Goal: Transaction & Acquisition: Purchase product/service

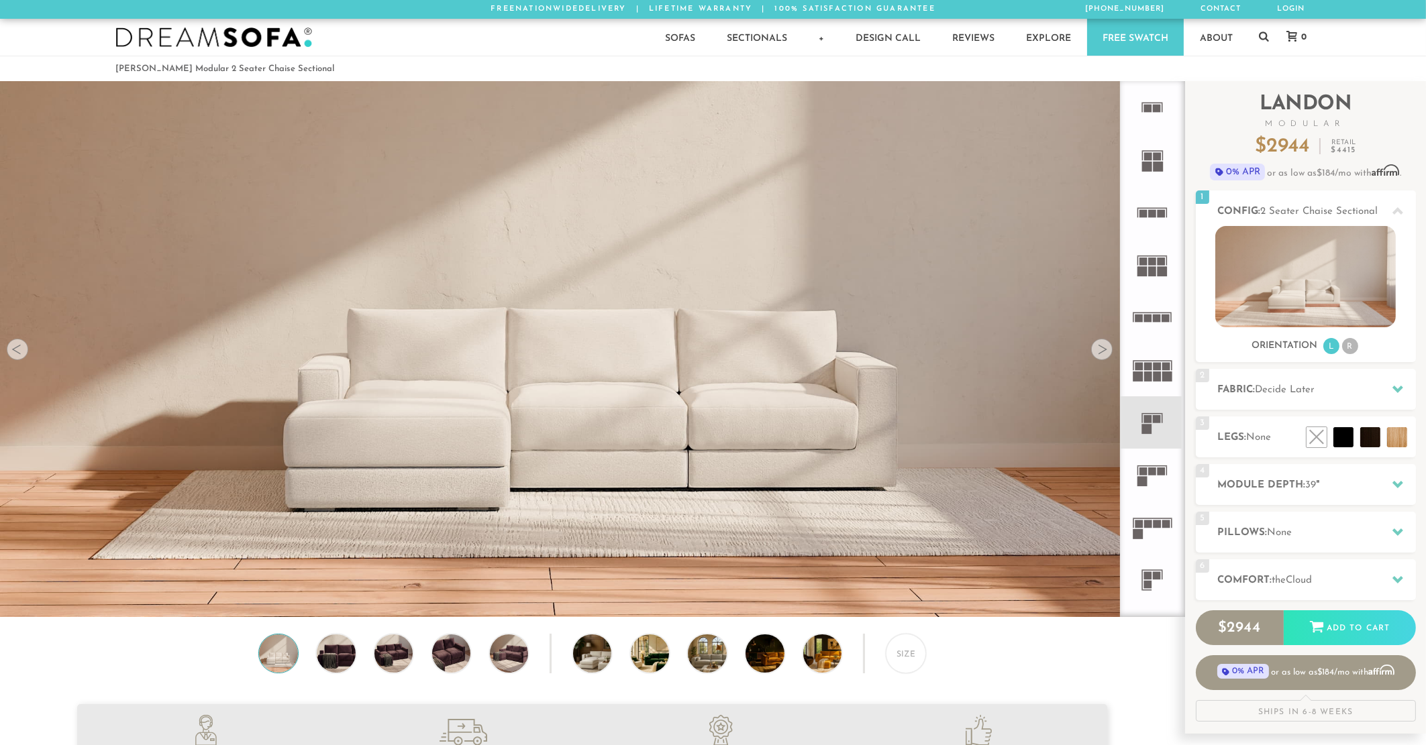
click at [1102, 354] on div at bounding box center [1101, 349] width 21 height 21
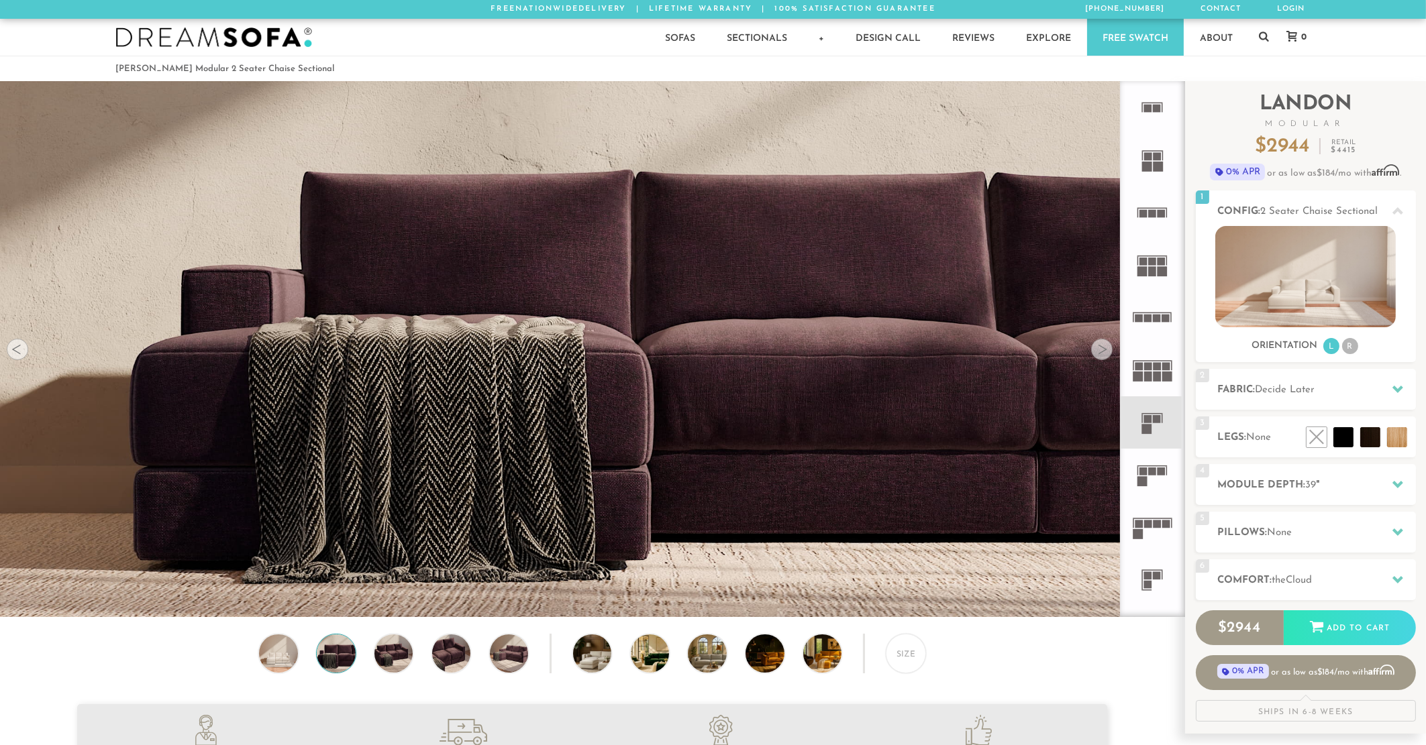
click at [1102, 352] on div at bounding box center [1101, 349] width 21 height 21
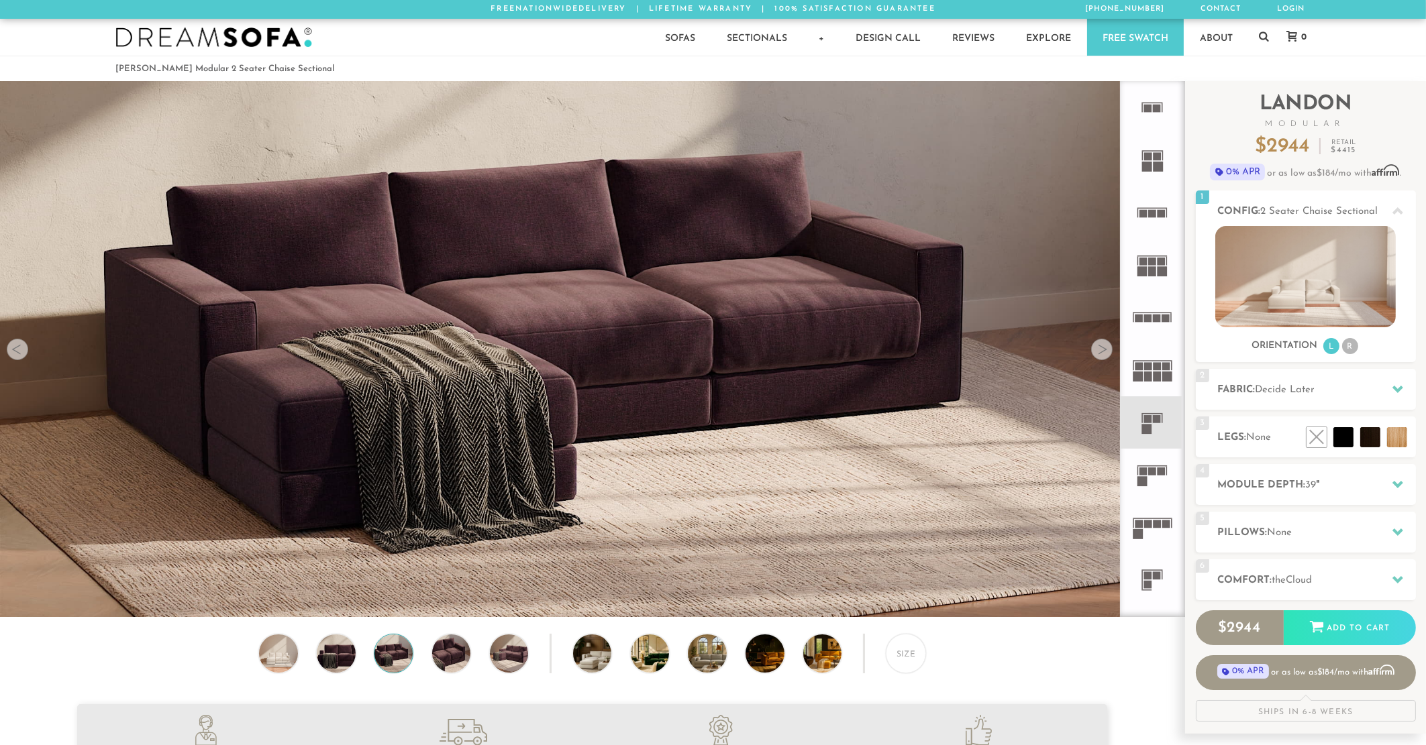
click at [1108, 348] on div at bounding box center [1101, 349] width 21 height 21
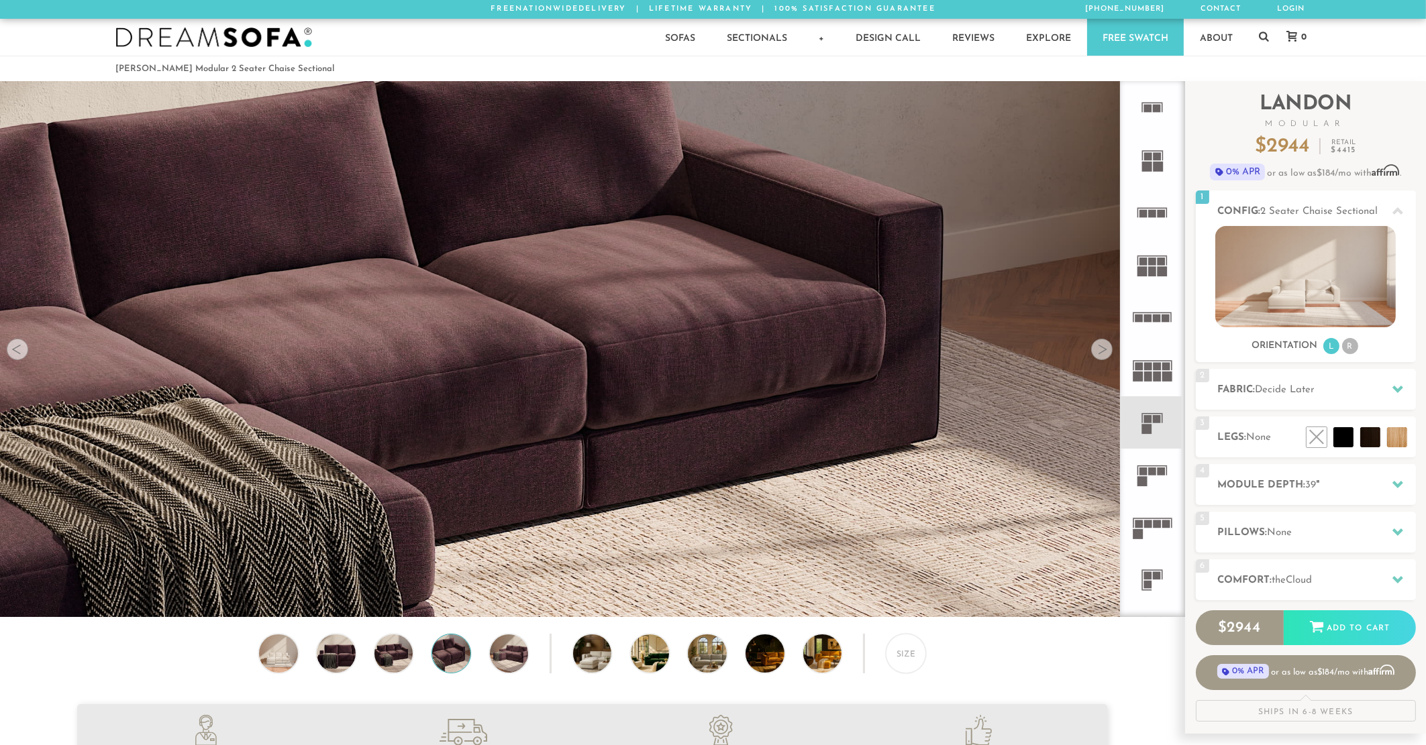
click at [1108, 349] on div at bounding box center [1101, 349] width 21 height 21
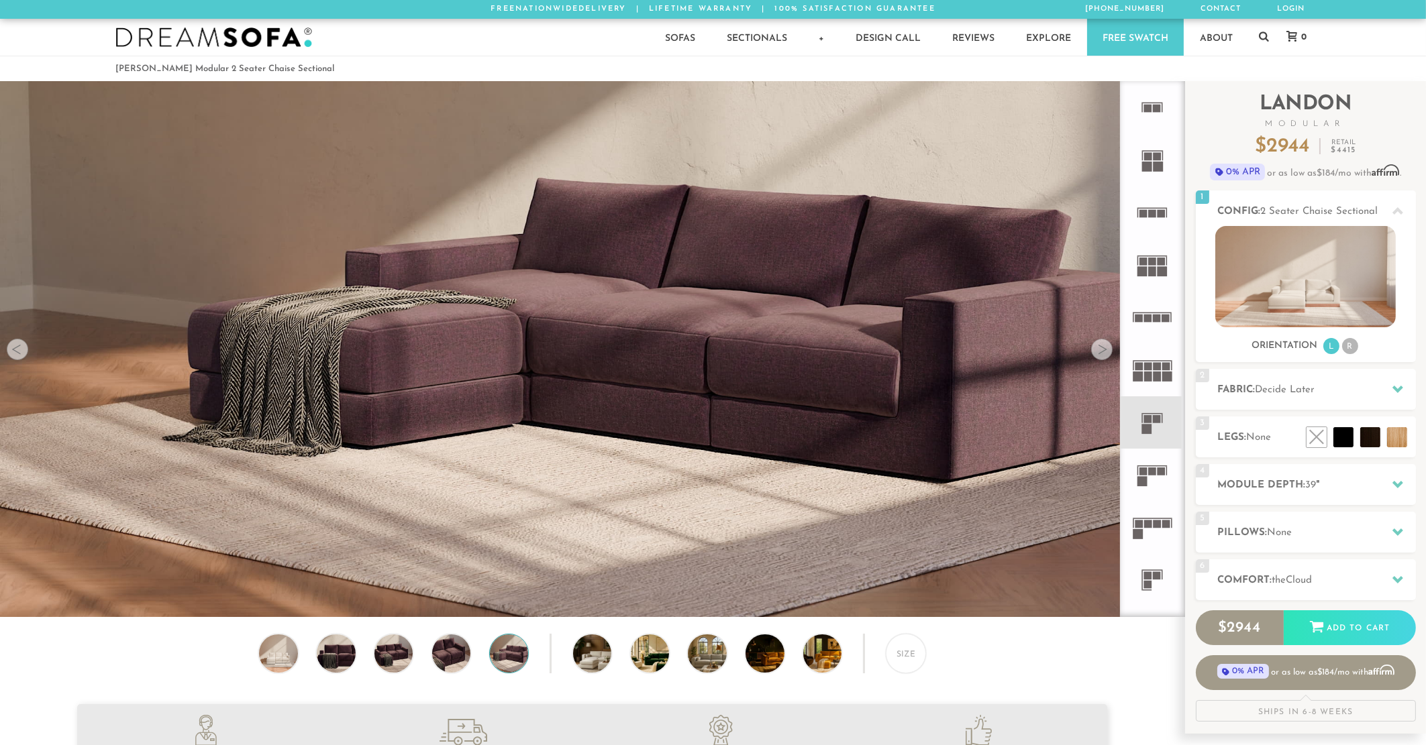
click at [1108, 349] on div at bounding box center [1101, 349] width 21 height 21
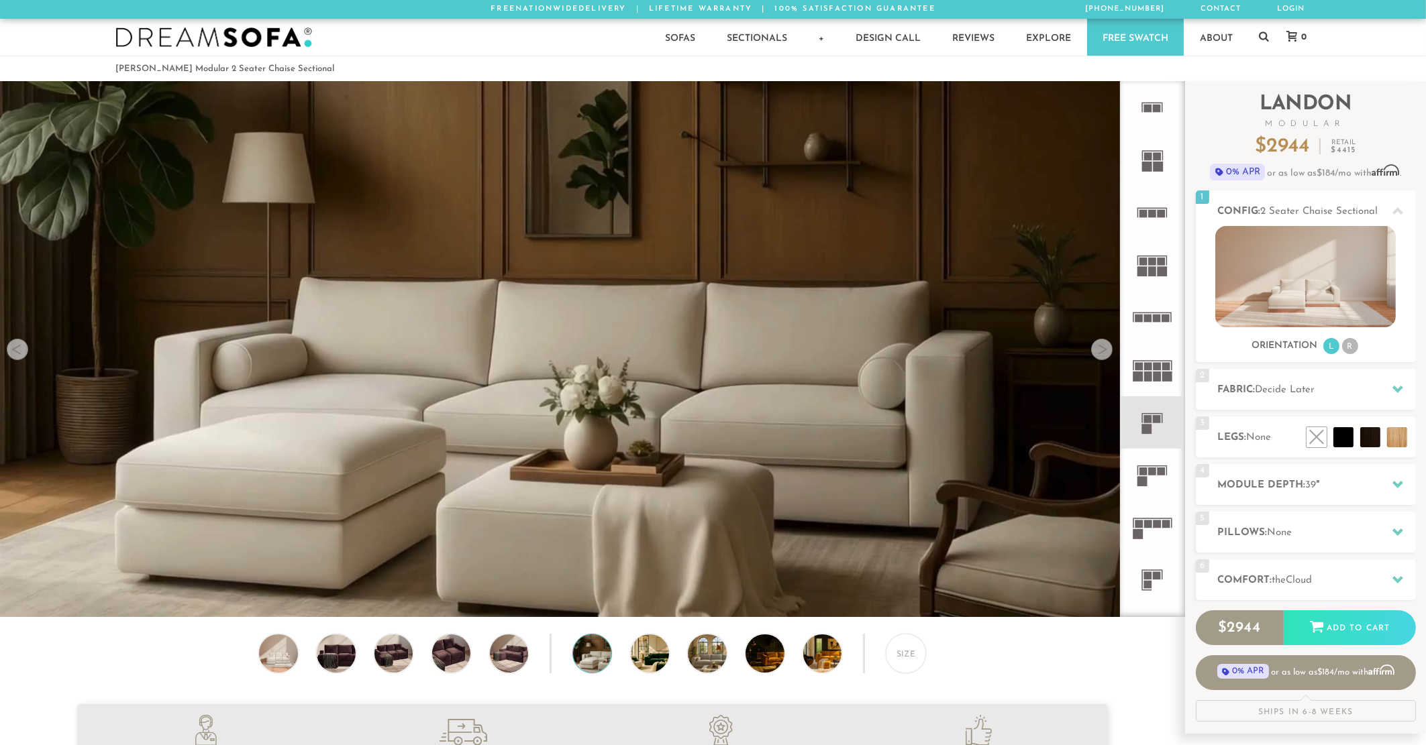
click at [1106, 349] on div at bounding box center [1101, 349] width 21 height 21
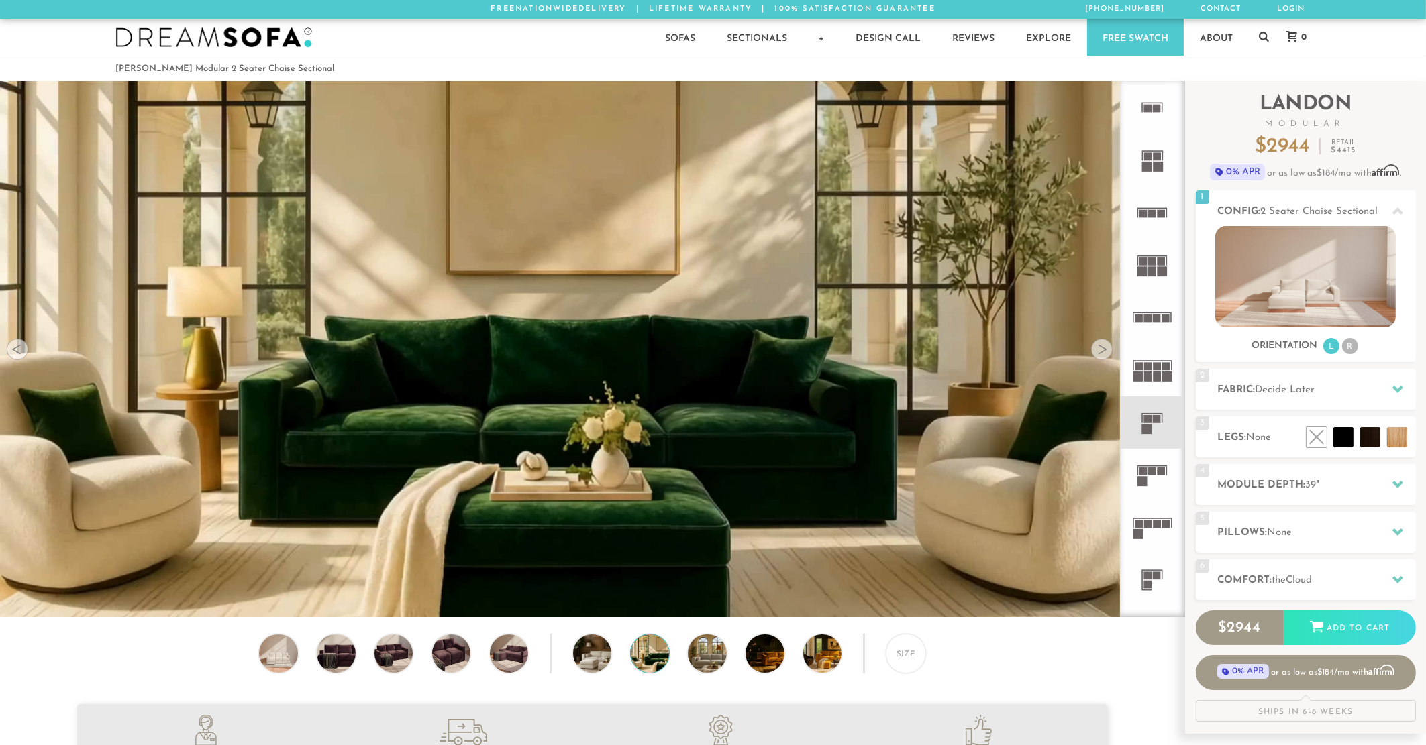
click at [1106, 349] on div at bounding box center [1101, 349] width 21 height 21
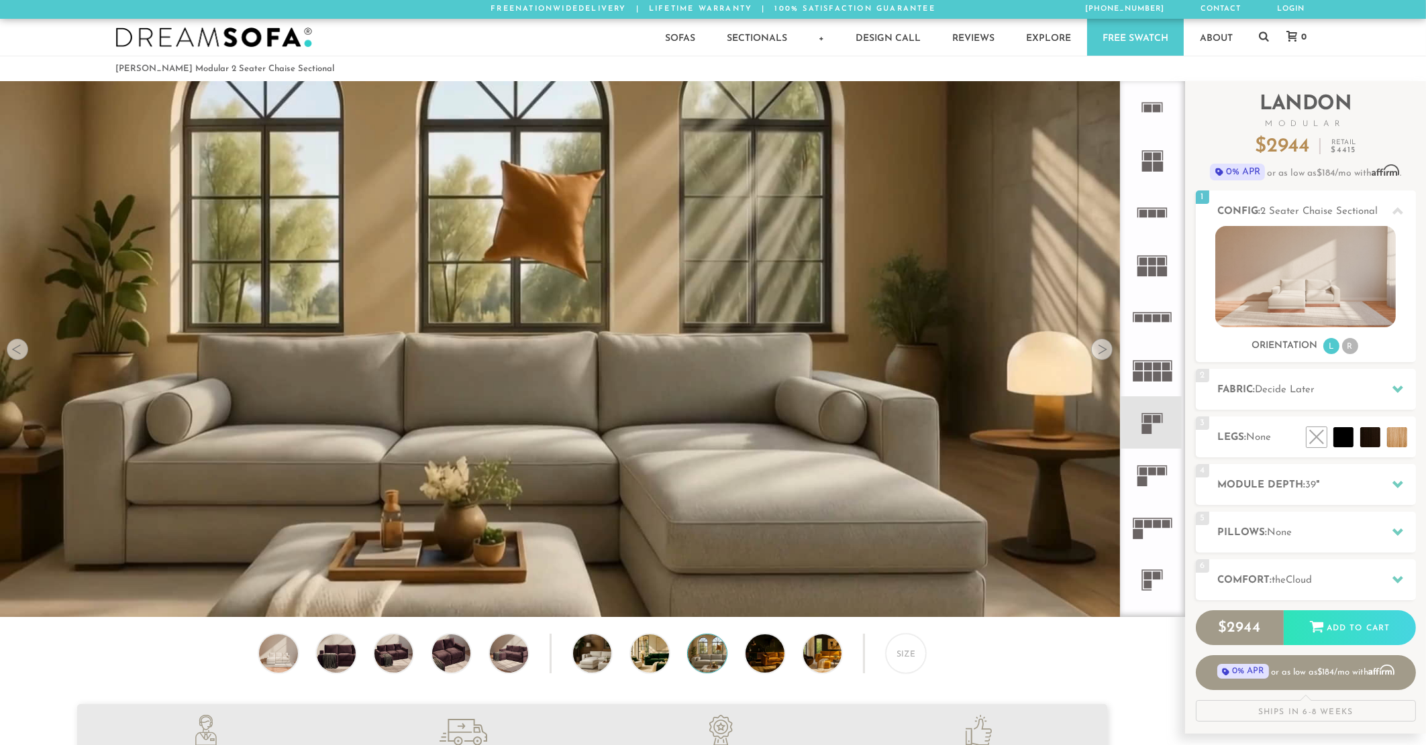
click at [1106, 349] on div at bounding box center [1101, 349] width 21 height 21
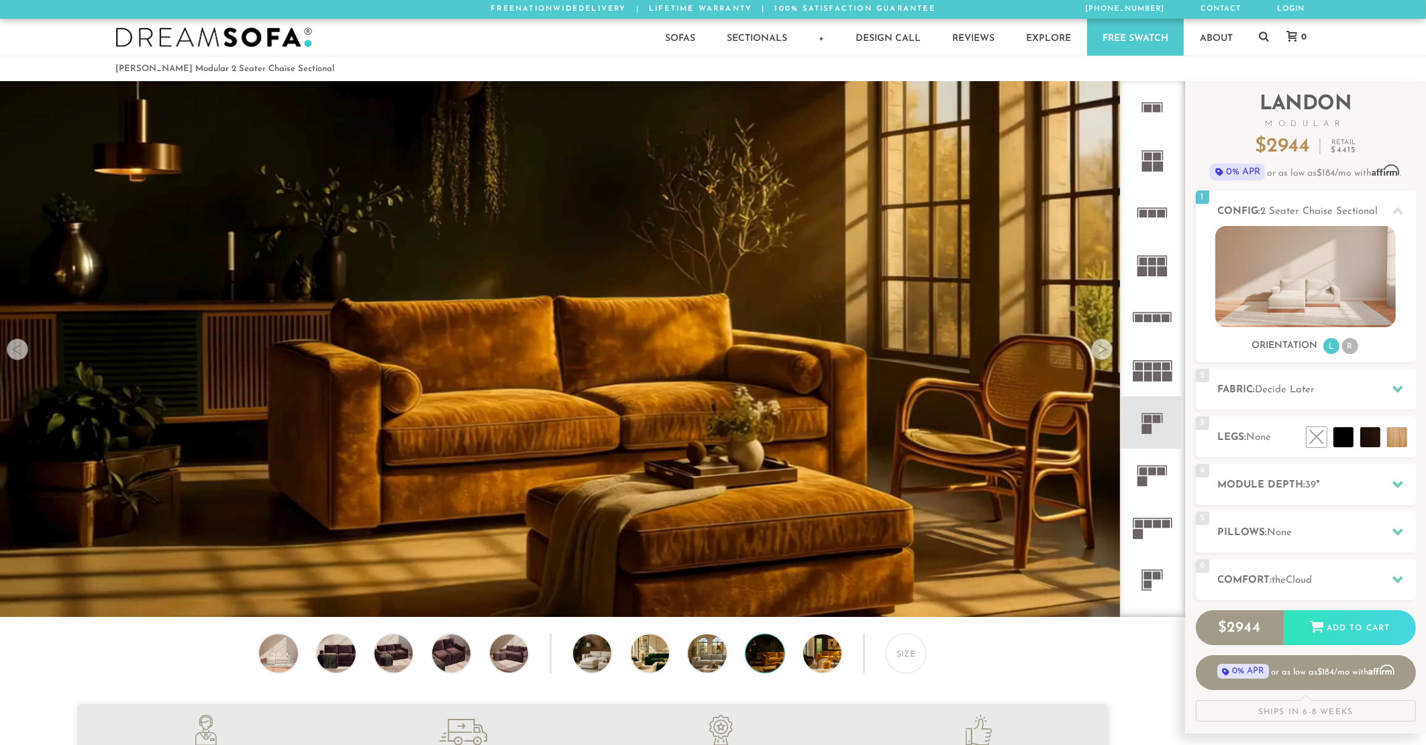
click at [1106, 349] on div at bounding box center [1101, 349] width 21 height 21
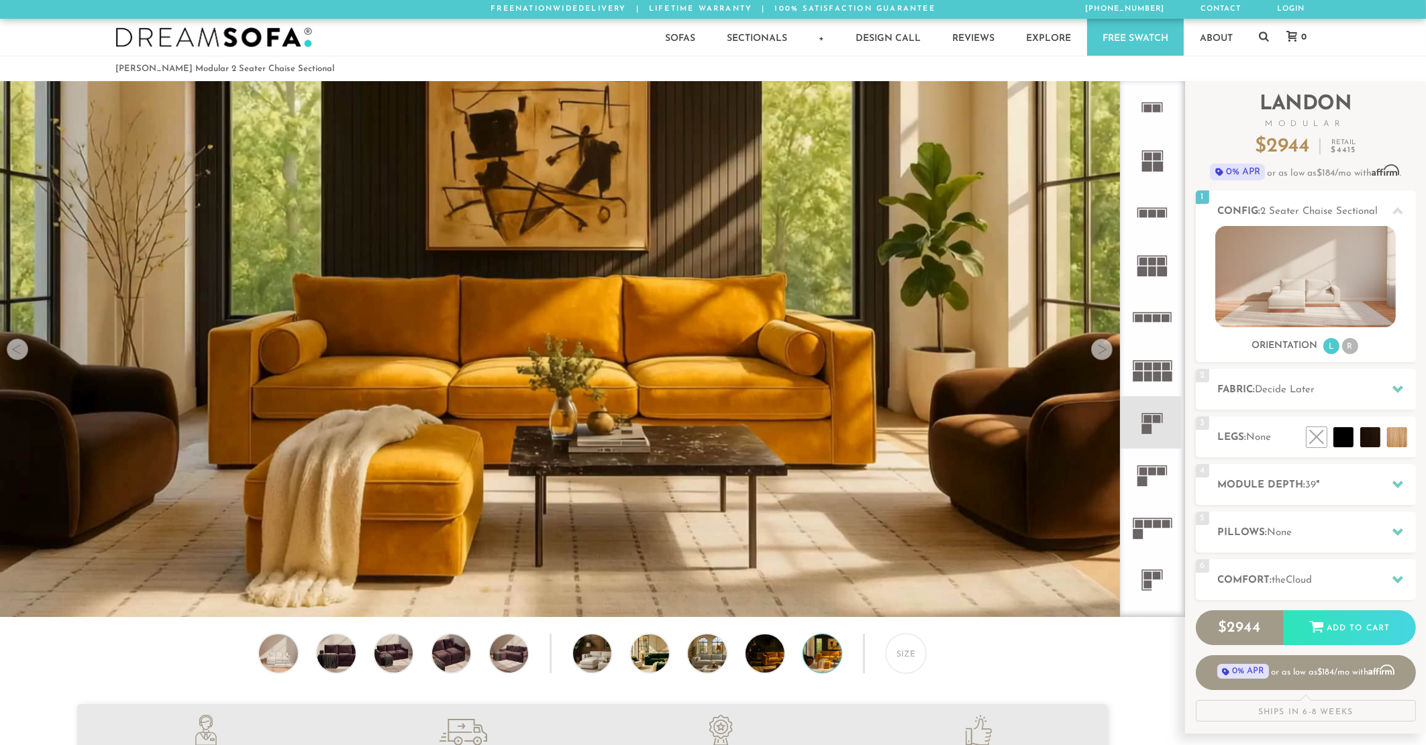
click at [1106, 349] on div at bounding box center [1101, 349] width 21 height 21
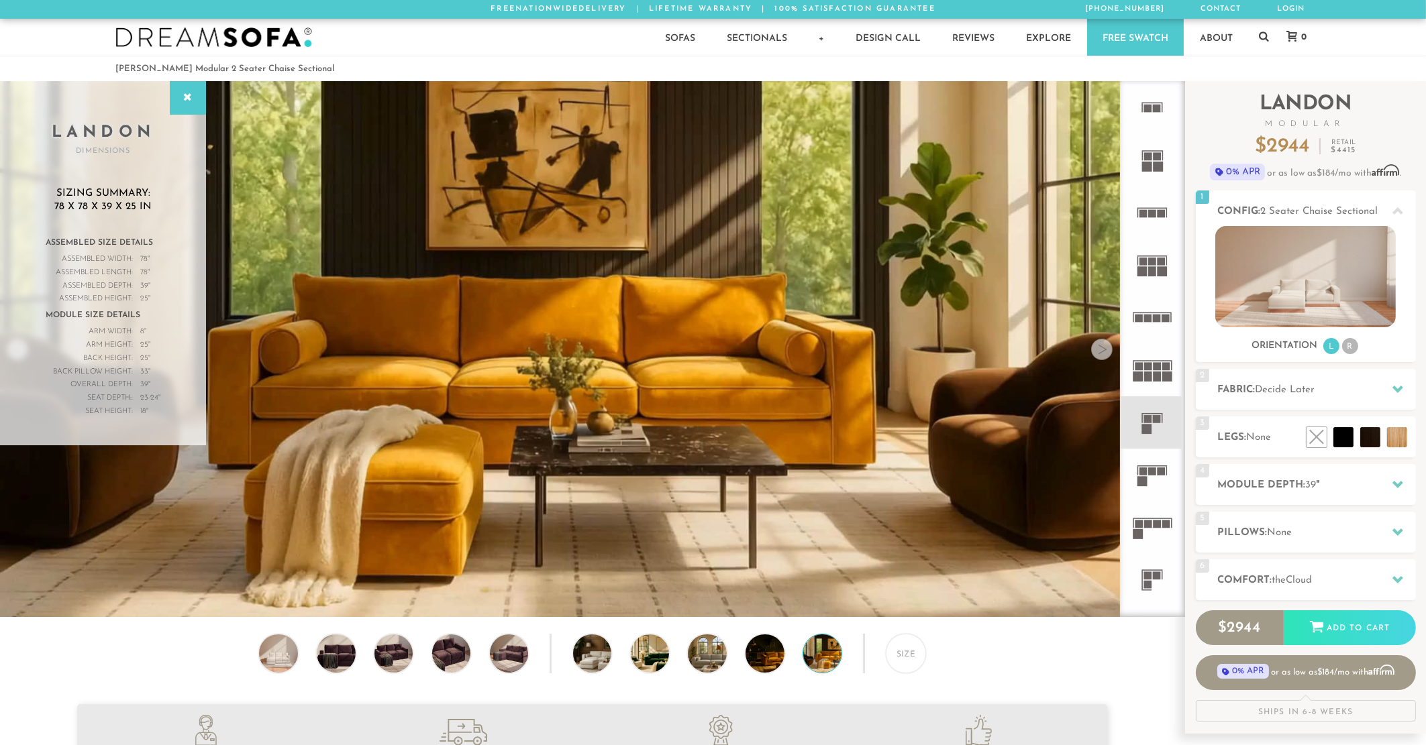
click at [1105, 349] on div at bounding box center [1101, 349] width 21 height 21
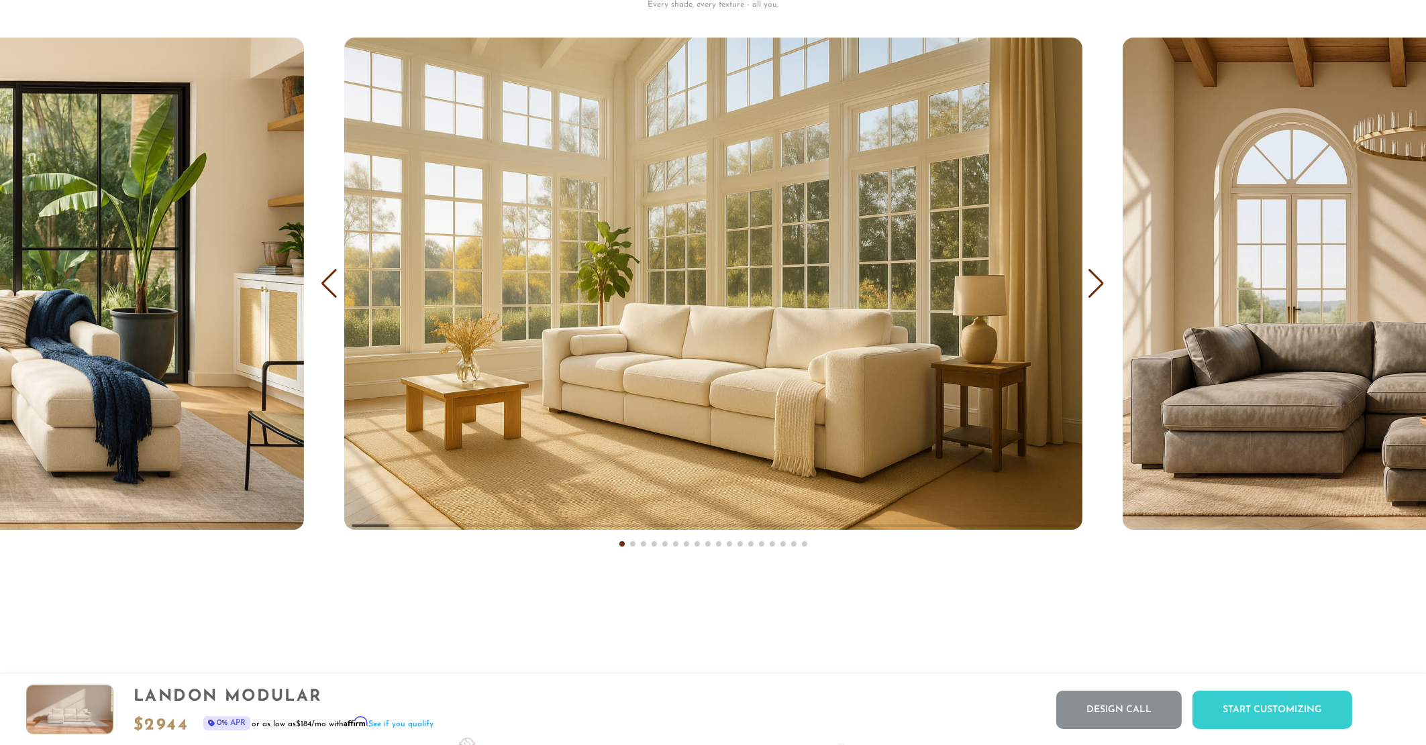
scroll to position [8877, 0]
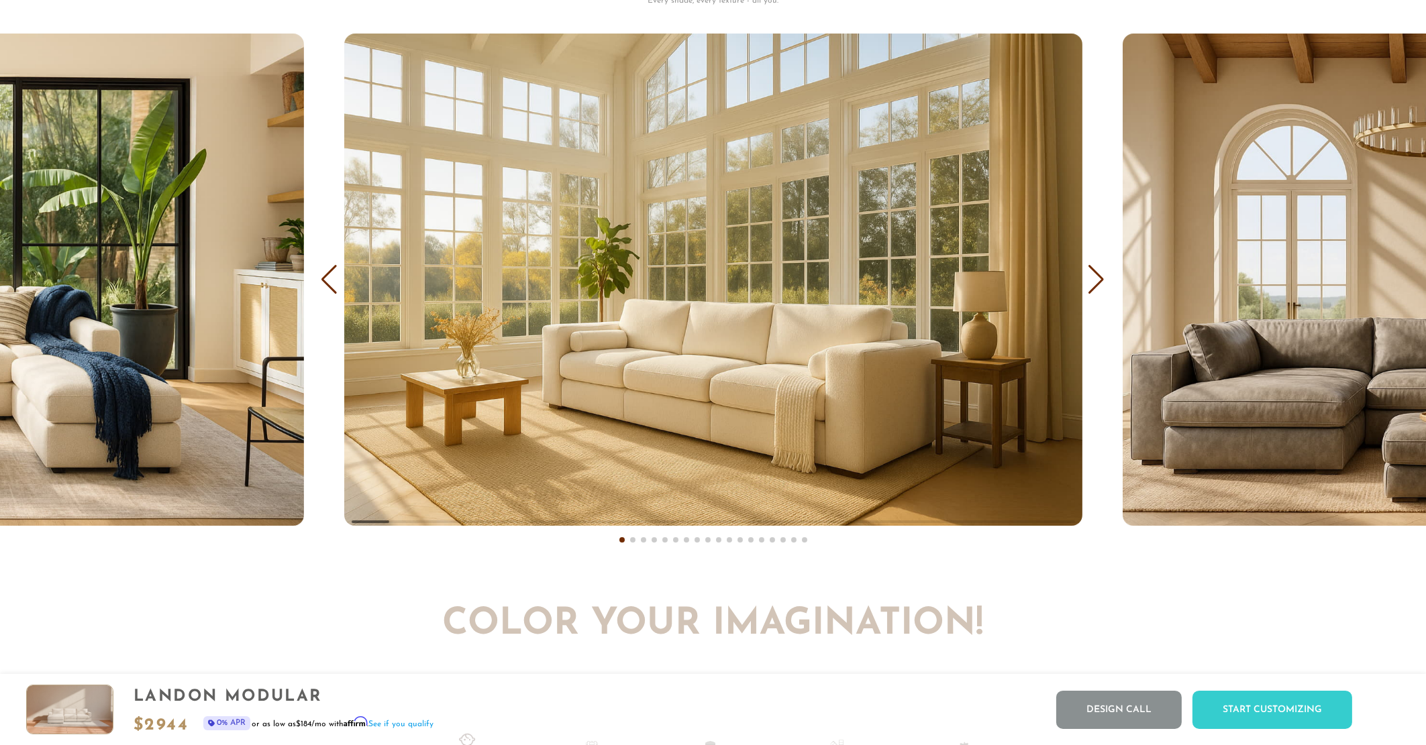
click at [1096, 284] on div "Next slide" at bounding box center [1097, 280] width 18 height 30
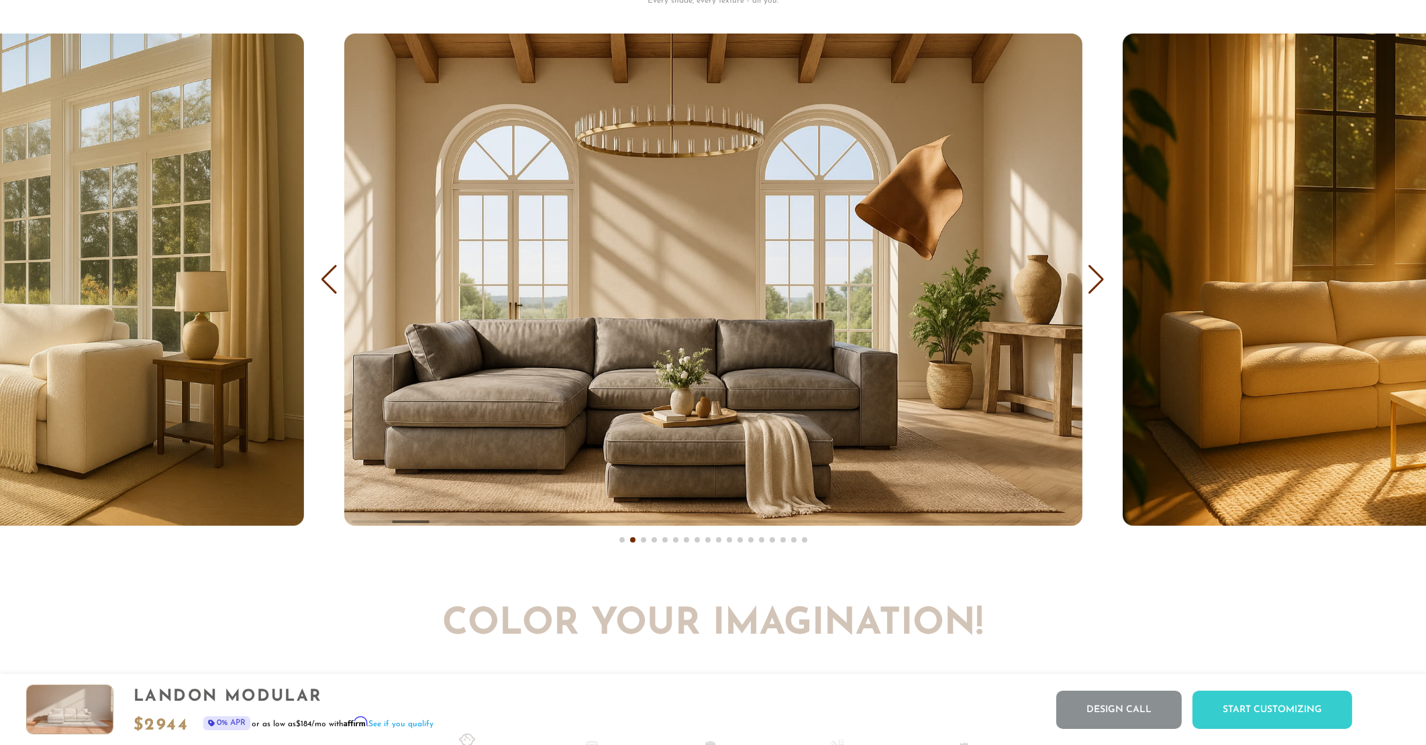
click at [1096, 287] on div "Next slide" at bounding box center [1097, 280] width 18 height 30
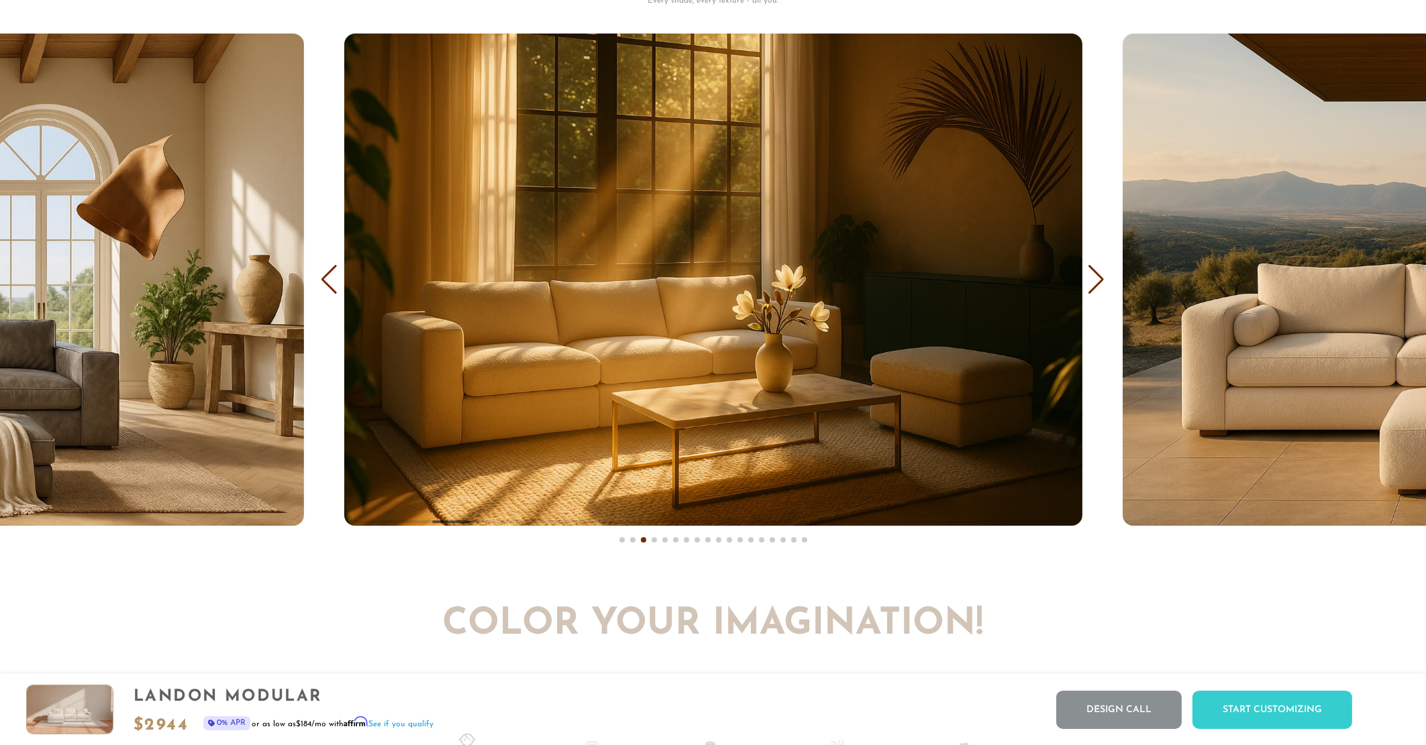
click at [1096, 287] on div "Next slide" at bounding box center [1097, 280] width 18 height 30
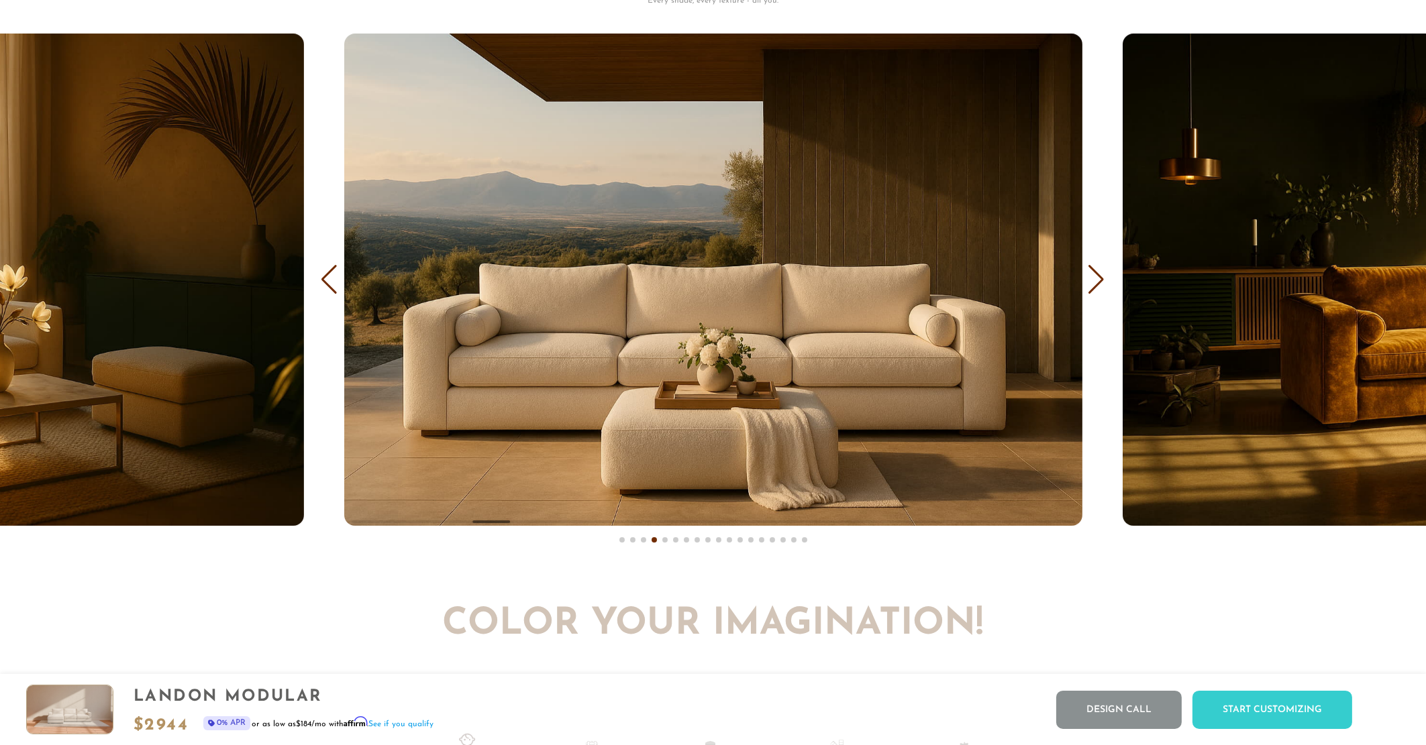
click at [1096, 287] on div "Next slide" at bounding box center [1097, 280] width 18 height 30
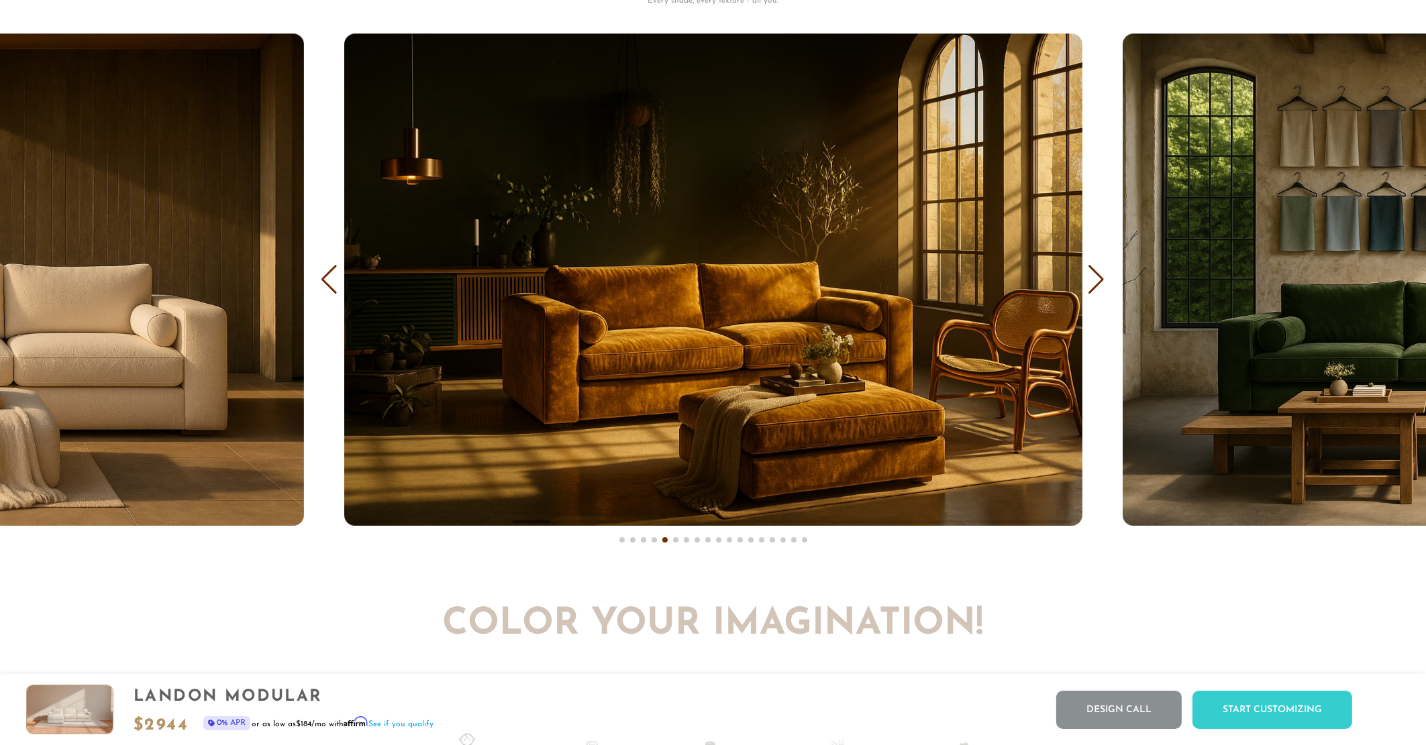
click at [1096, 282] on div "Next slide" at bounding box center [1097, 280] width 18 height 30
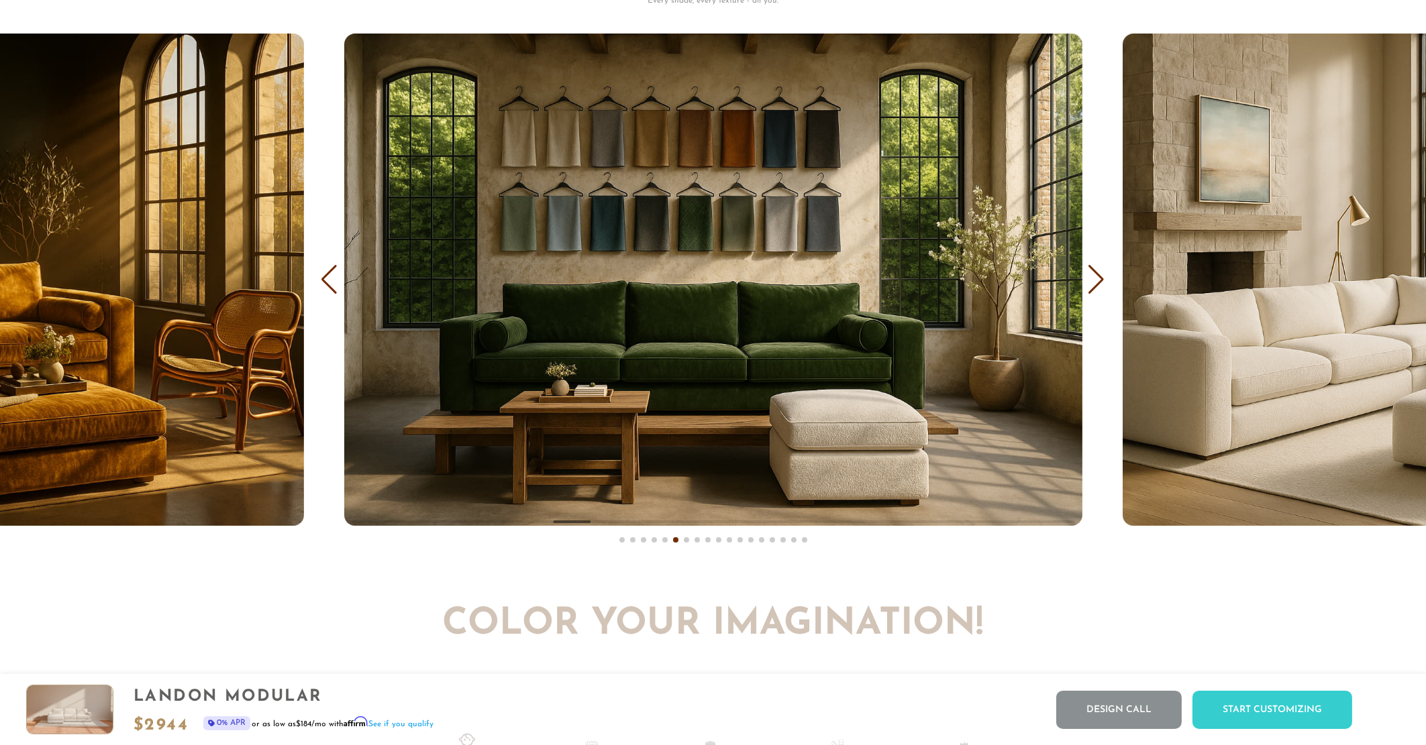
click at [1096, 282] on div "Next slide" at bounding box center [1097, 280] width 18 height 30
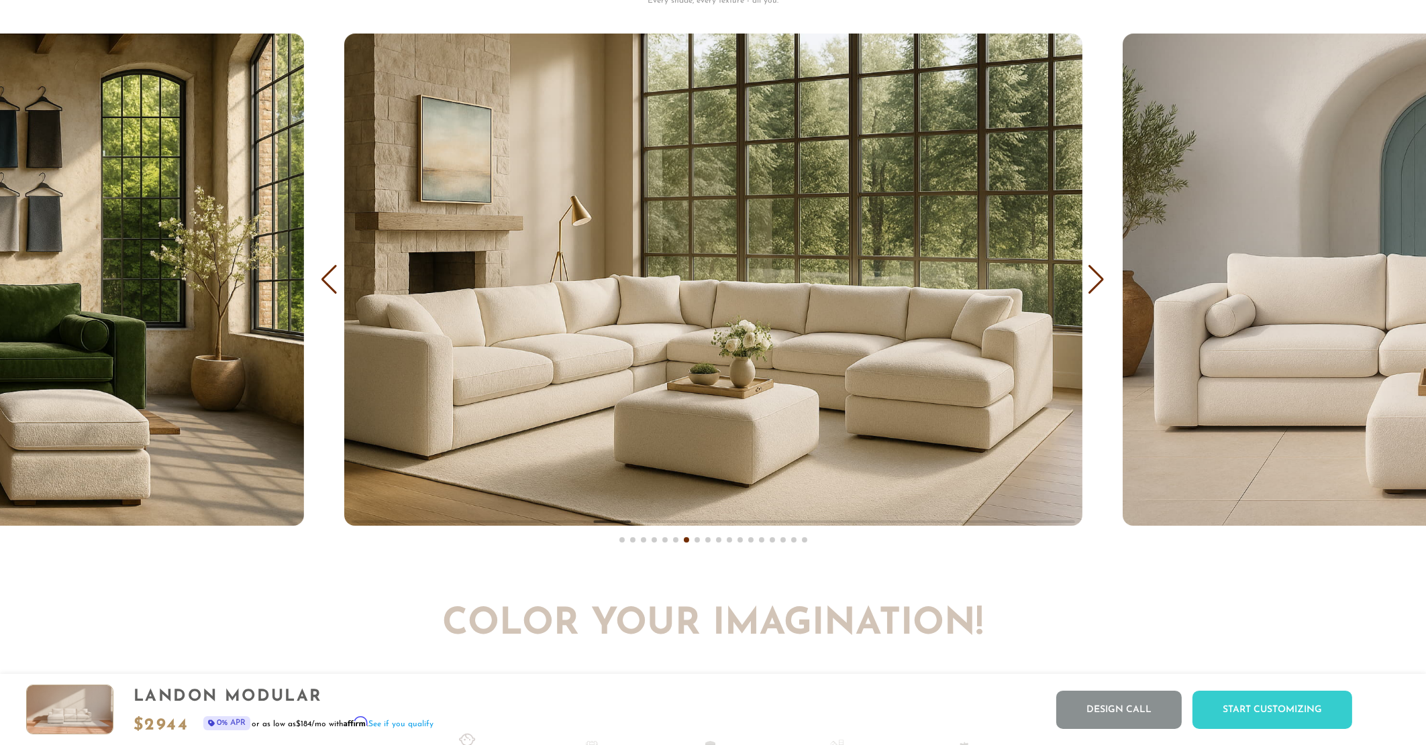
click at [1096, 282] on div "Next slide" at bounding box center [1097, 280] width 18 height 30
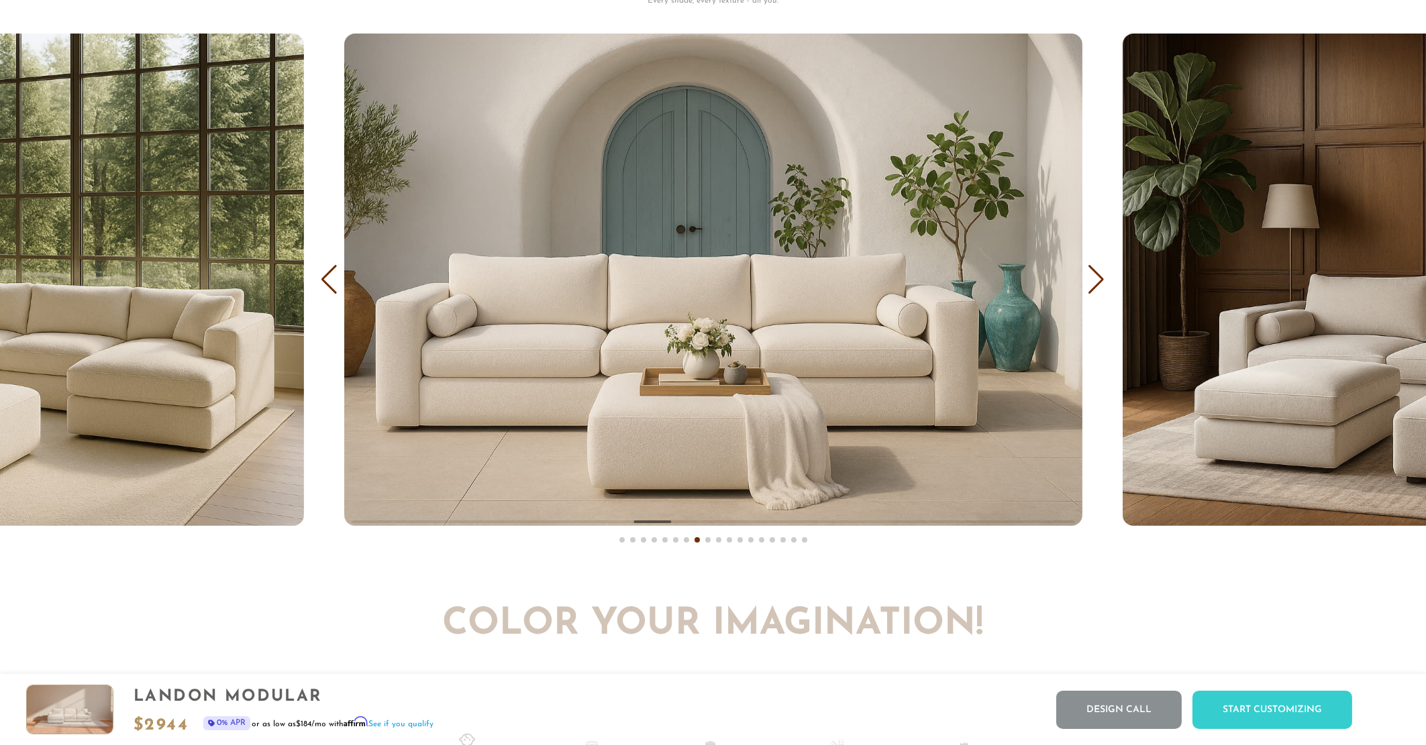
click at [1096, 282] on div "Next slide" at bounding box center [1097, 280] width 18 height 30
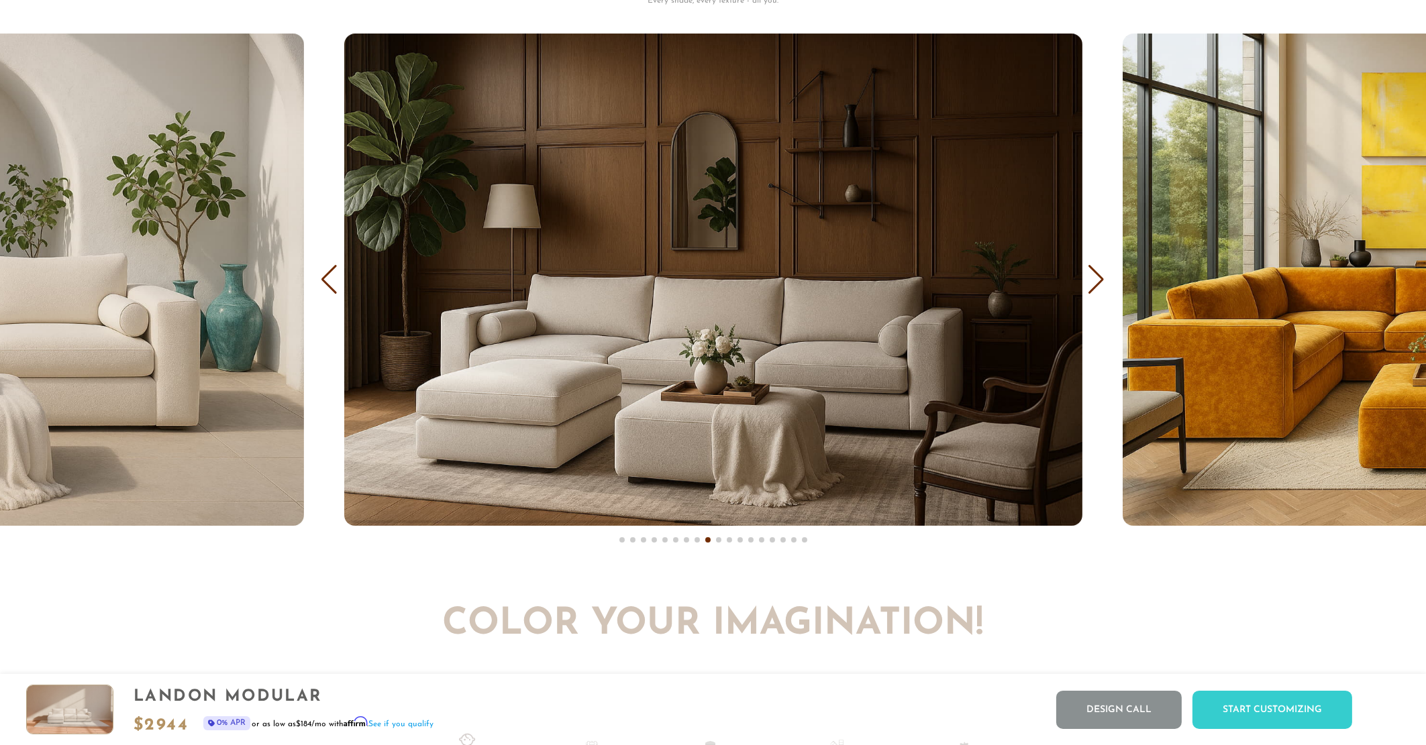
click at [1096, 282] on div "Next slide" at bounding box center [1097, 280] width 18 height 30
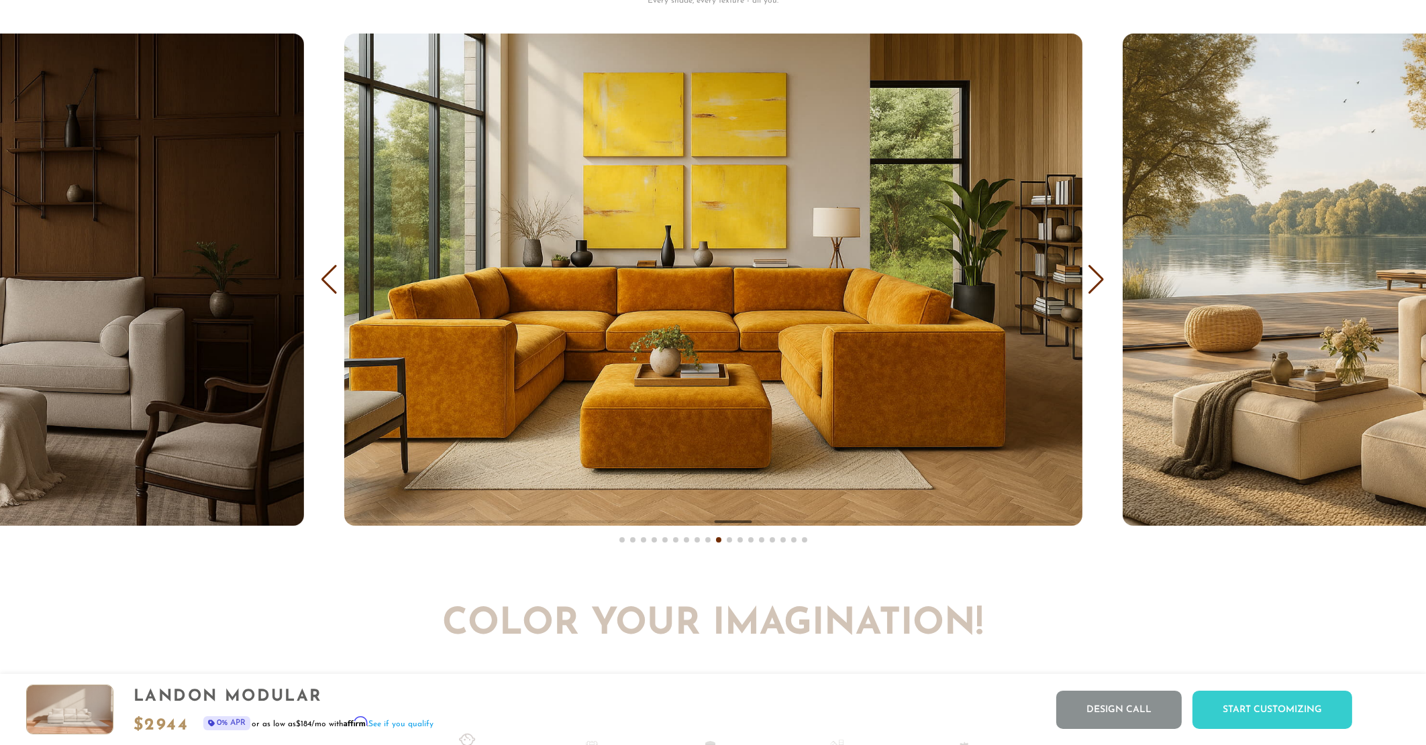
click at [1096, 282] on div "Next slide" at bounding box center [1097, 280] width 18 height 30
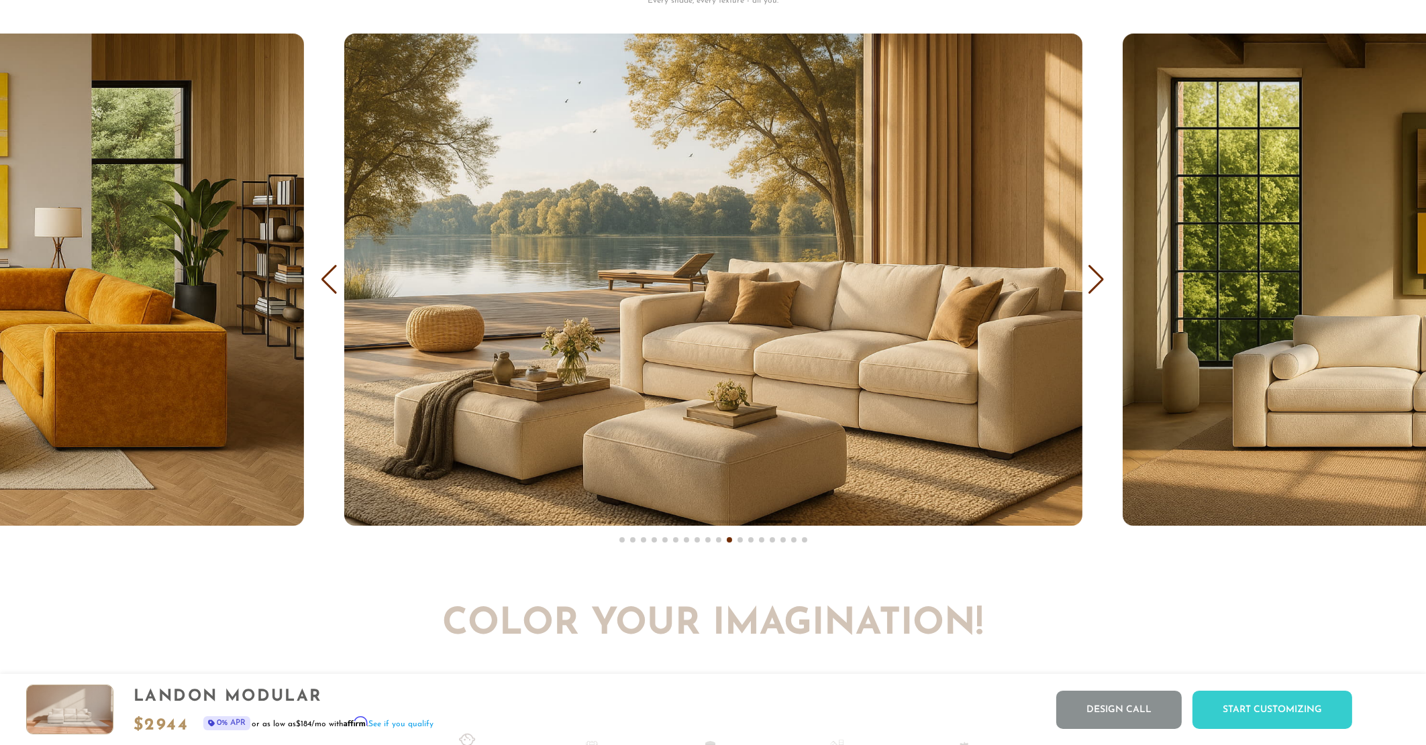
click at [1096, 282] on div "Next slide" at bounding box center [1097, 280] width 18 height 30
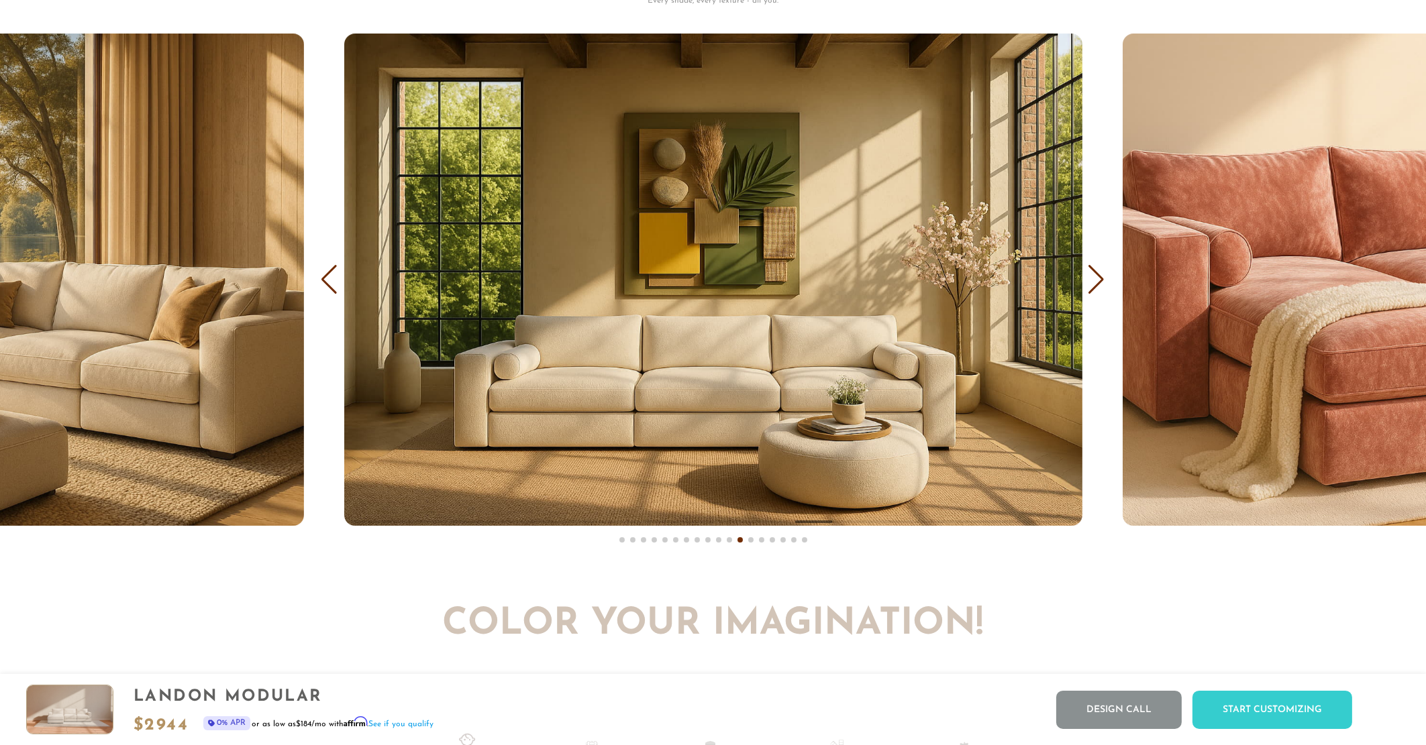
click at [1096, 282] on div "Next slide" at bounding box center [1097, 280] width 18 height 30
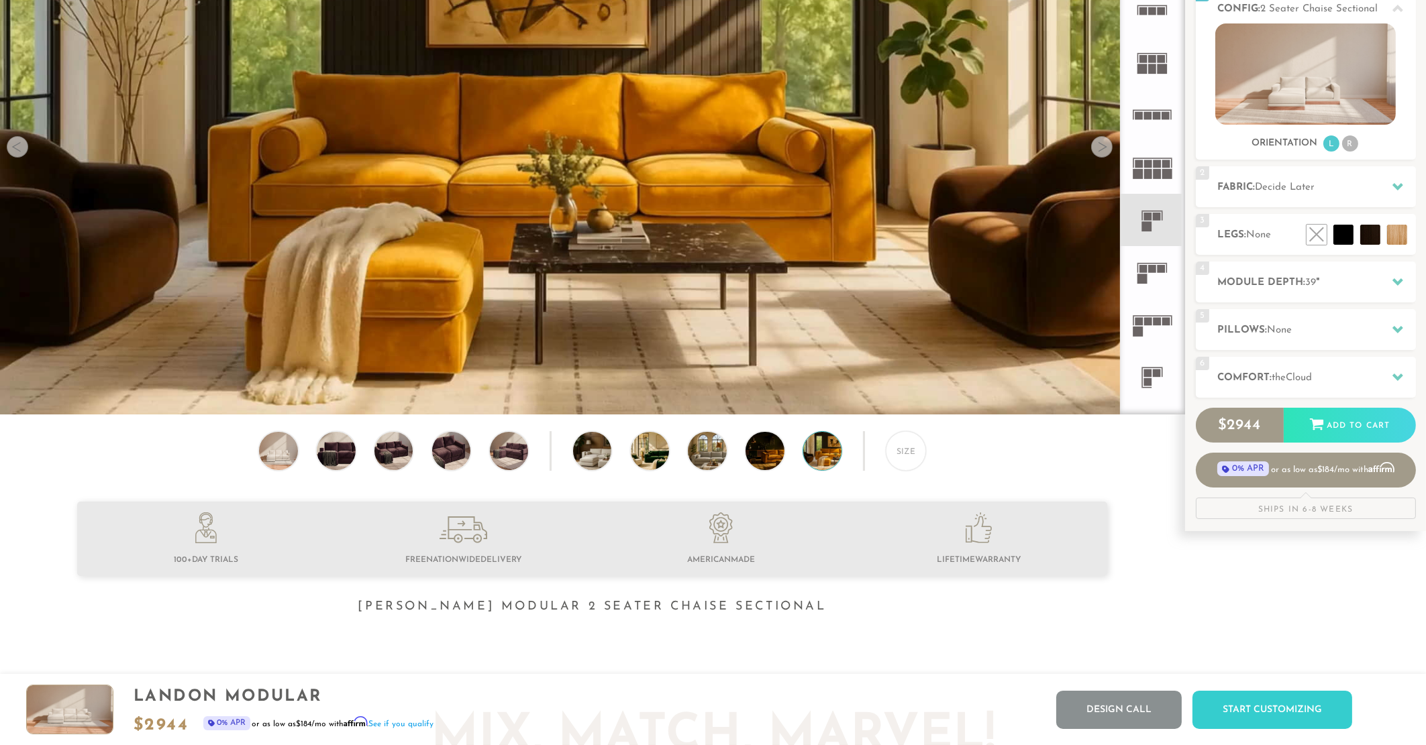
scroll to position [0, 0]
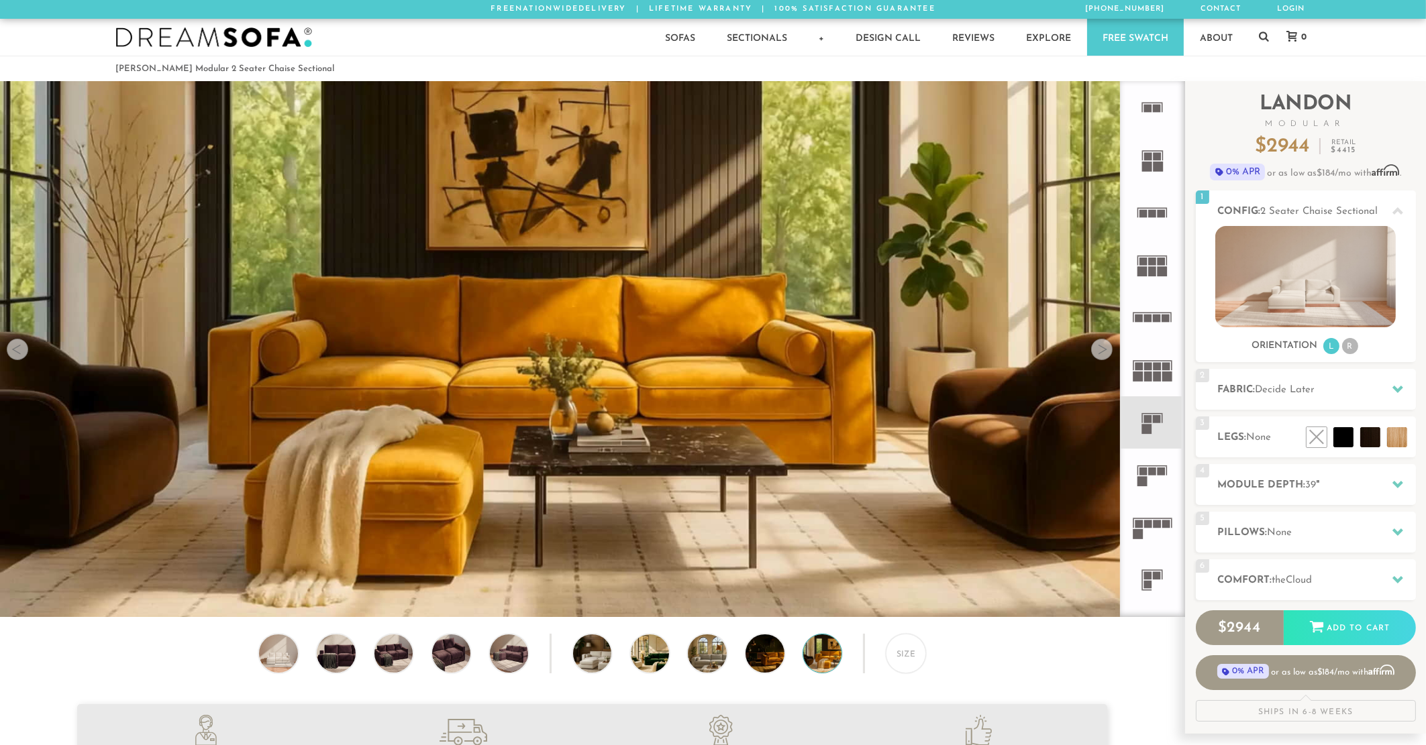
click at [1161, 468] on rect at bounding box center [1161, 472] width 8 height 8
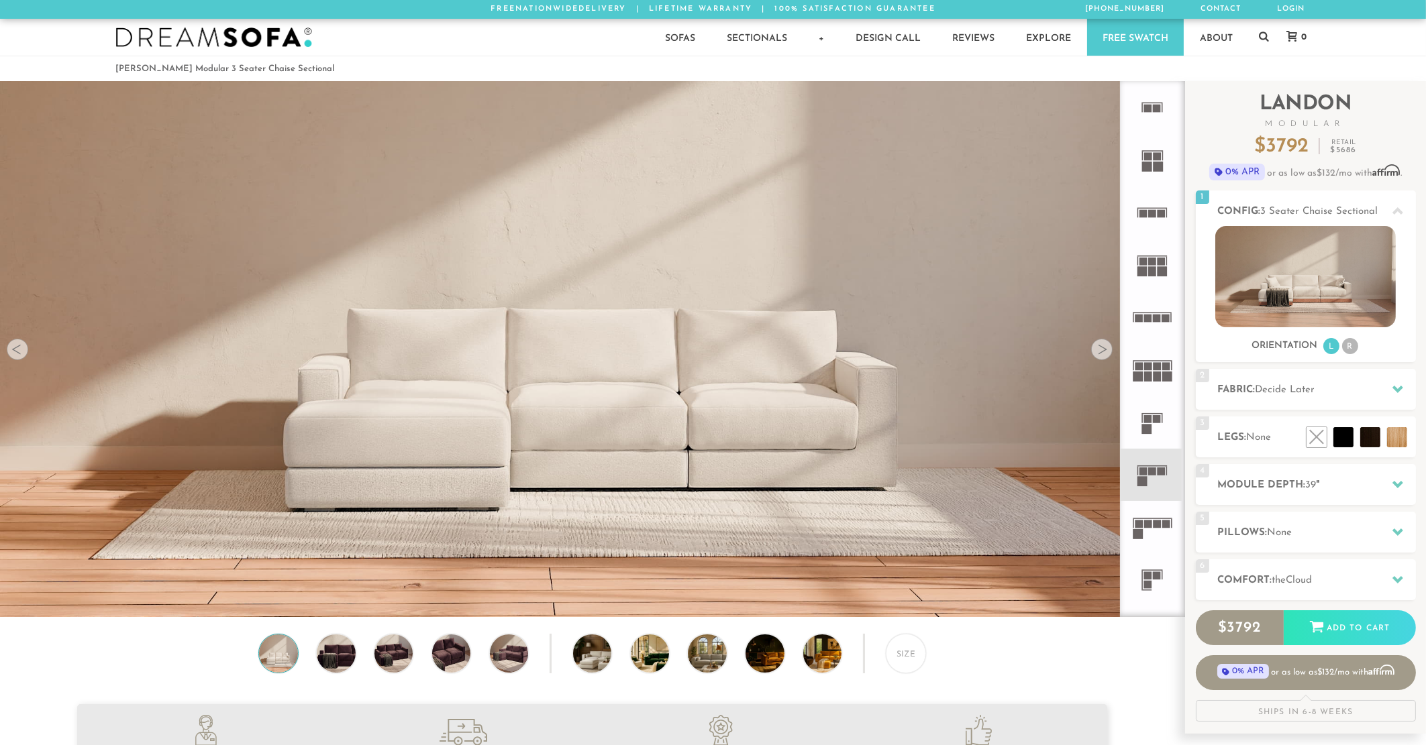
click at [1104, 352] on div at bounding box center [1101, 349] width 21 height 21
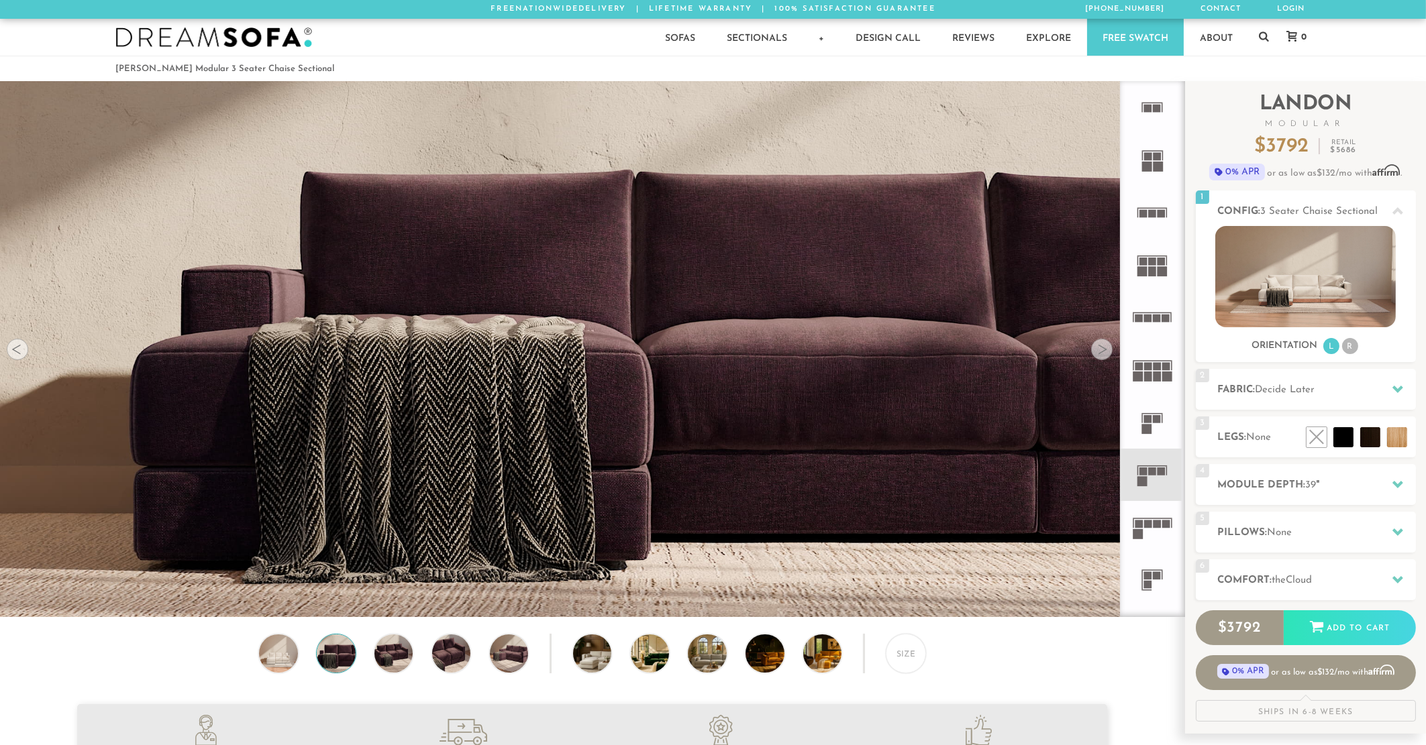
click at [1104, 352] on div at bounding box center [1101, 349] width 21 height 21
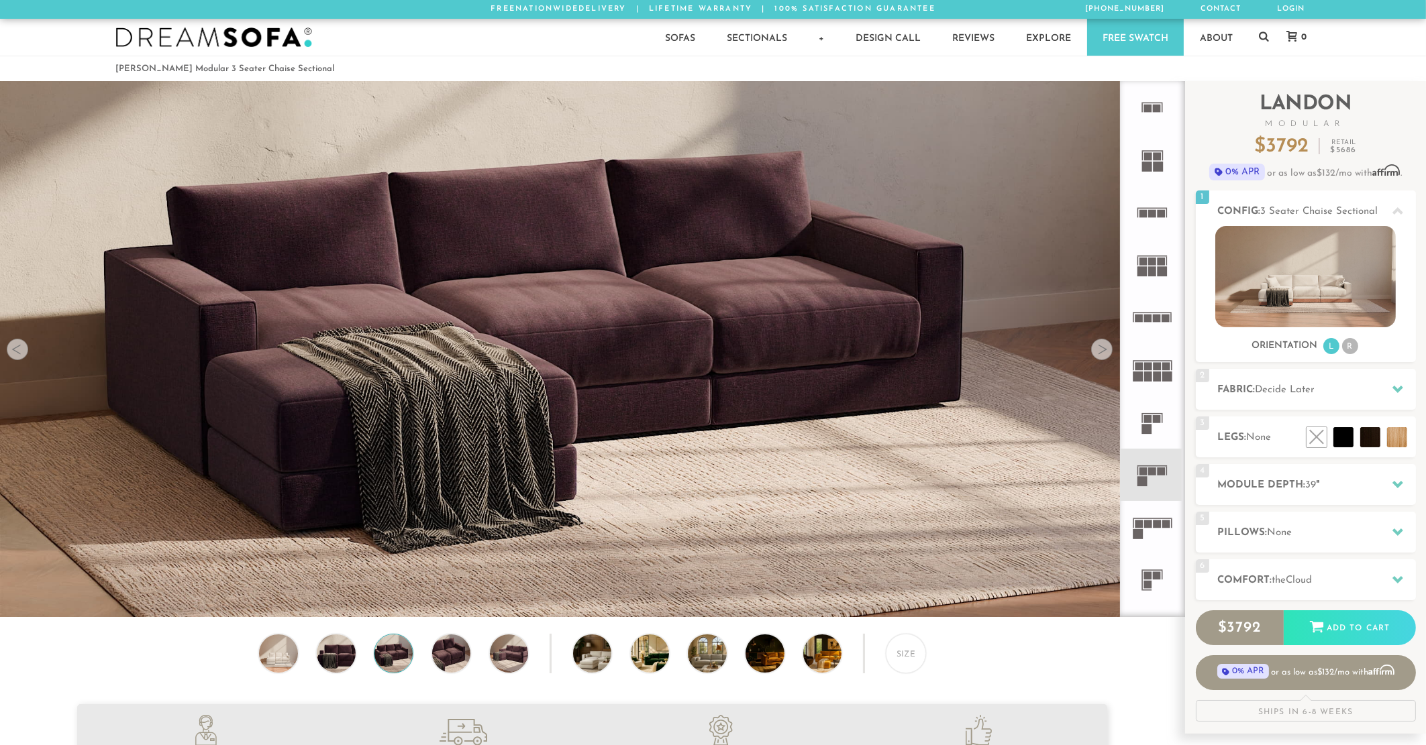
click at [1104, 352] on div at bounding box center [1101, 349] width 21 height 21
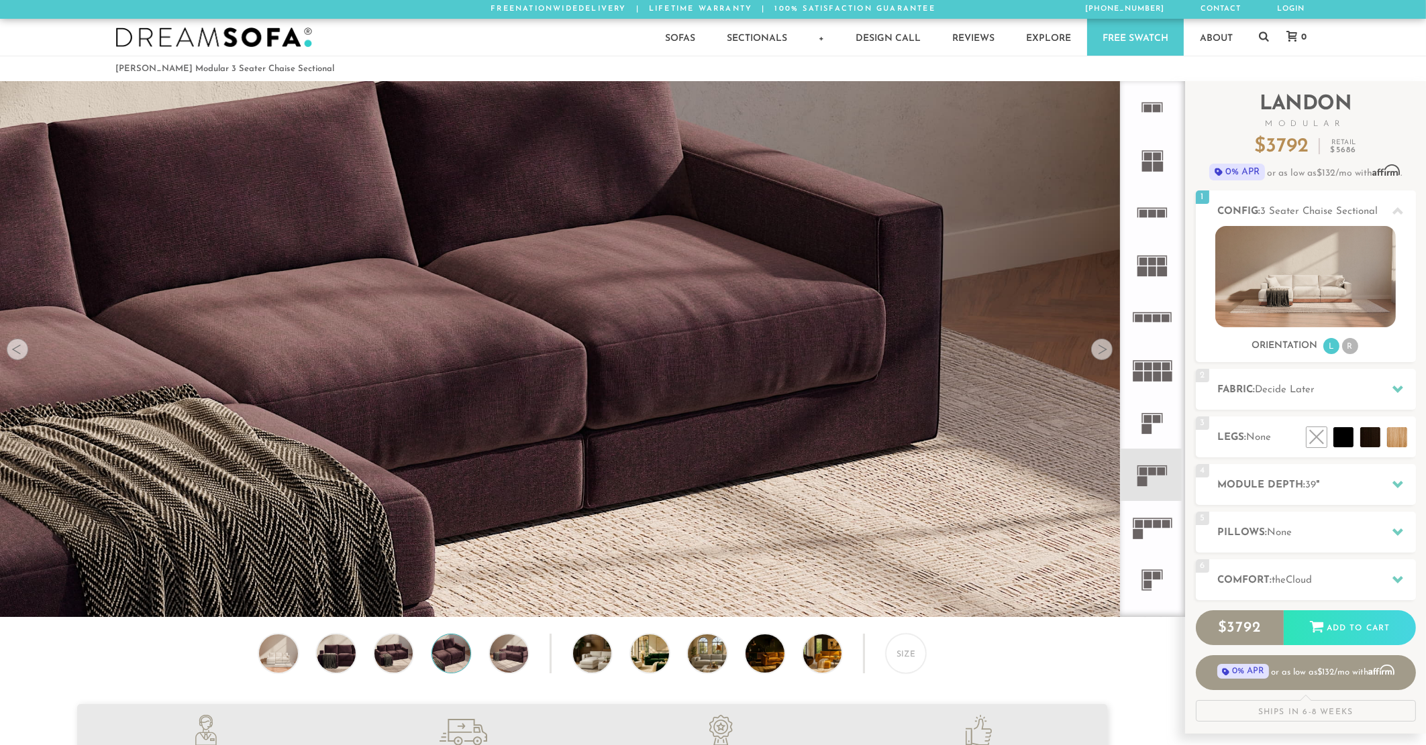
click at [1104, 352] on div at bounding box center [1101, 349] width 21 height 21
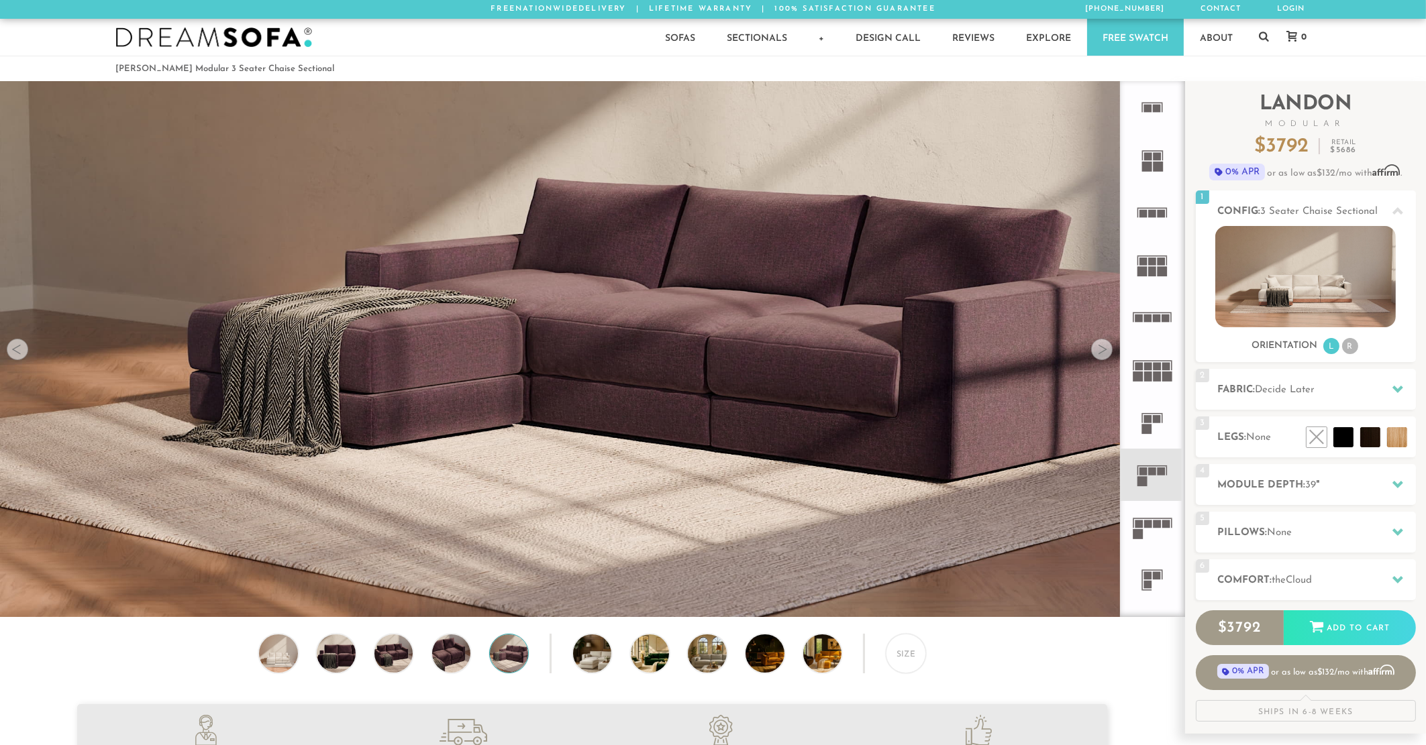
click at [1104, 352] on div at bounding box center [1101, 349] width 21 height 21
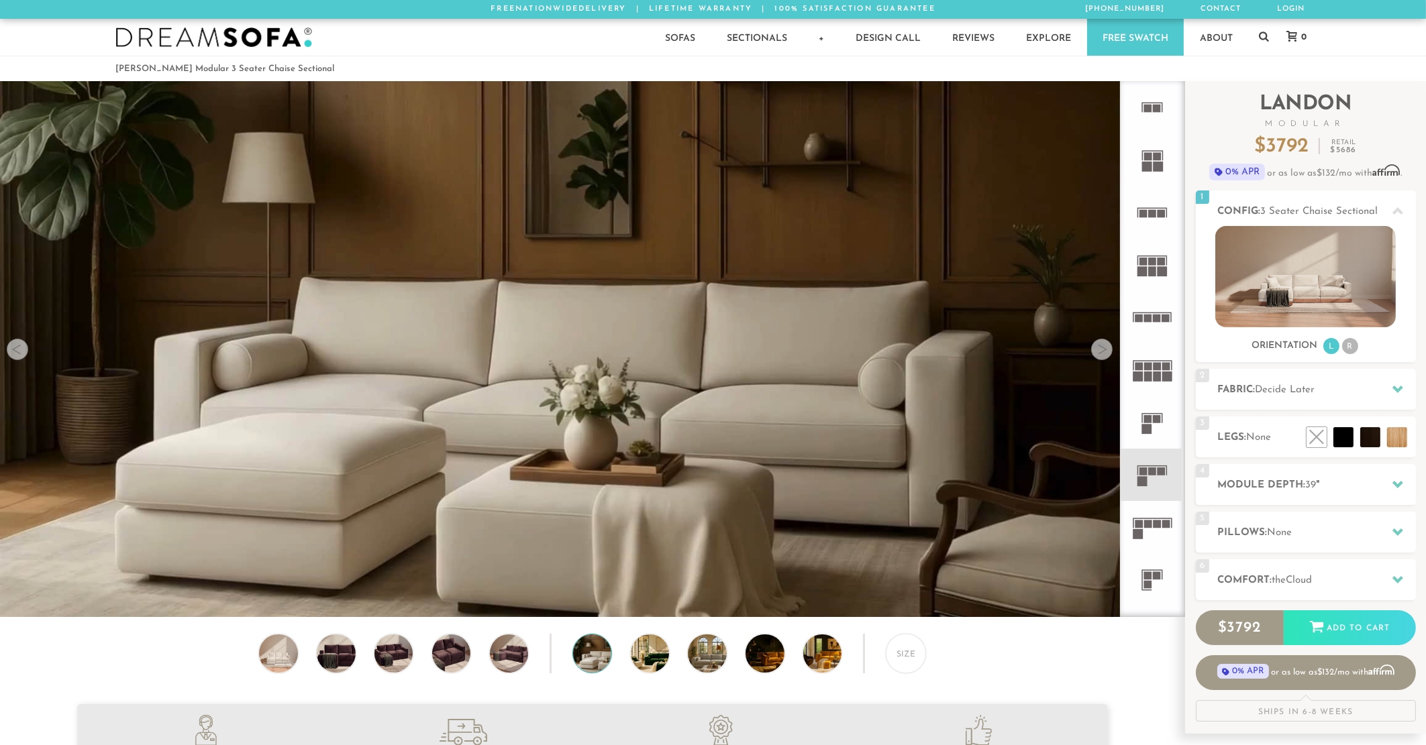
click at [17, 354] on div at bounding box center [17, 349] width 21 height 21
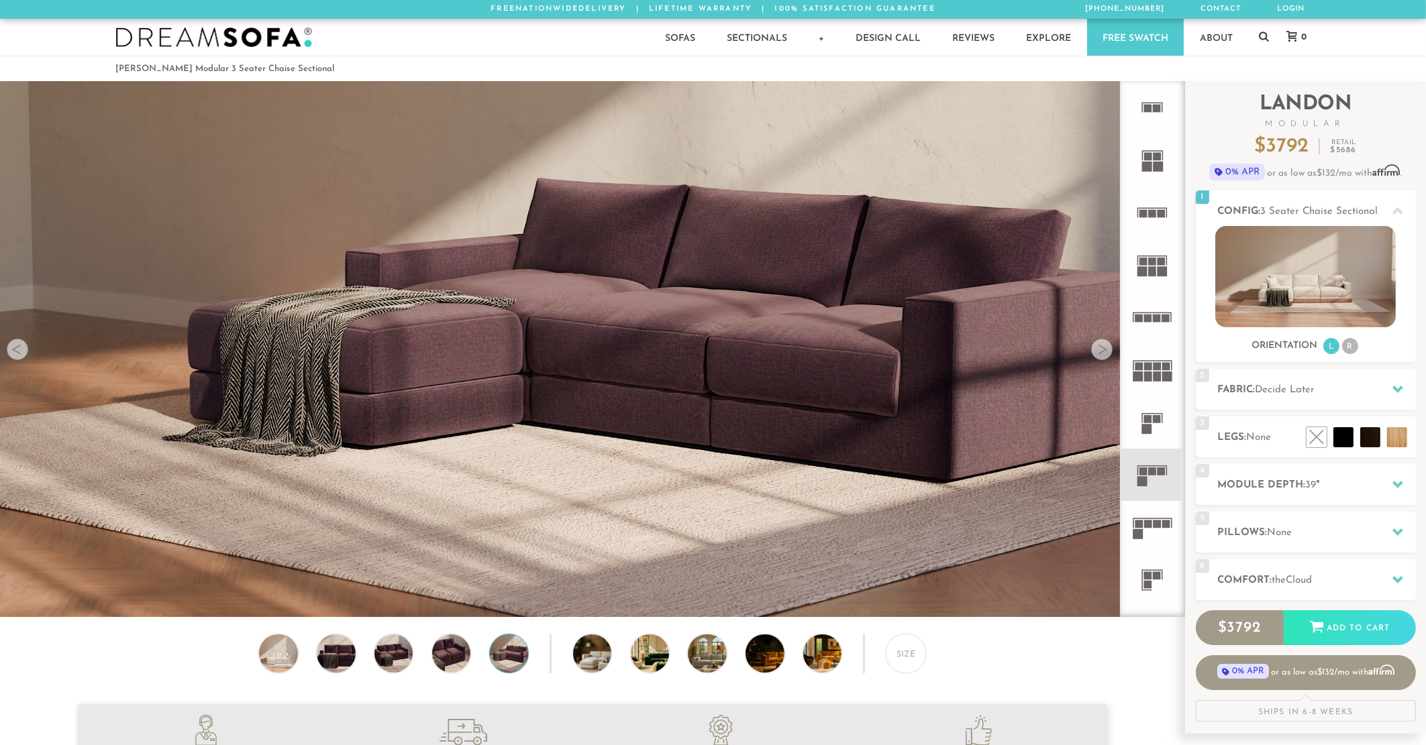
click at [1108, 349] on div at bounding box center [1101, 349] width 21 height 21
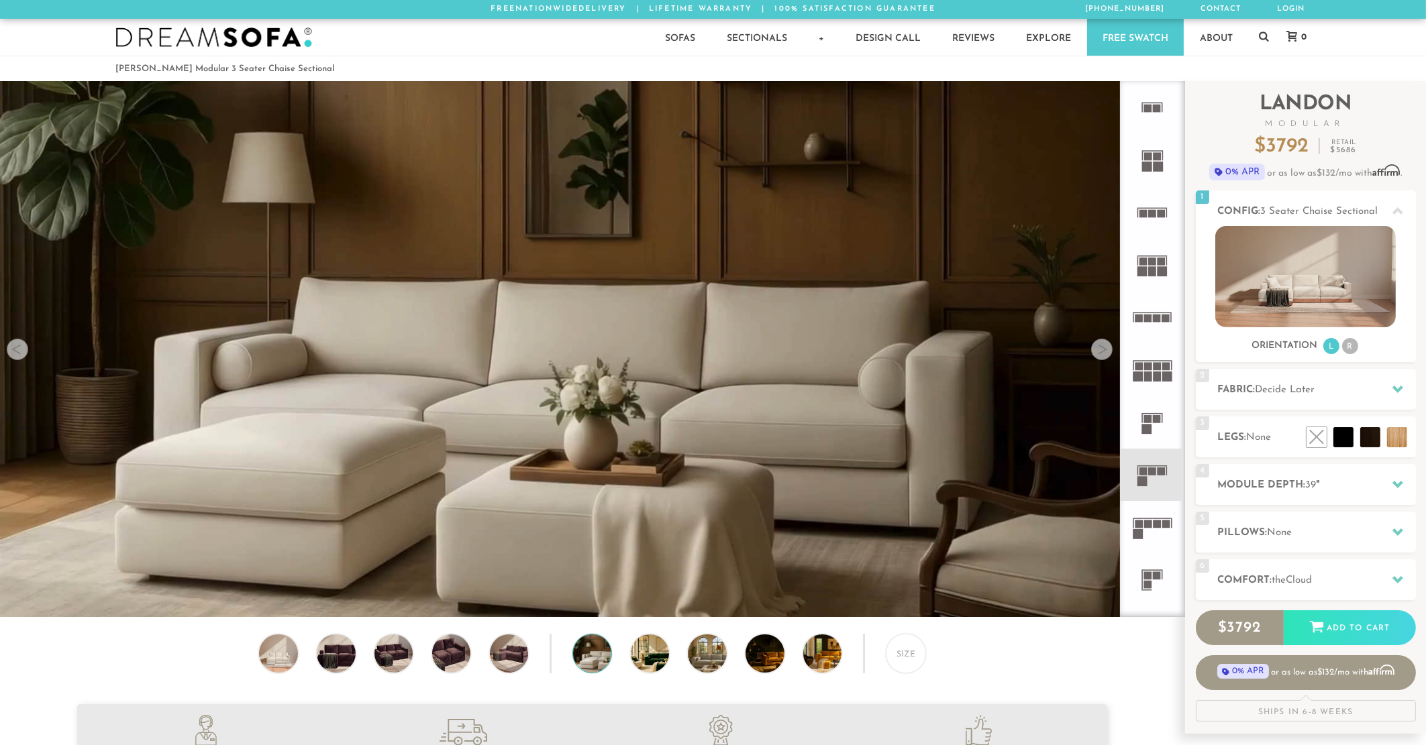
click at [1108, 349] on div at bounding box center [1101, 349] width 21 height 21
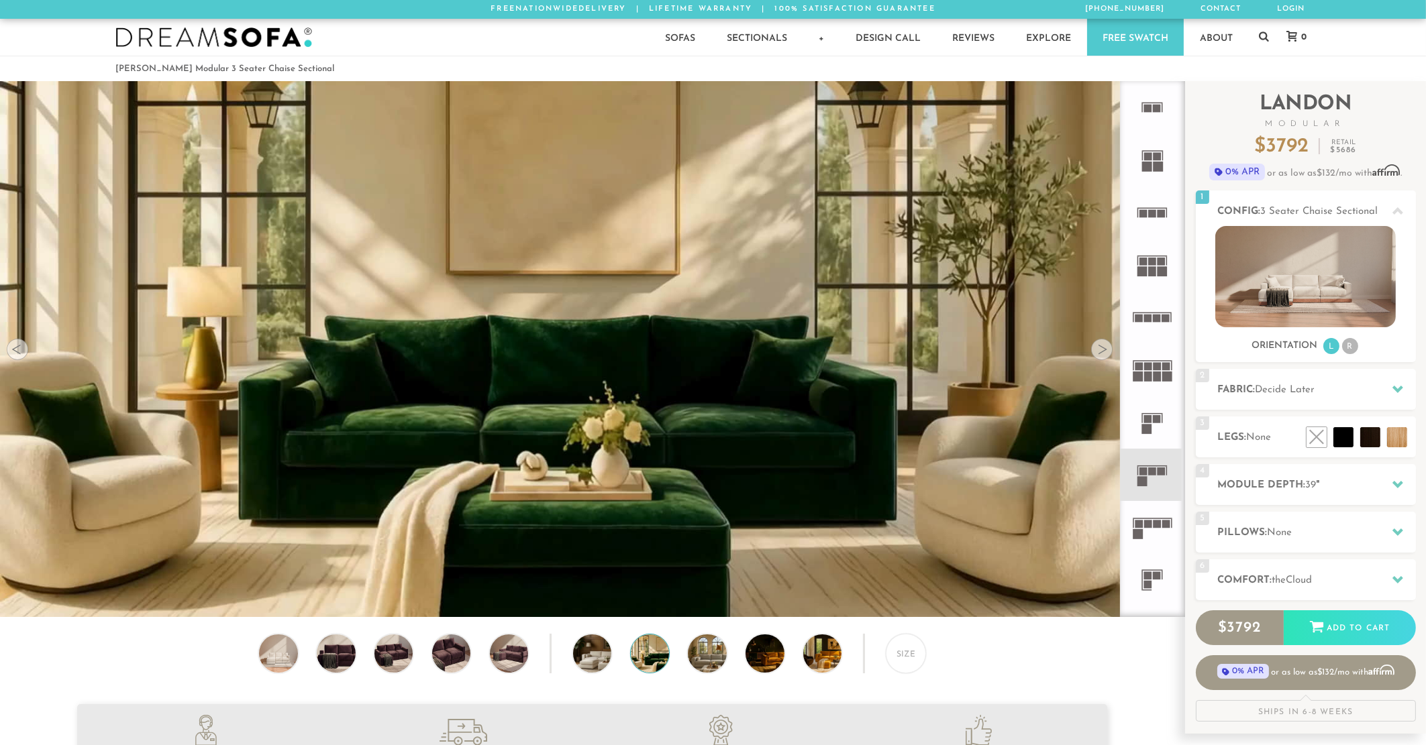
click at [1108, 349] on div at bounding box center [1101, 349] width 21 height 21
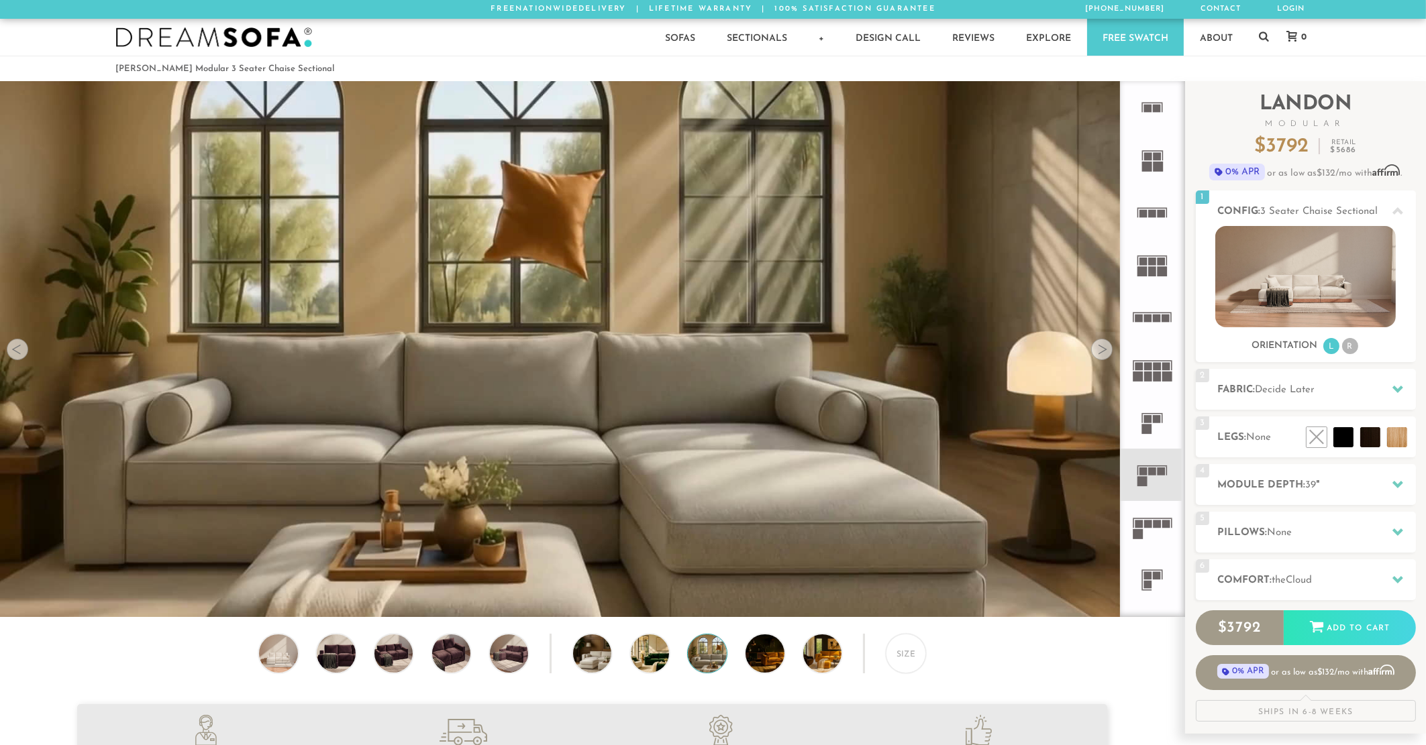
click at [1108, 349] on div at bounding box center [1101, 349] width 21 height 21
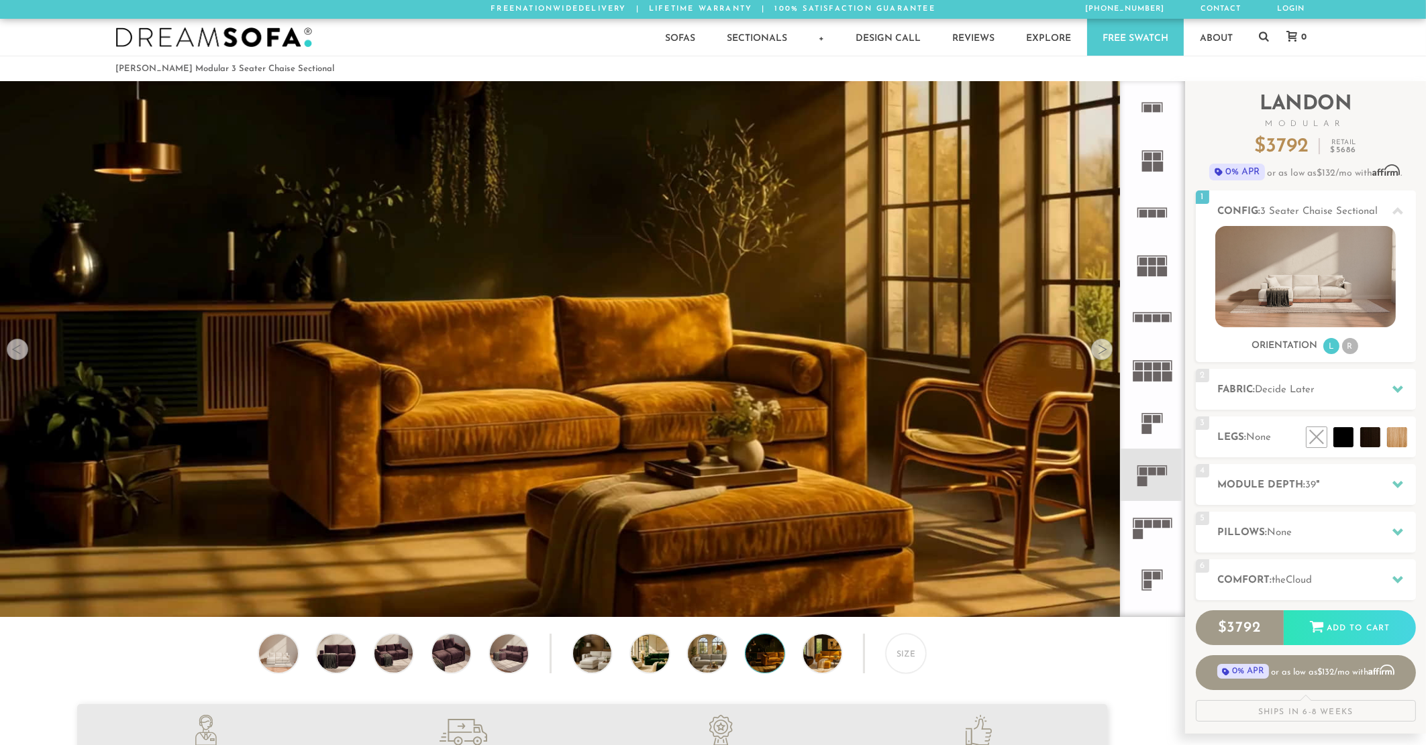
click at [1108, 349] on div at bounding box center [1101, 349] width 21 height 21
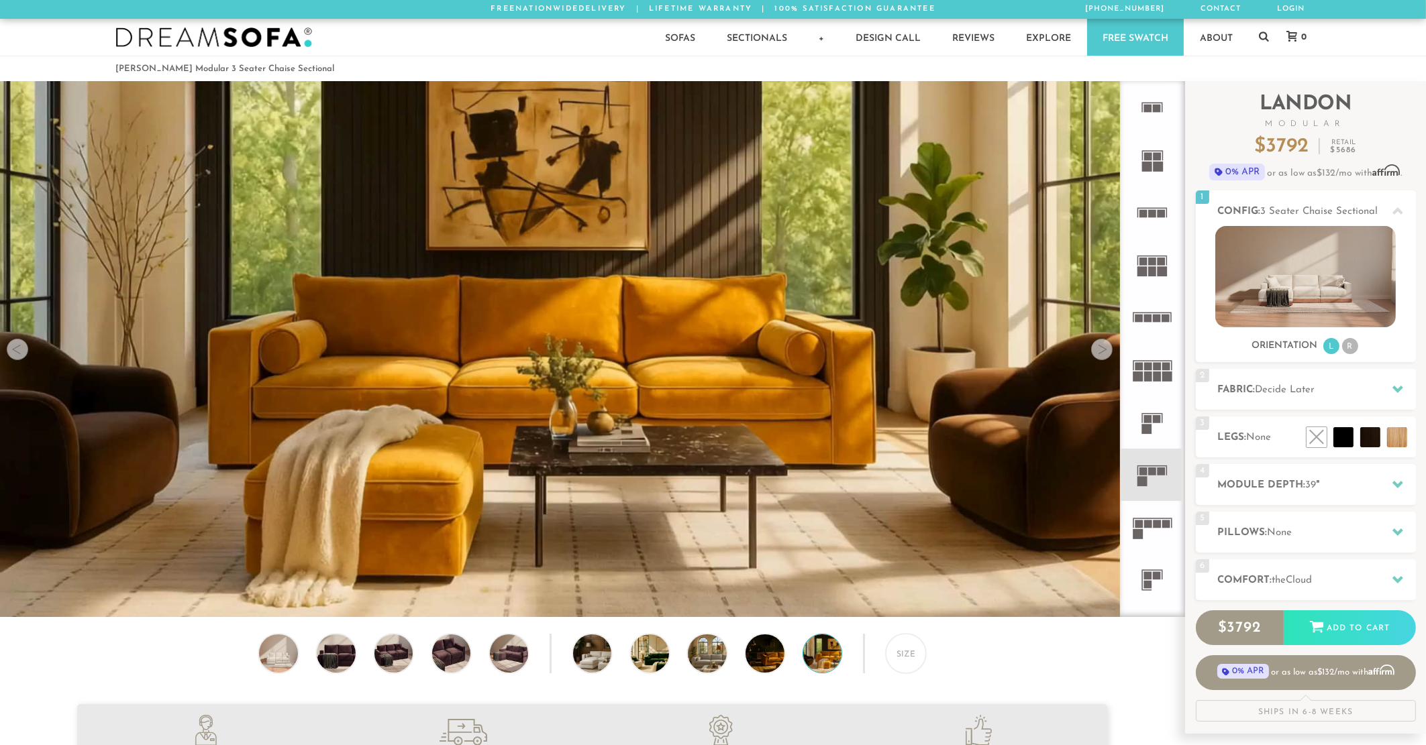
click at [1108, 349] on div at bounding box center [1101, 349] width 21 height 21
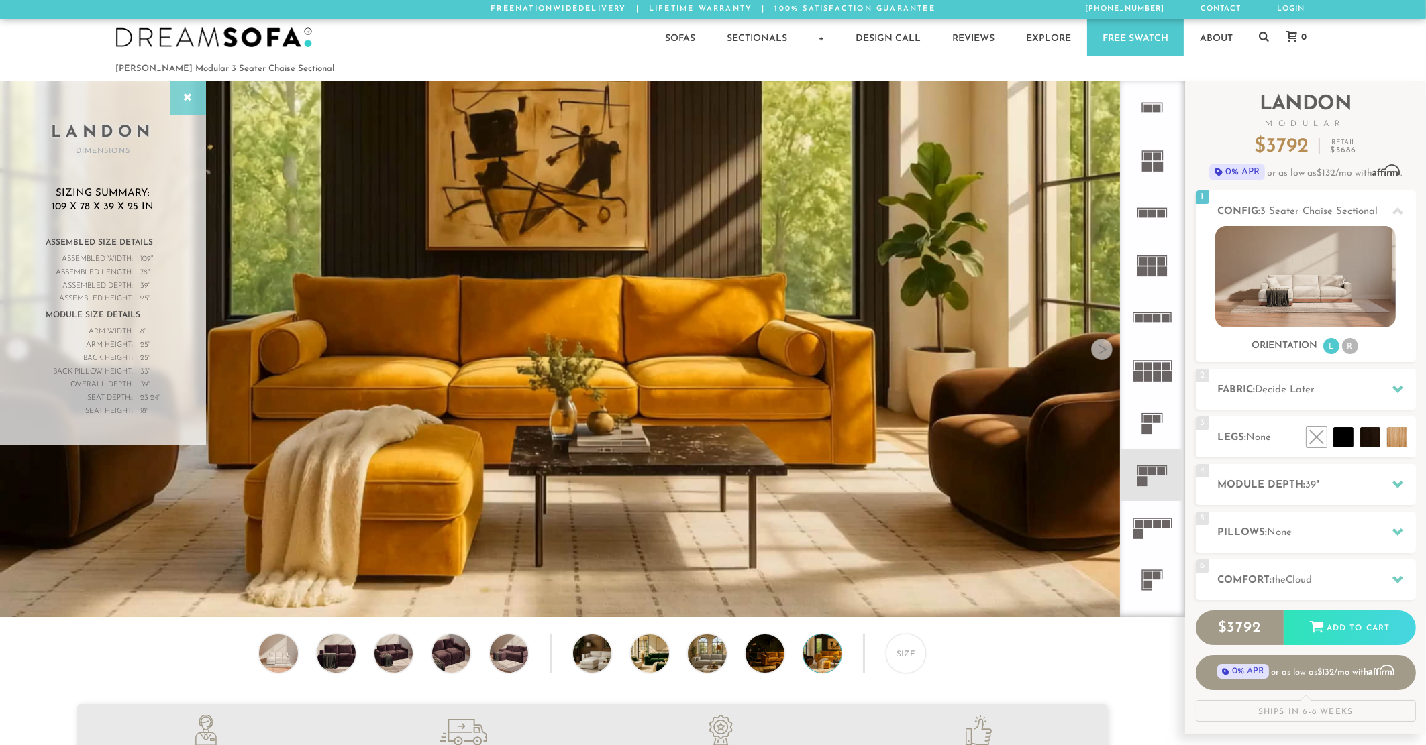
click at [176, 90] on div at bounding box center [188, 98] width 36 height 34
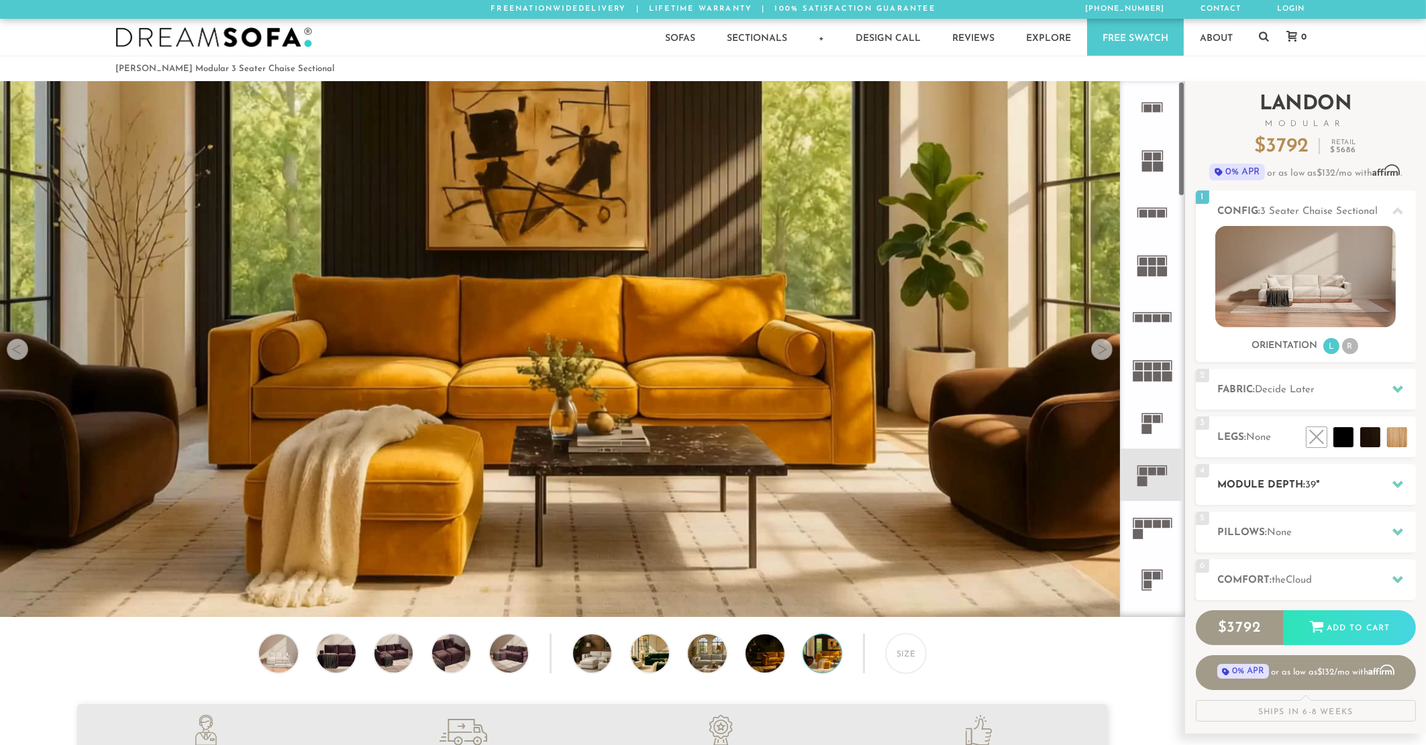
click at [1359, 481] on h2 "Module Depth: 39 "" at bounding box center [1317, 485] width 198 height 15
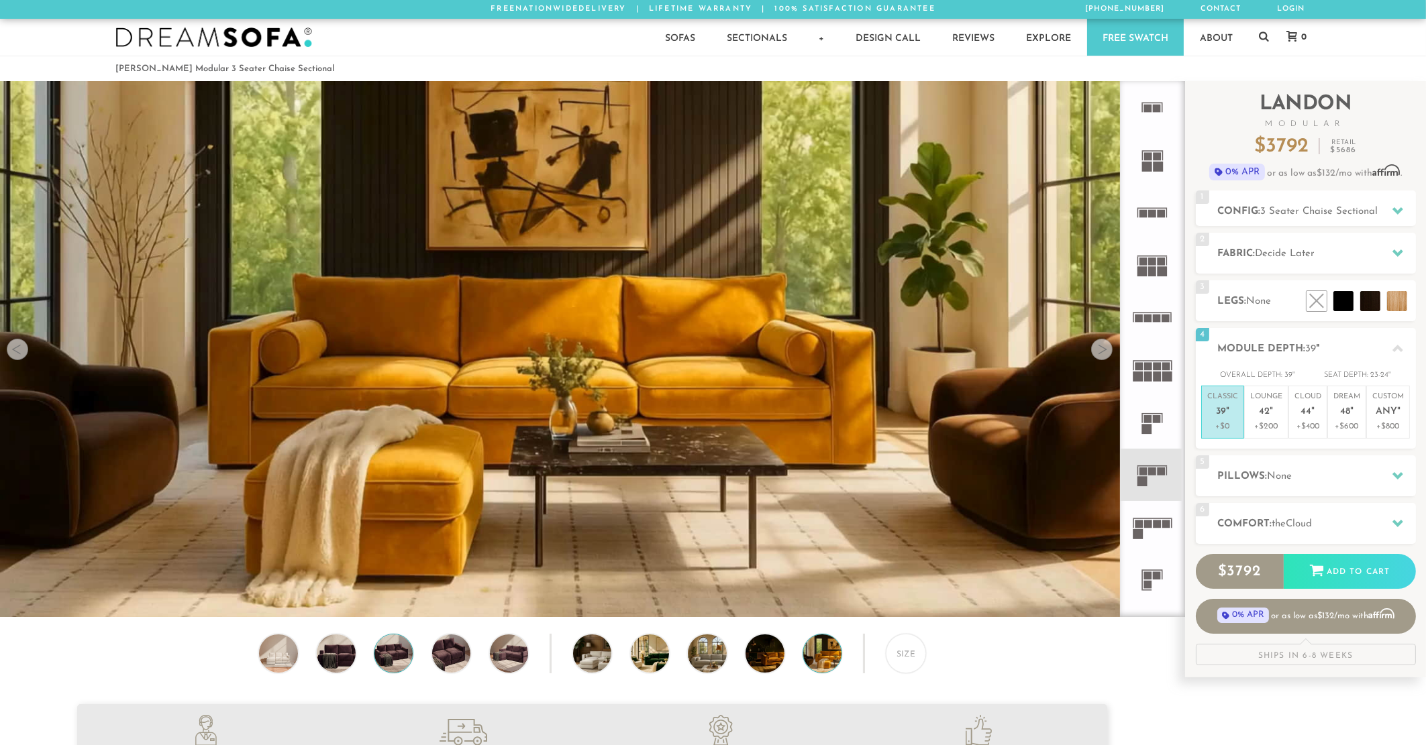
click at [396, 661] on img at bounding box center [393, 654] width 46 height 38
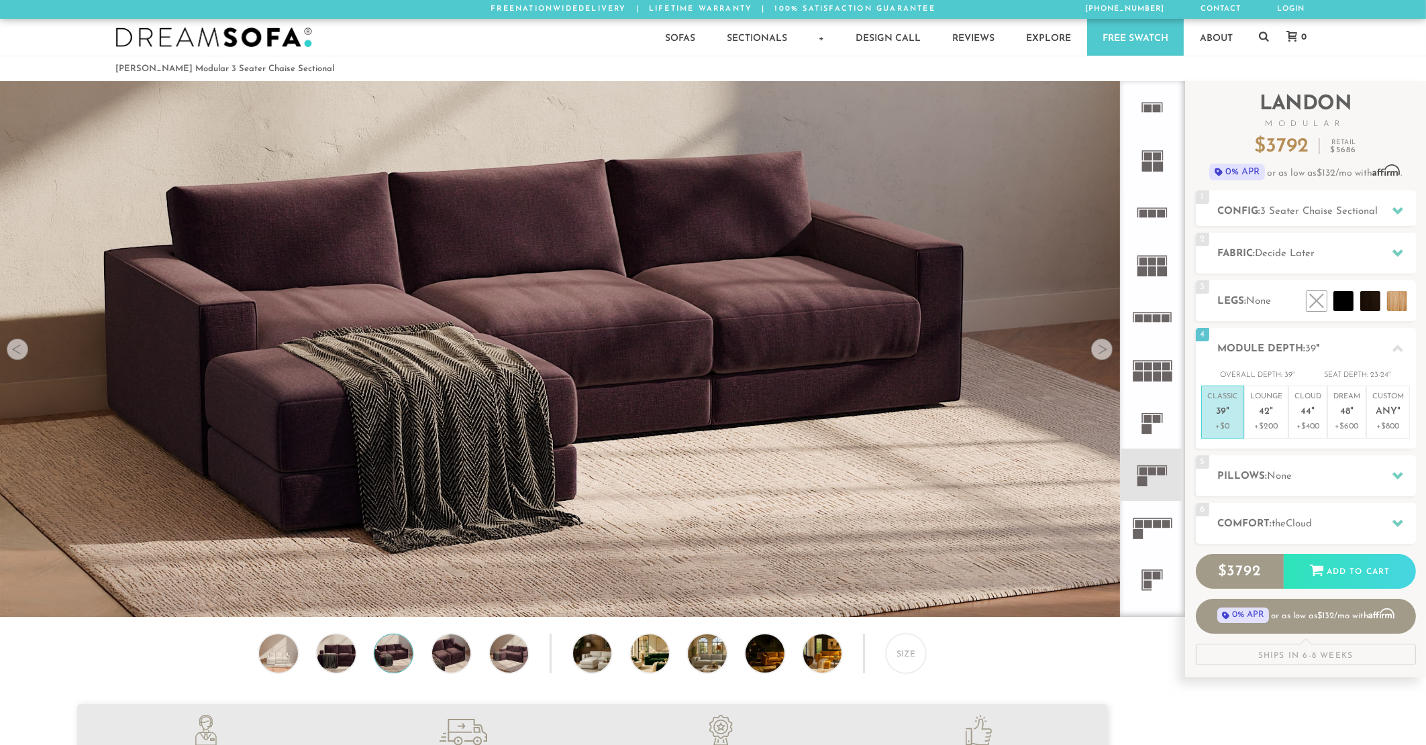
click at [1110, 352] on div at bounding box center [1101, 349] width 21 height 21
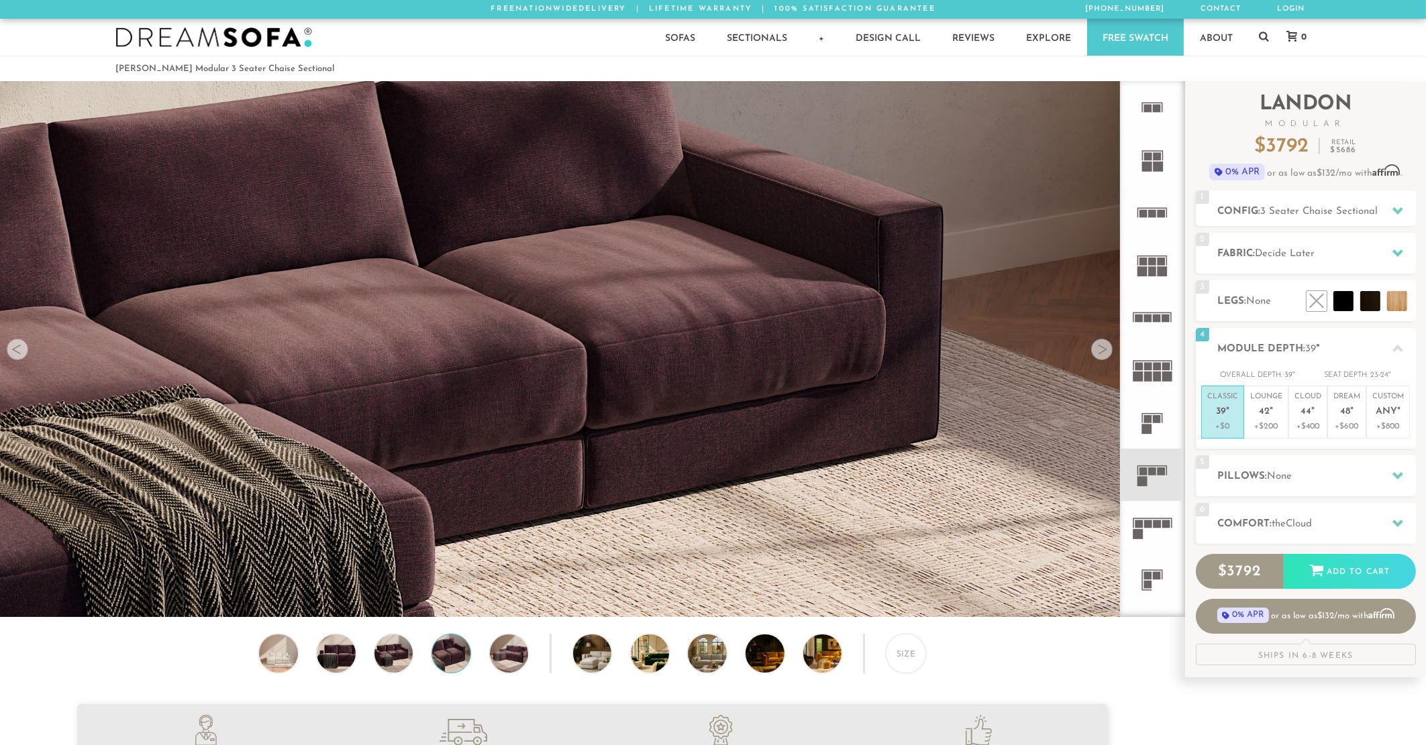
click at [1107, 352] on div at bounding box center [1101, 349] width 21 height 21
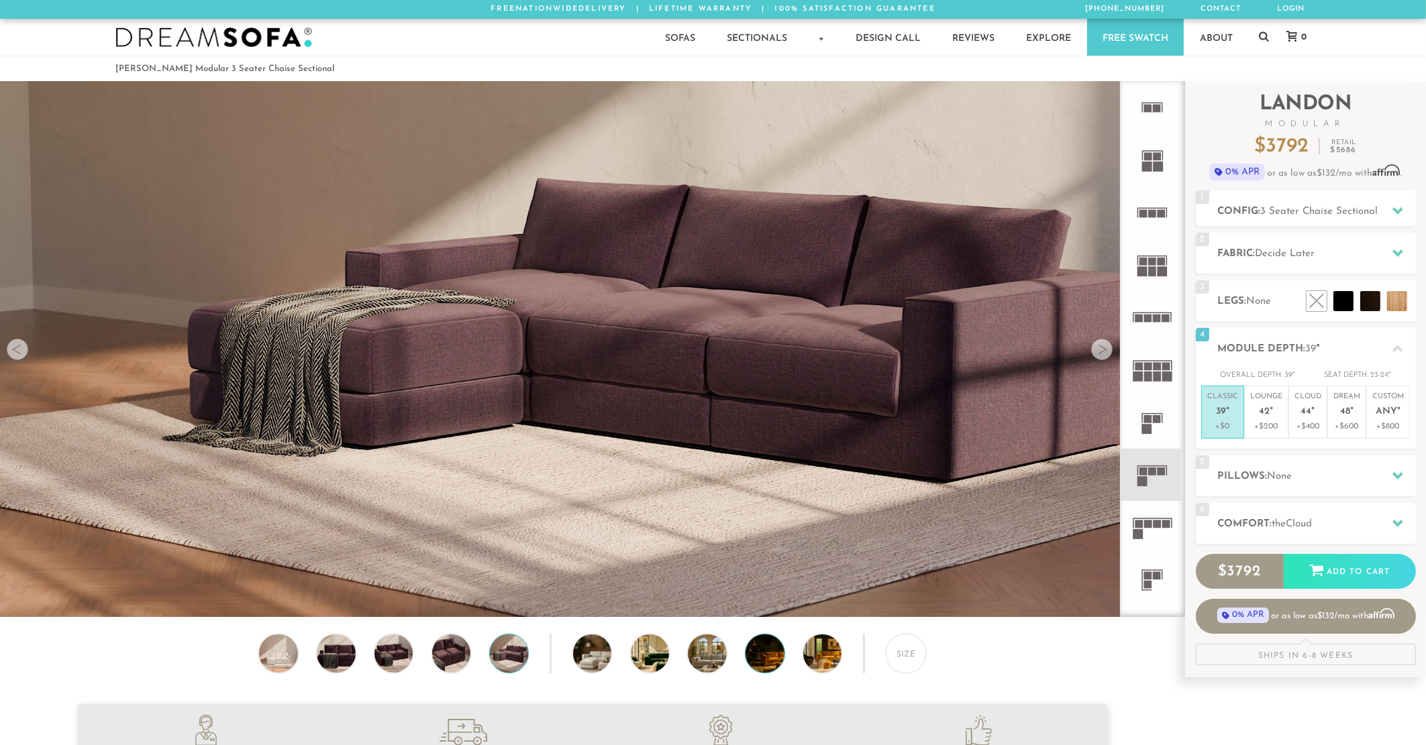
click at [765, 666] on img at bounding box center [779, 654] width 68 height 38
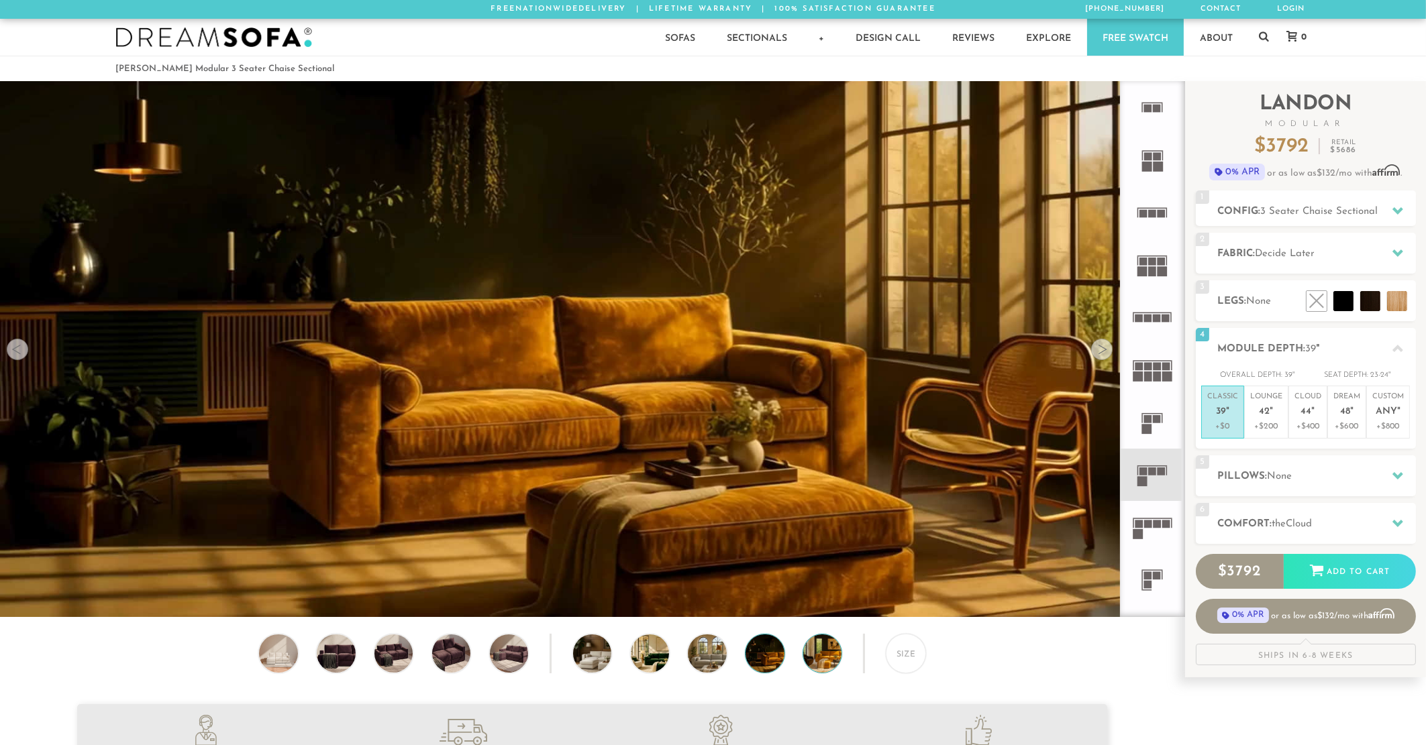
click at [808, 649] on img at bounding box center [837, 654] width 68 height 38
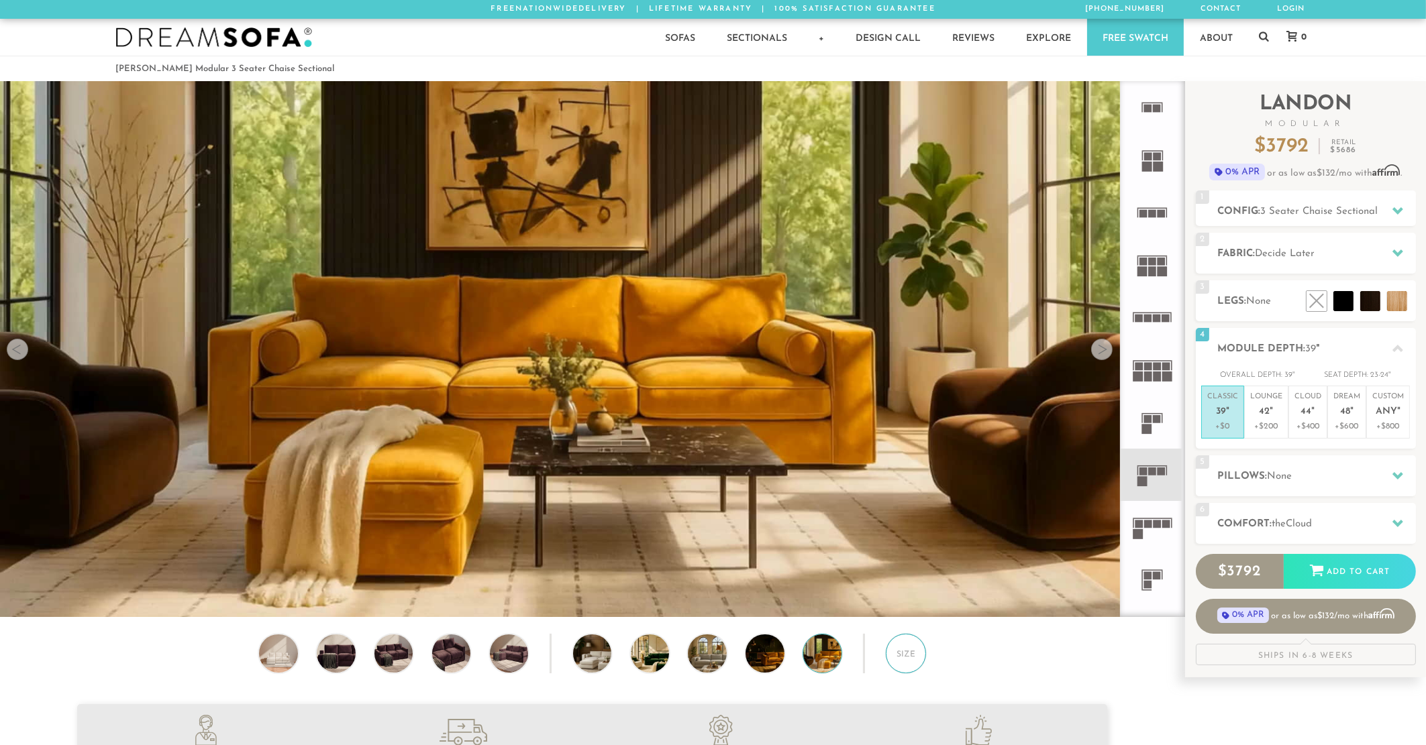
click at [886, 658] on div "Size" at bounding box center [906, 654] width 40 height 40
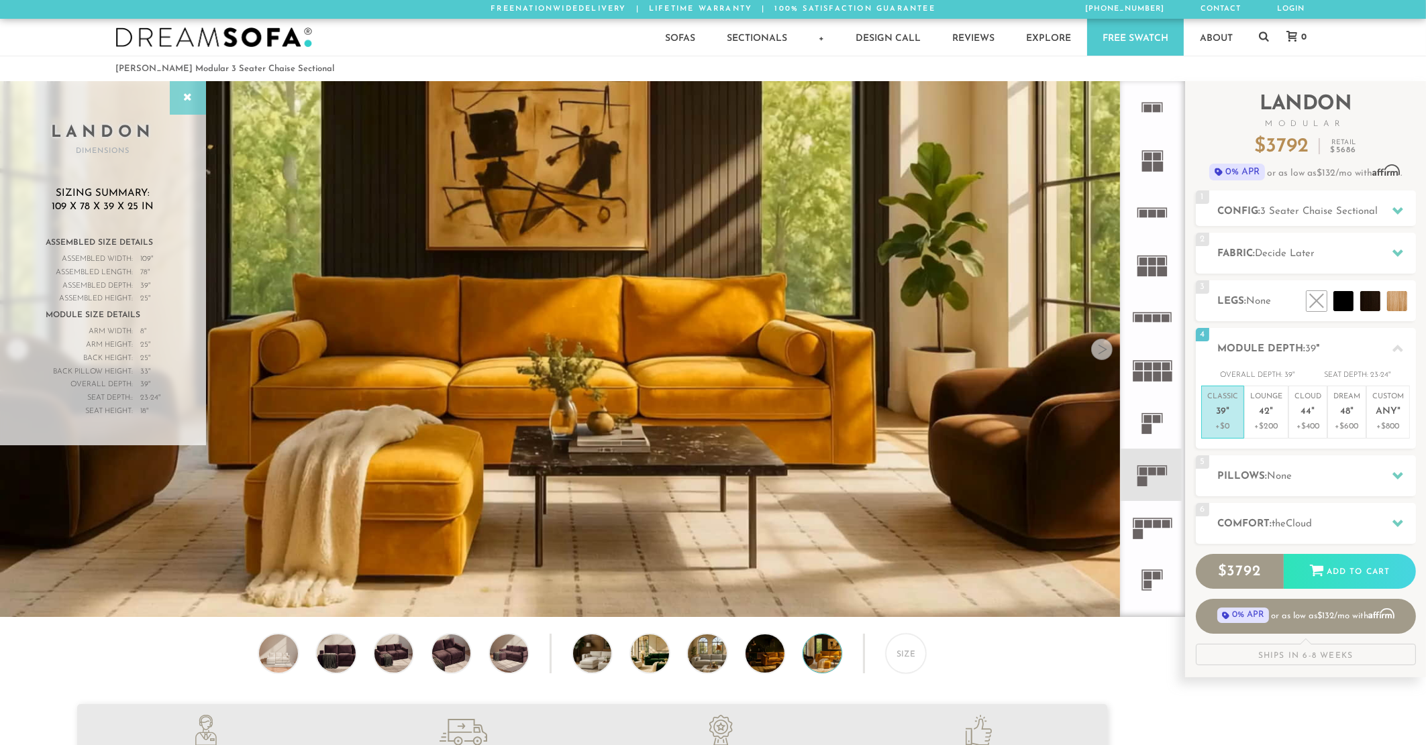
click at [186, 104] on div at bounding box center [188, 98] width 36 height 34
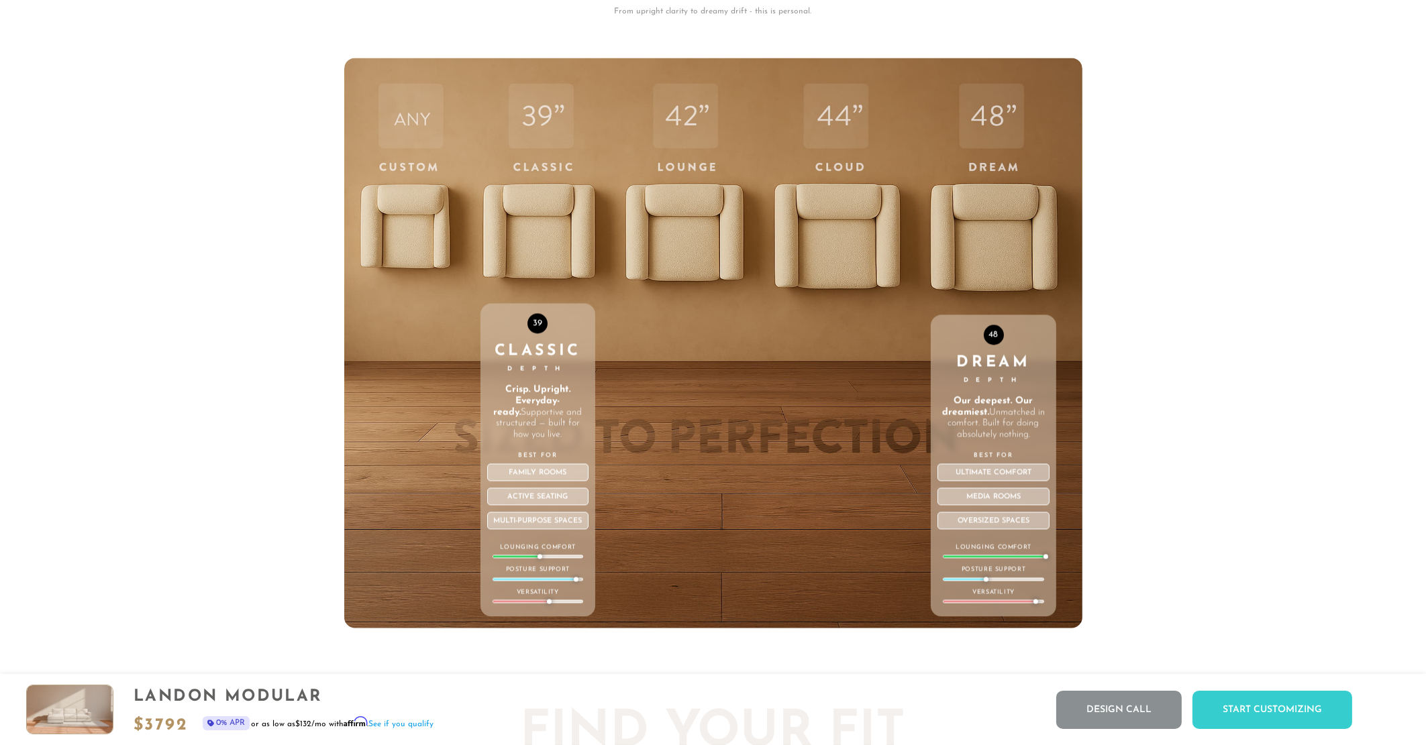
scroll to position [5381, 0]
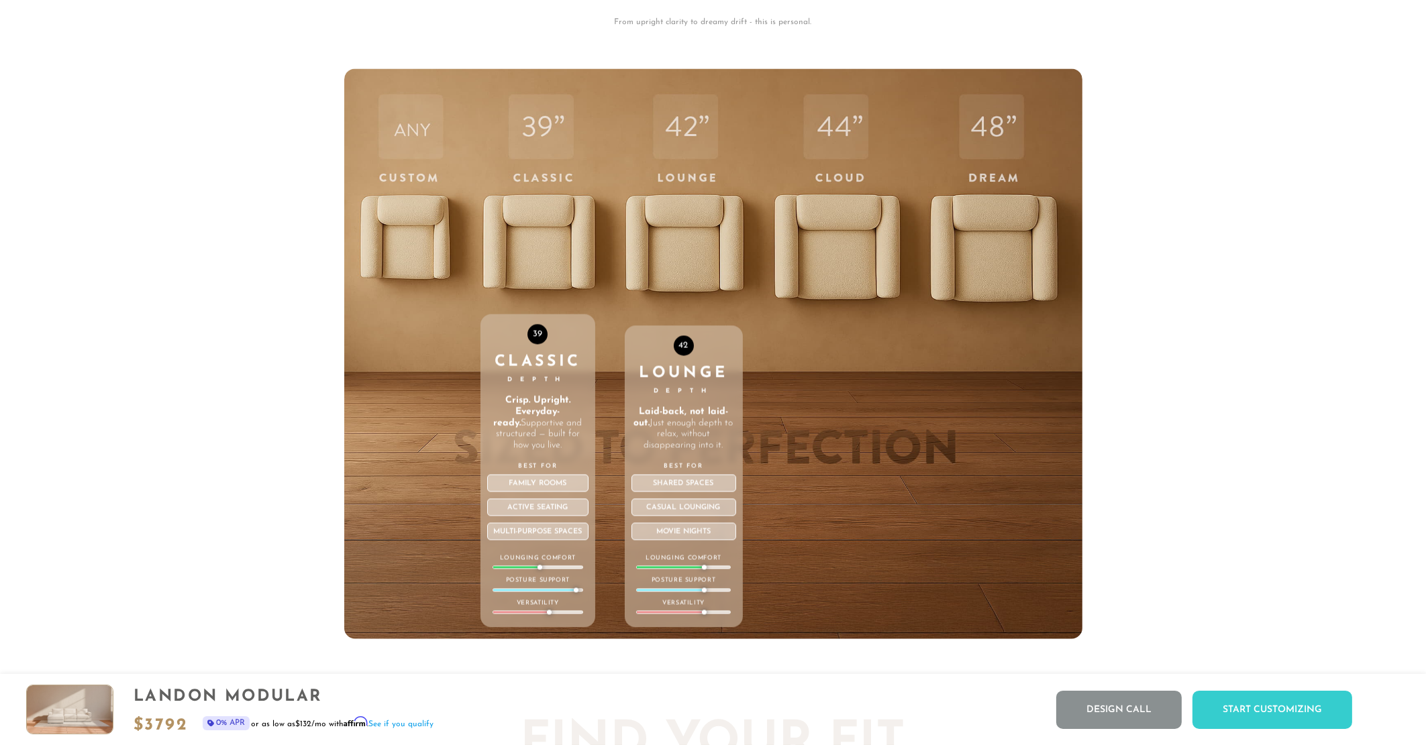
click at [671, 245] on div "42 Lounge Depth Laid-back, not laid-out. Just enough depth to relax, without di…" at bounding box center [684, 353] width 118 height 570
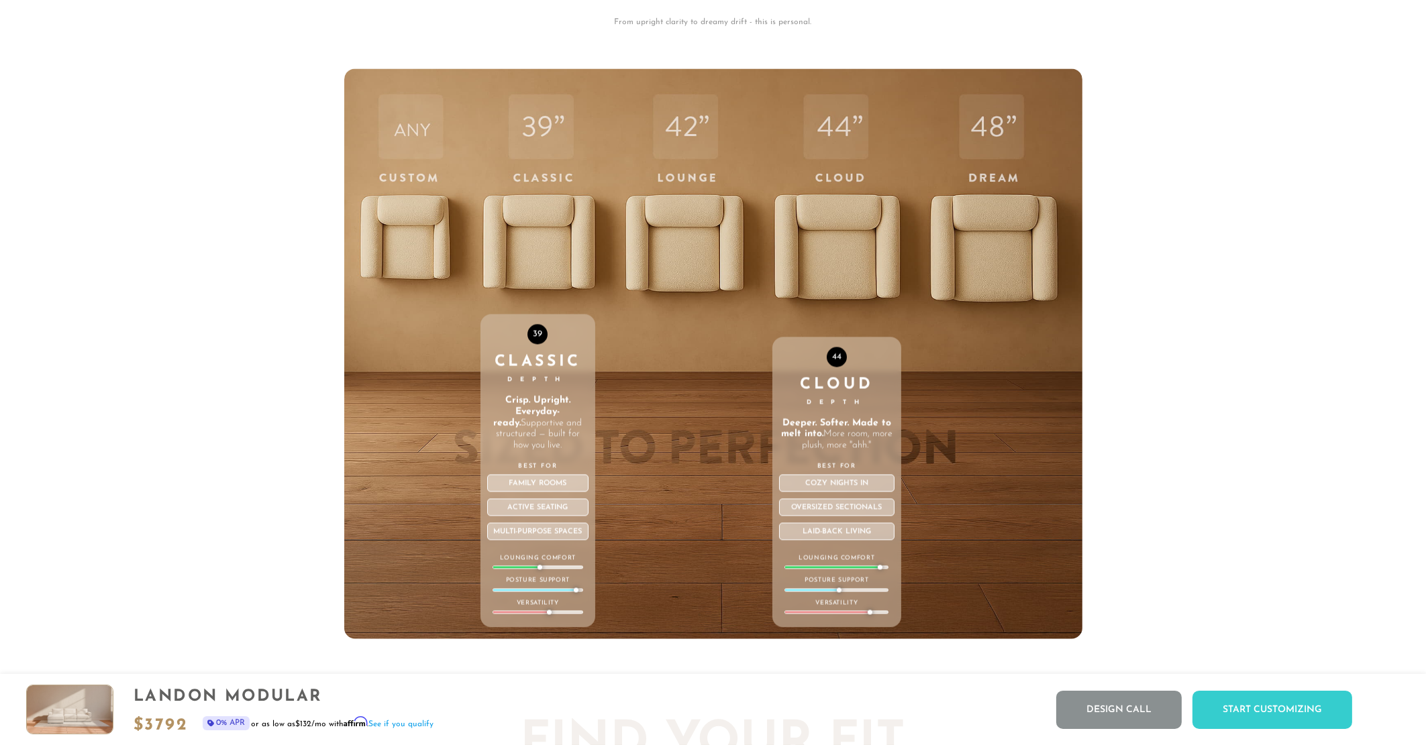
click at [833, 490] on div "Cozy nights in" at bounding box center [837, 482] width 116 height 17
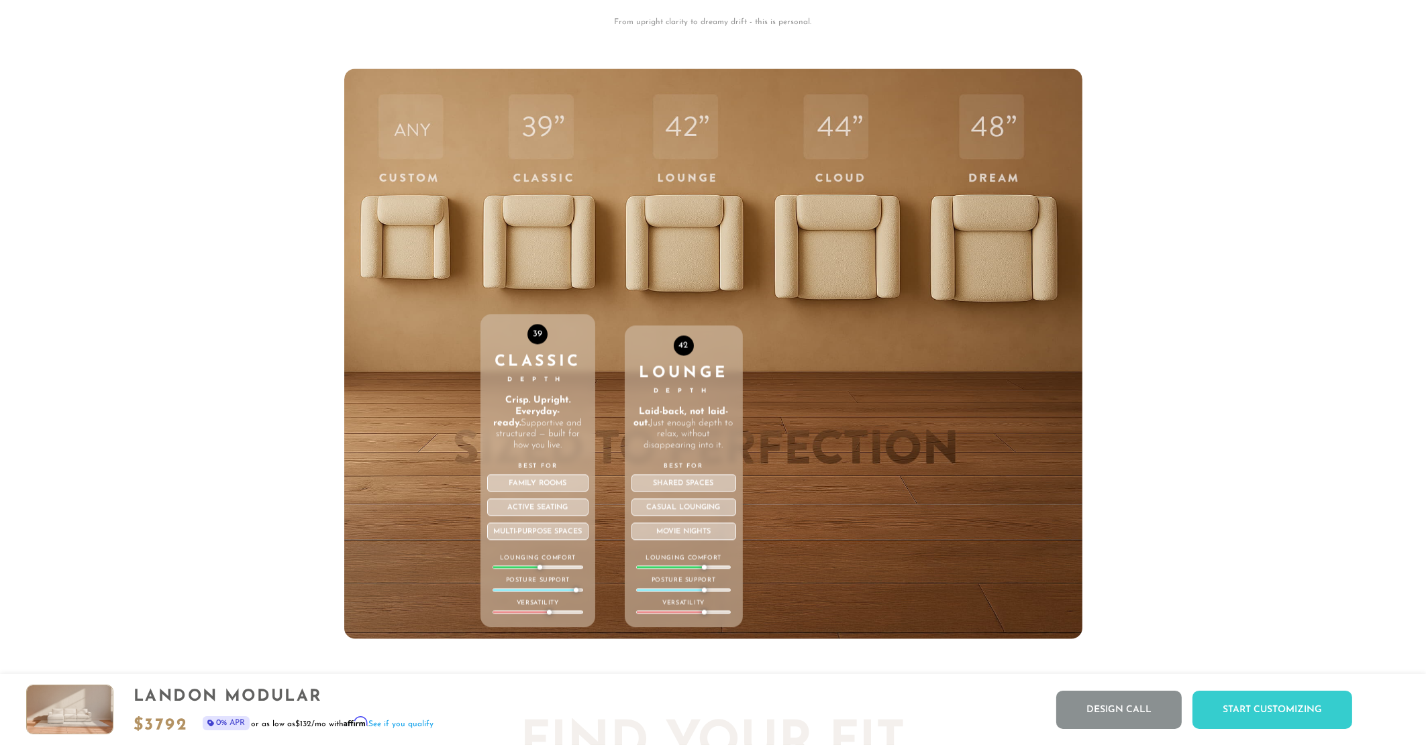
click at [686, 278] on div "42 Lounge Depth Laid-back, not laid-out. Just enough depth to relax, without di…" at bounding box center [684, 353] width 118 height 570
click at [678, 356] on div "42" at bounding box center [684, 345] width 20 height 20
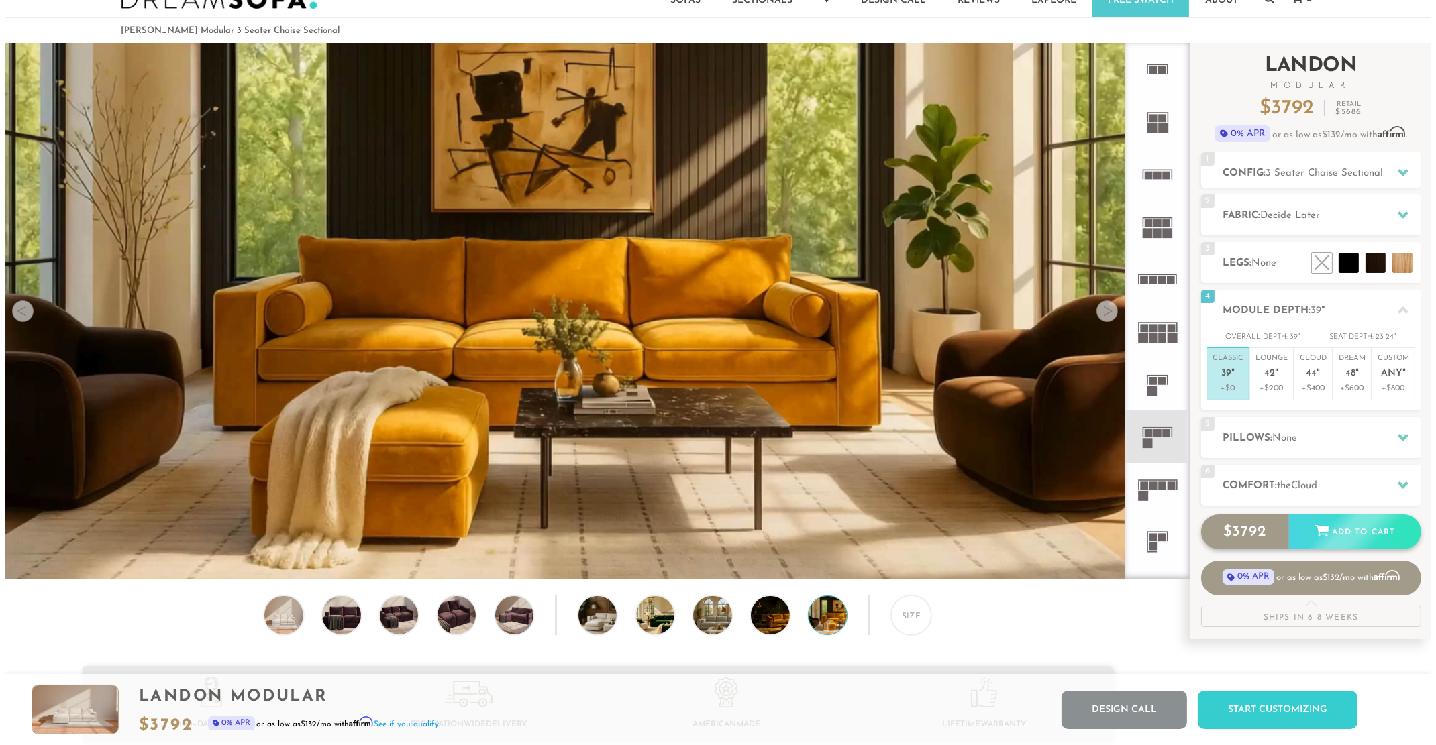
scroll to position [38, 0]
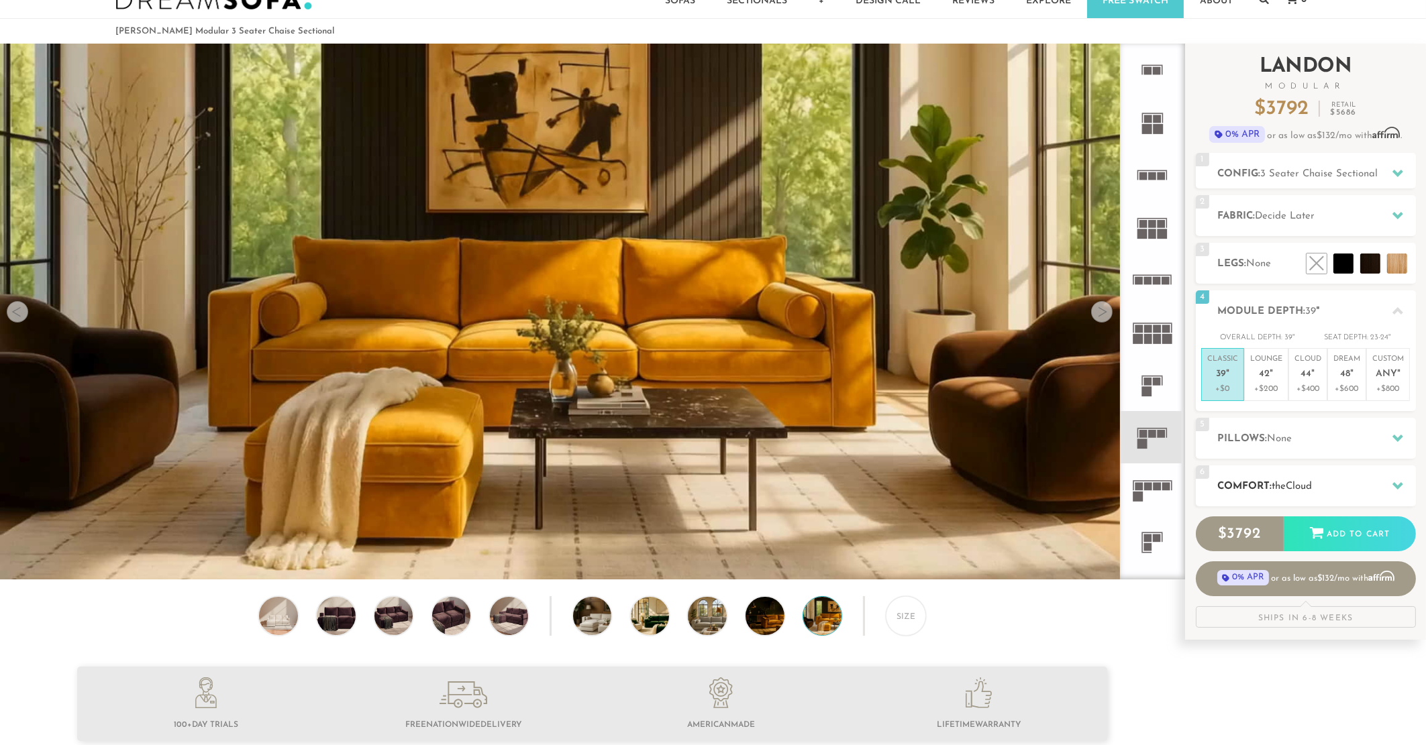
click at [1300, 483] on span "Cloud" at bounding box center [1299, 487] width 26 height 10
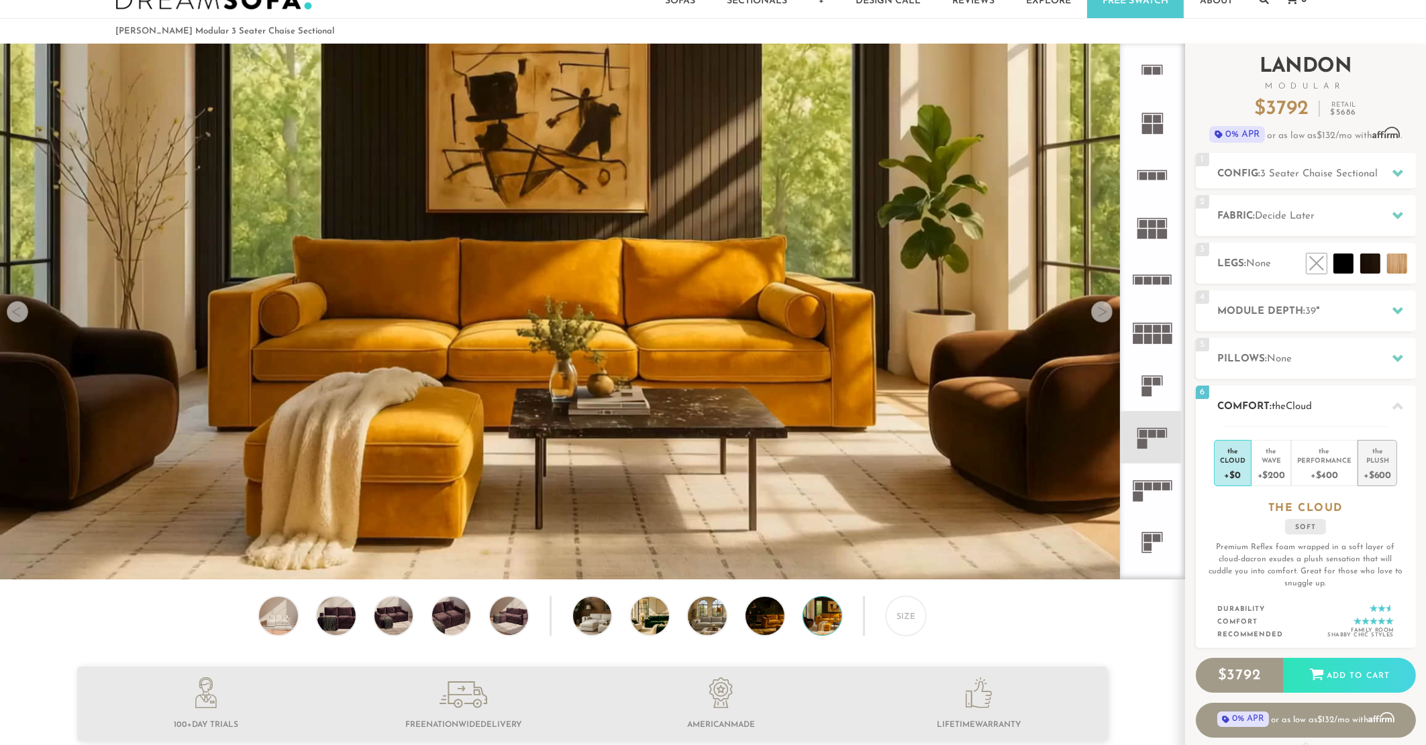
click at [1389, 468] on li "the Plush +$600" at bounding box center [1377, 463] width 40 height 46
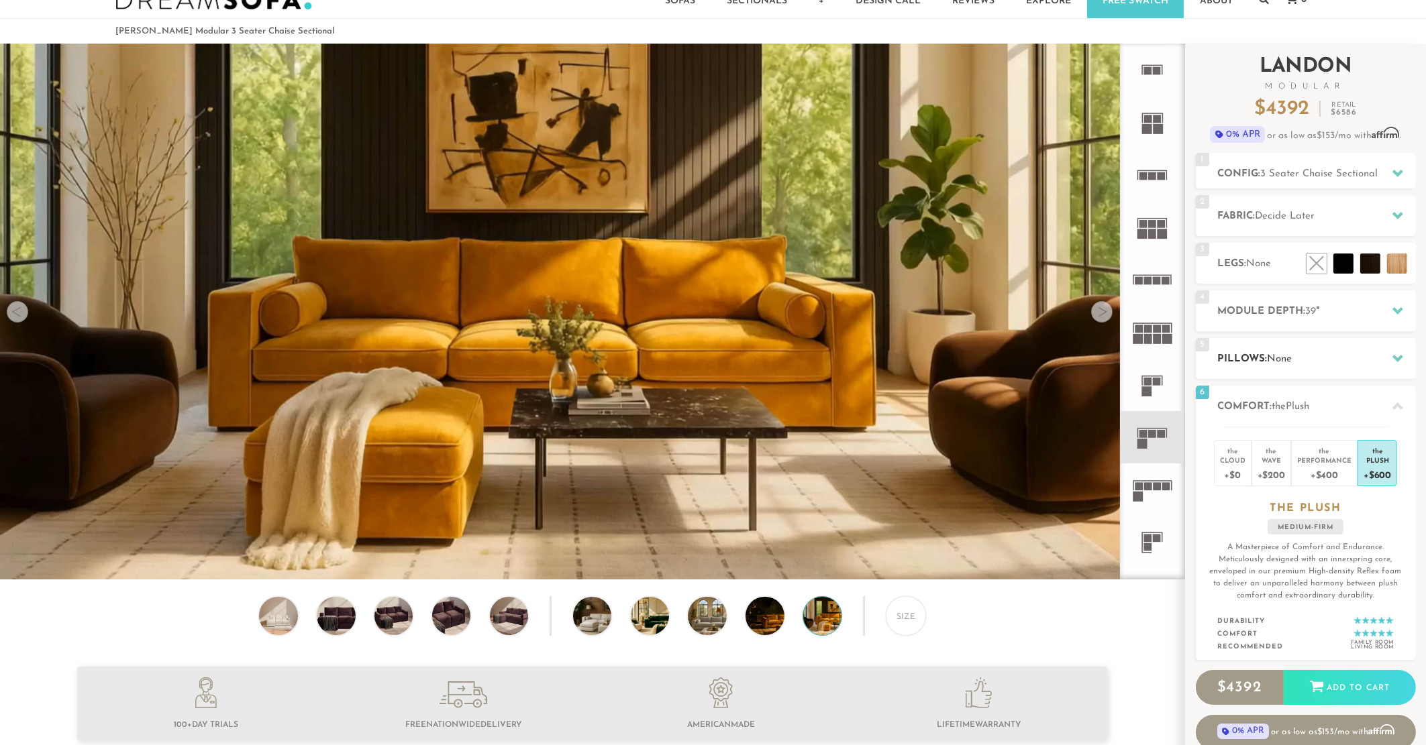
click at [1344, 361] on h2 "Pillows: None" at bounding box center [1317, 359] width 198 height 15
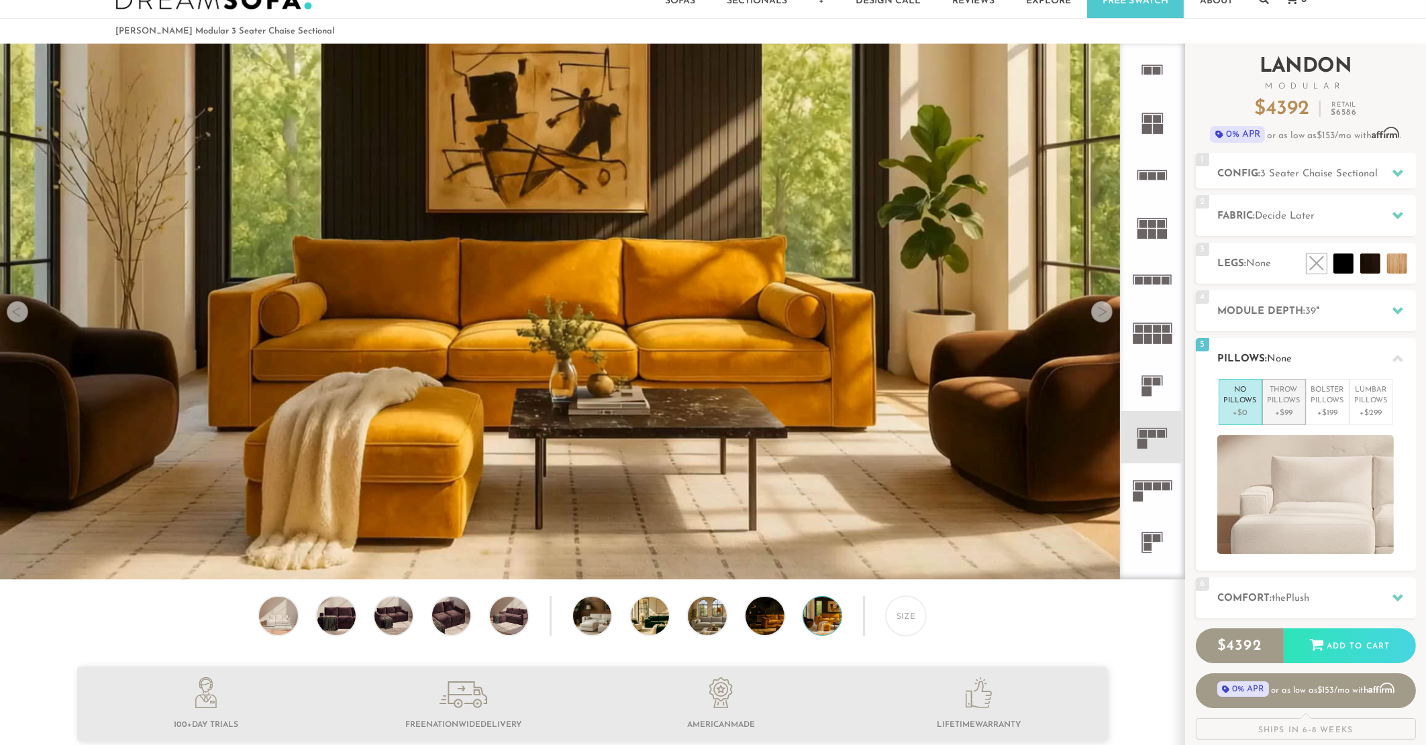
click at [1287, 395] on p "Throw Pillows" at bounding box center [1283, 396] width 33 height 22
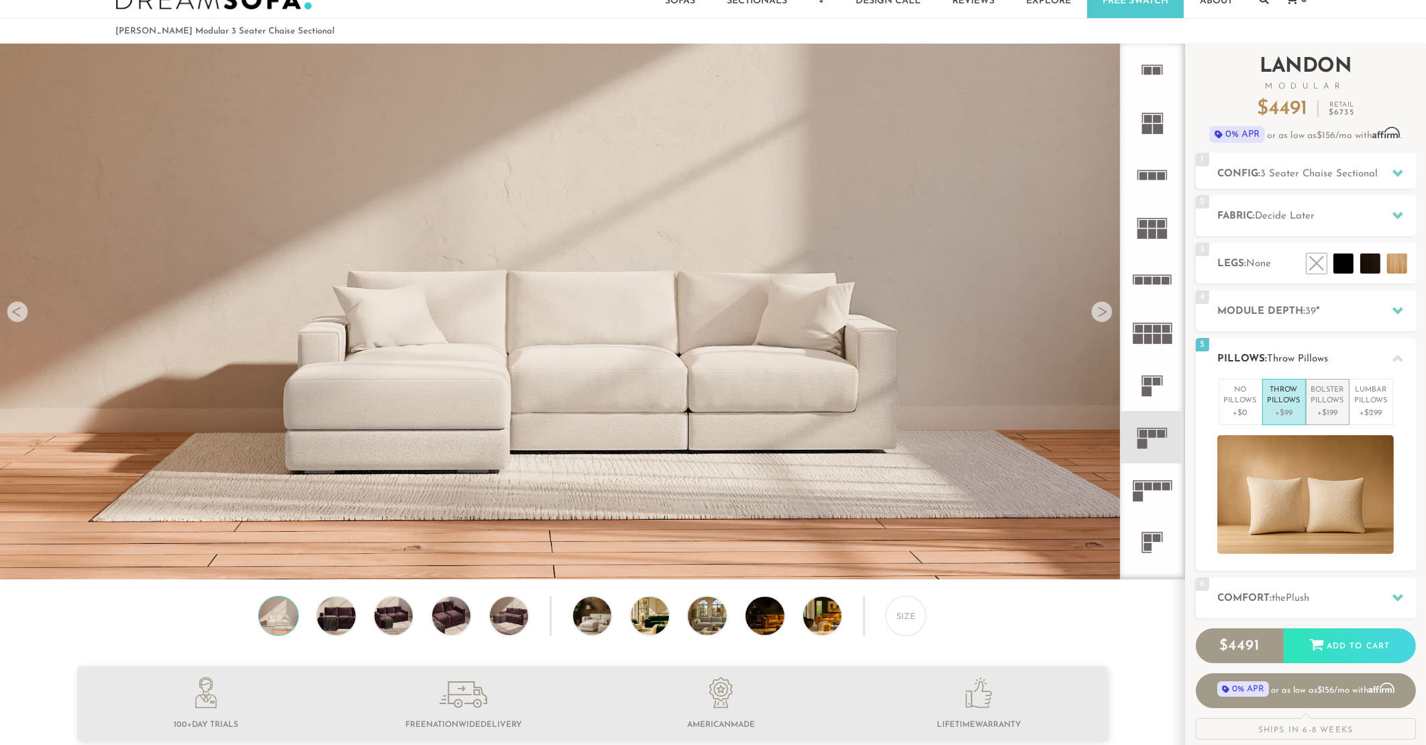
click at [1337, 395] on p "Bolster Pillows" at bounding box center [1327, 396] width 33 height 22
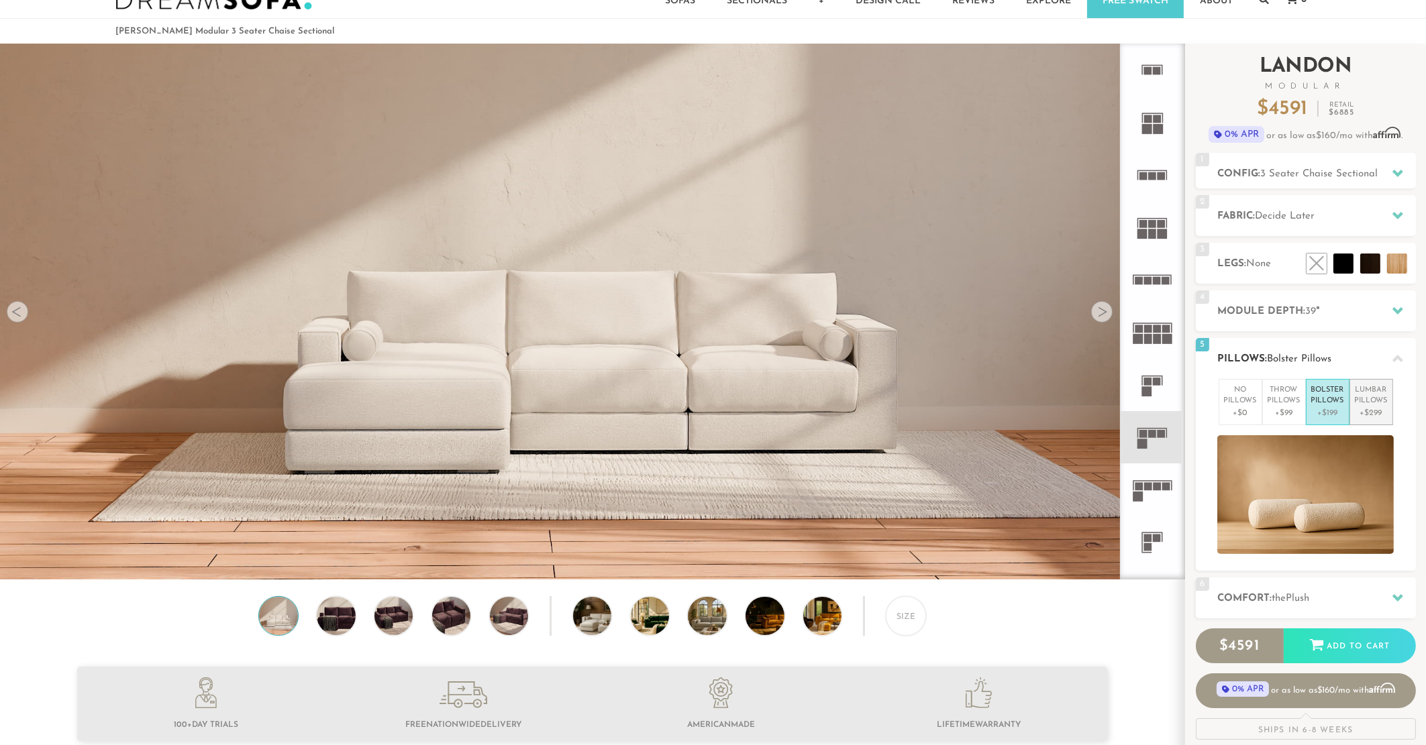
click at [1368, 407] on p "+$299" at bounding box center [1371, 413] width 33 height 12
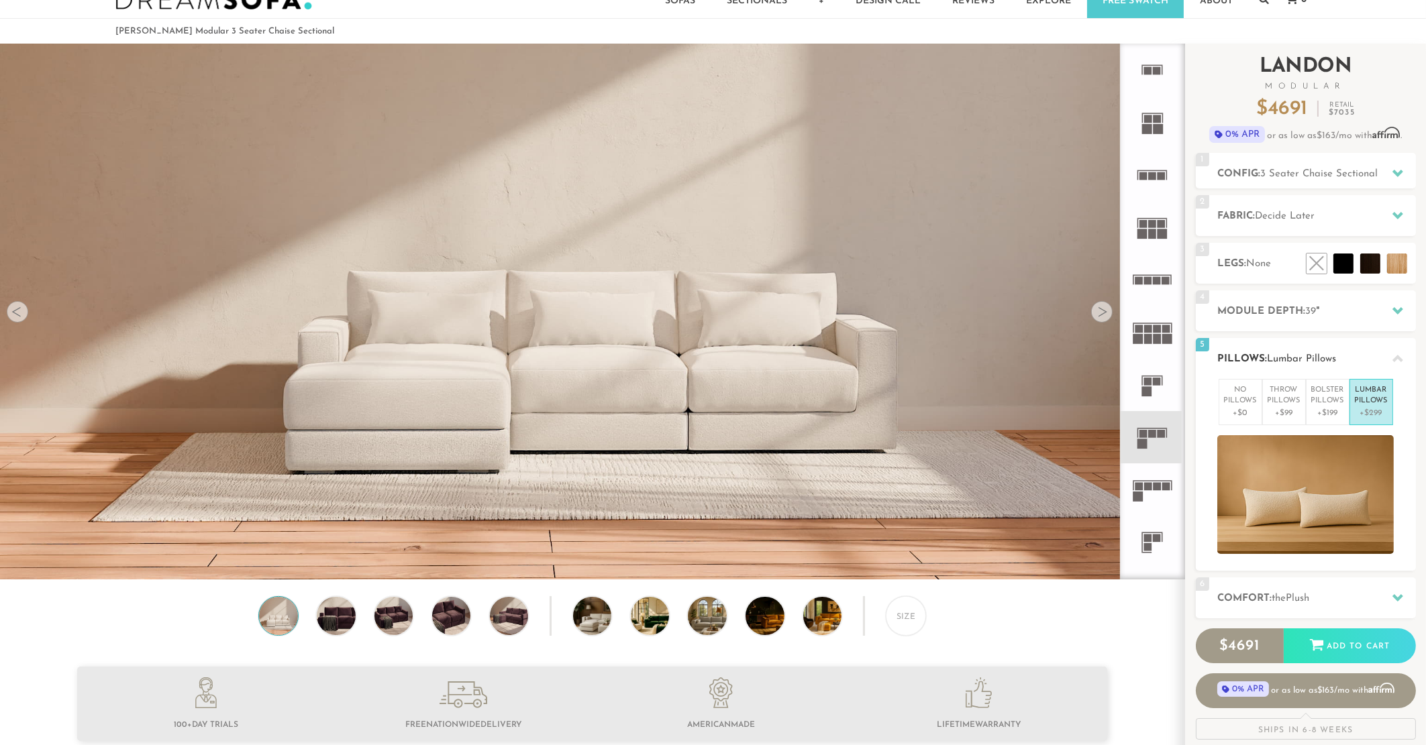
click at [1212, 401] on div "No Pillows +$0 Throw Pillows +$99 Bolster Pillows +$199 [MEDICAL_DATA] Pillows …" at bounding box center [1306, 466] width 220 height 175
click at [1241, 401] on p "No Pillows" at bounding box center [1240, 396] width 33 height 22
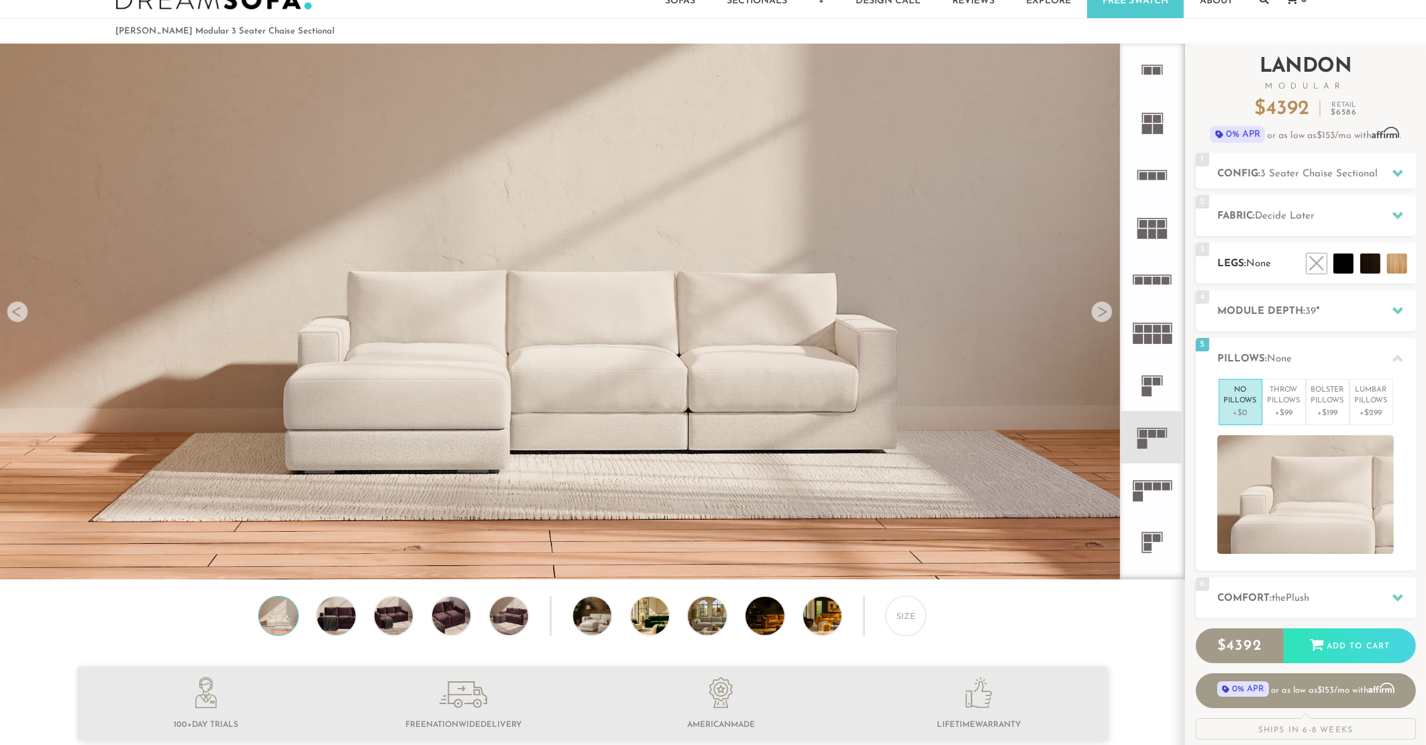
click at [1283, 265] on h2 "Legs: None" at bounding box center [1317, 263] width 198 height 15
click at [1341, 264] on li at bounding box center [1340, 233] width 81 height 81
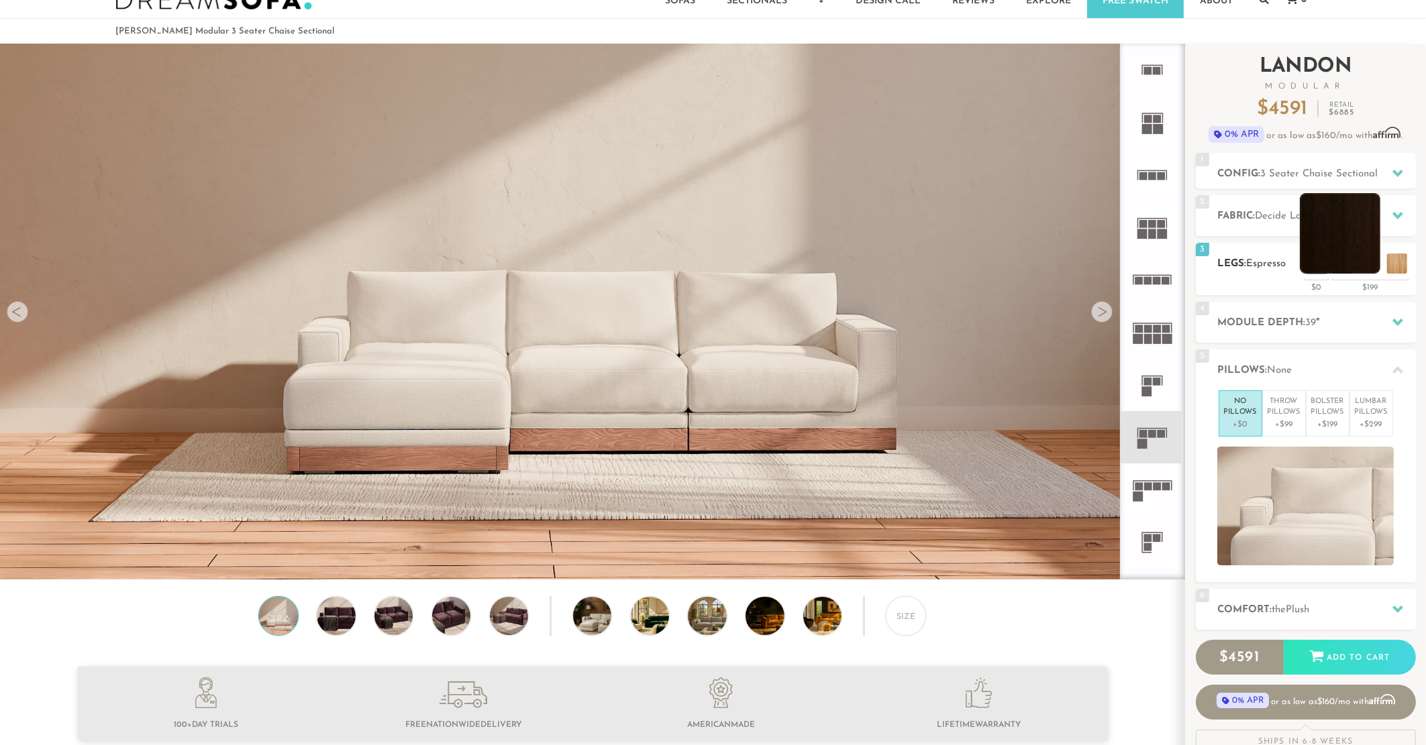
click at [1346, 258] on li at bounding box center [1340, 233] width 81 height 81
click at [1364, 265] on li at bounding box center [1340, 233] width 81 height 81
click at [1392, 258] on li at bounding box center [1366, 233] width 81 height 81
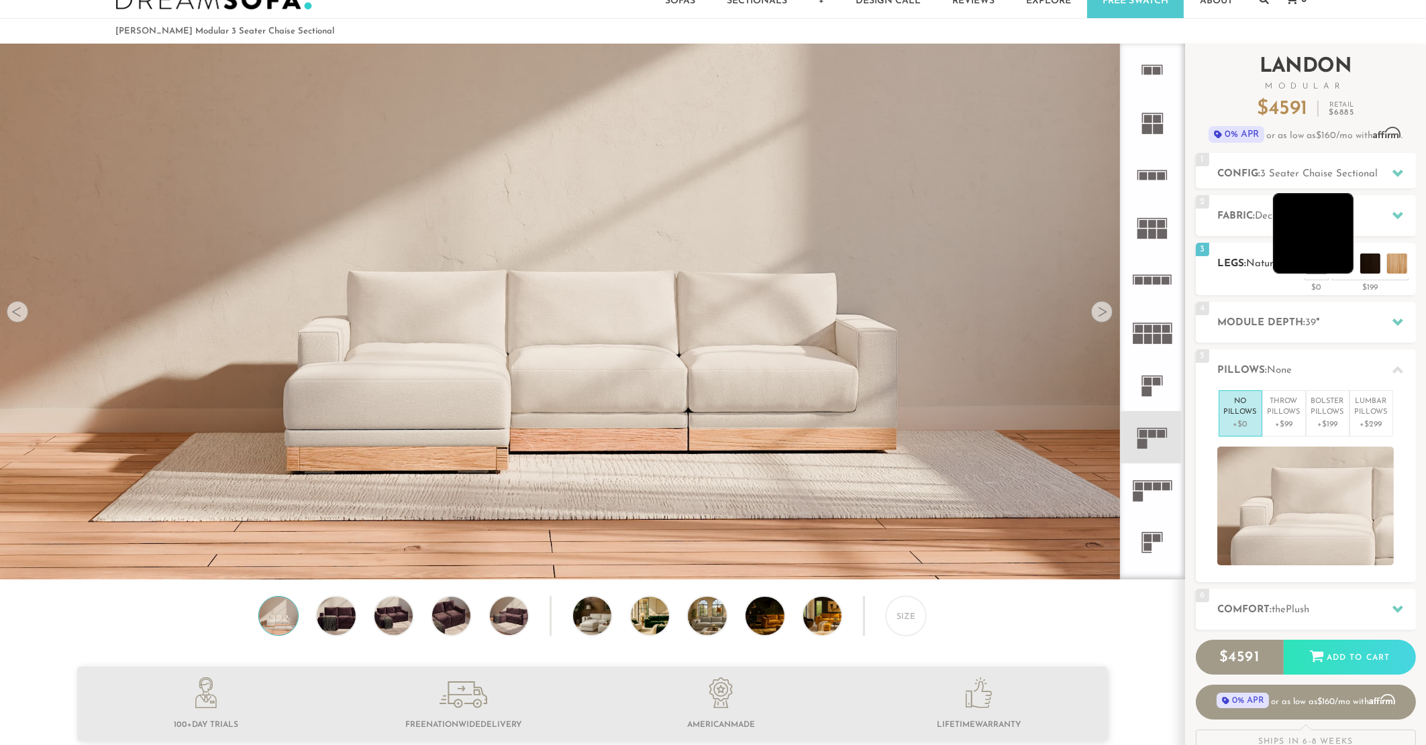
click at [1347, 255] on li at bounding box center [1313, 233] width 81 height 81
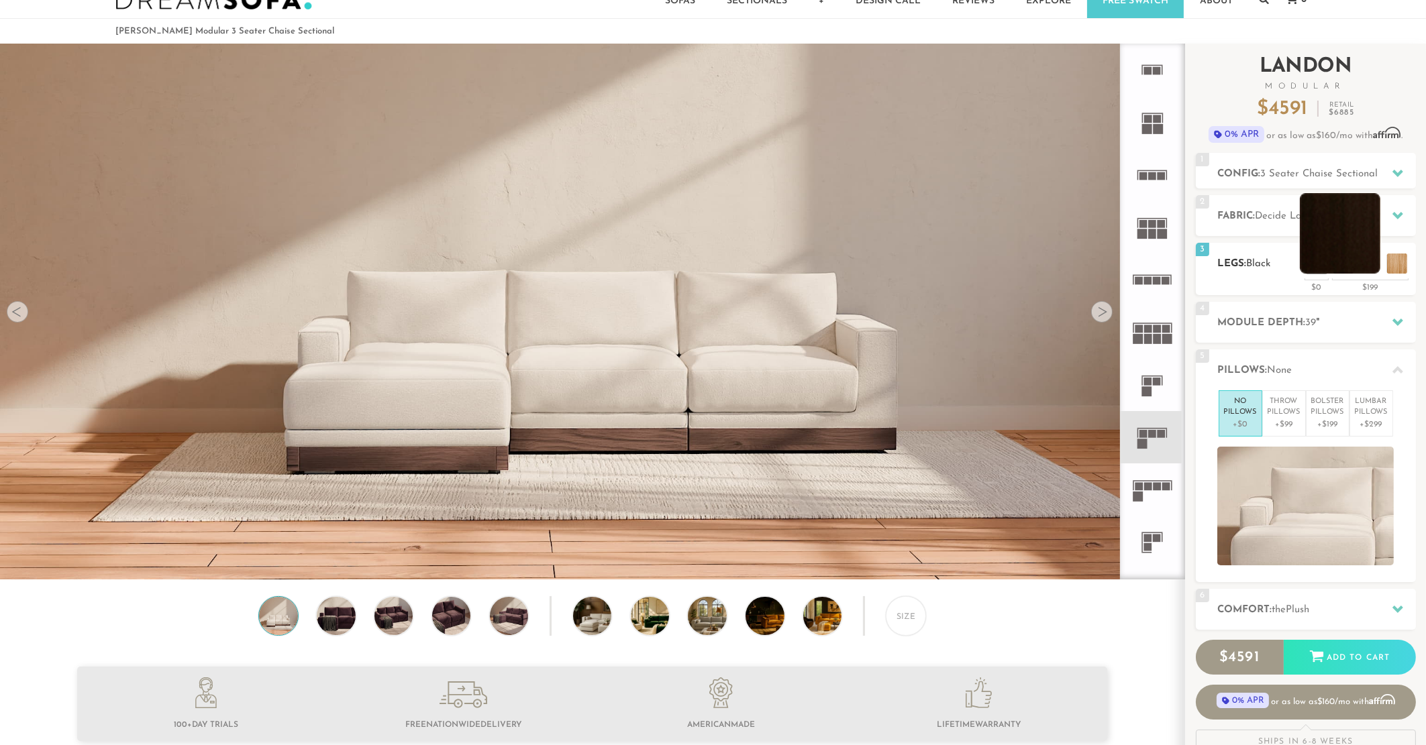
click at [1364, 268] on li at bounding box center [1340, 233] width 81 height 81
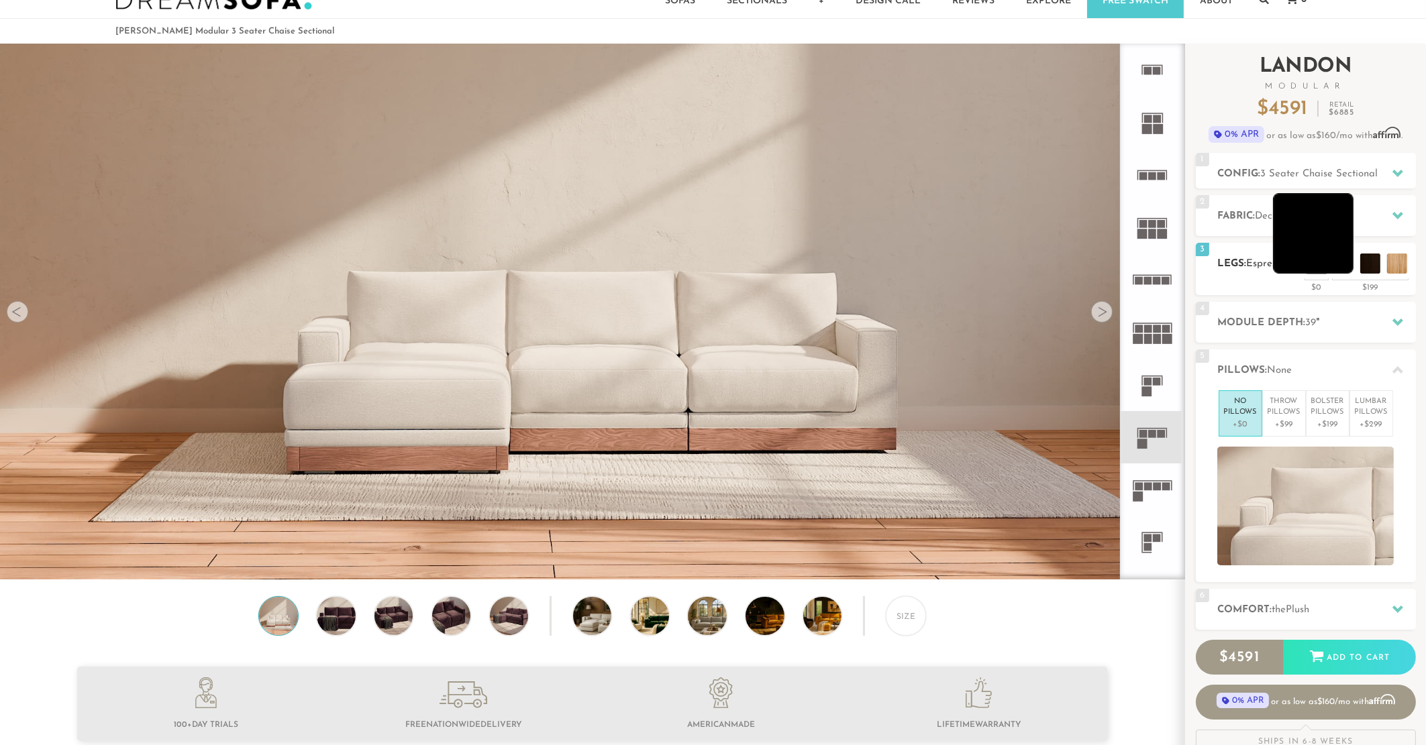
click at [1343, 258] on li at bounding box center [1313, 233] width 81 height 81
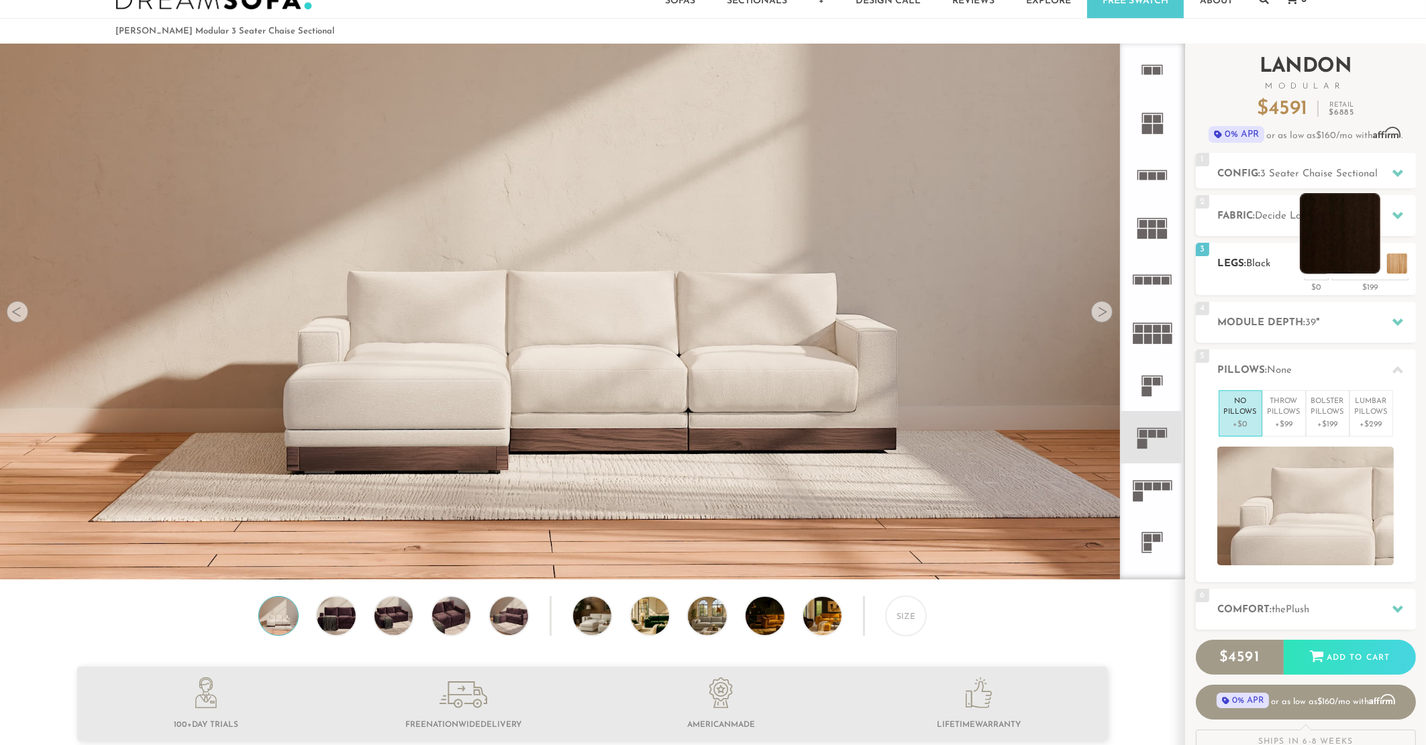
click at [1335, 262] on li at bounding box center [1340, 233] width 81 height 81
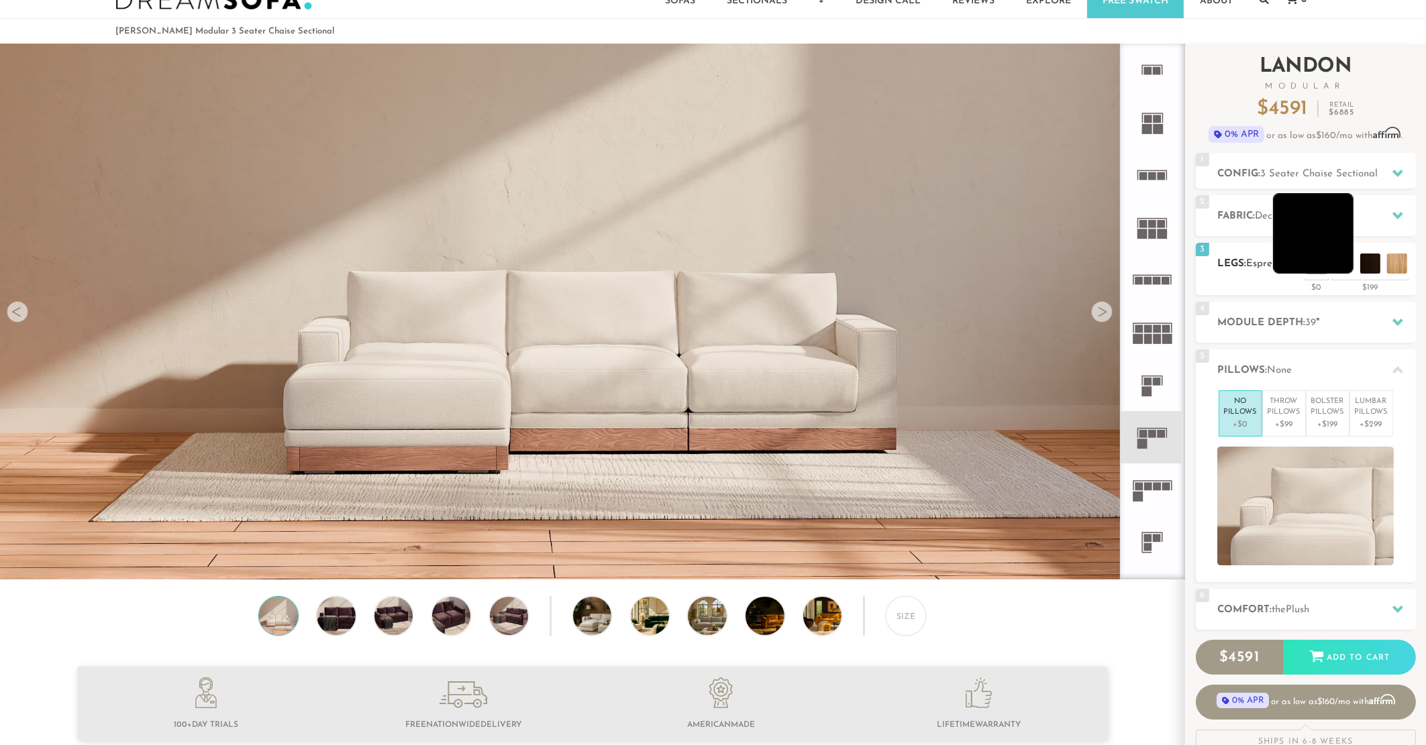
click at [1339, 256] on li at bounding box center [1313, 233] width 81 height 81
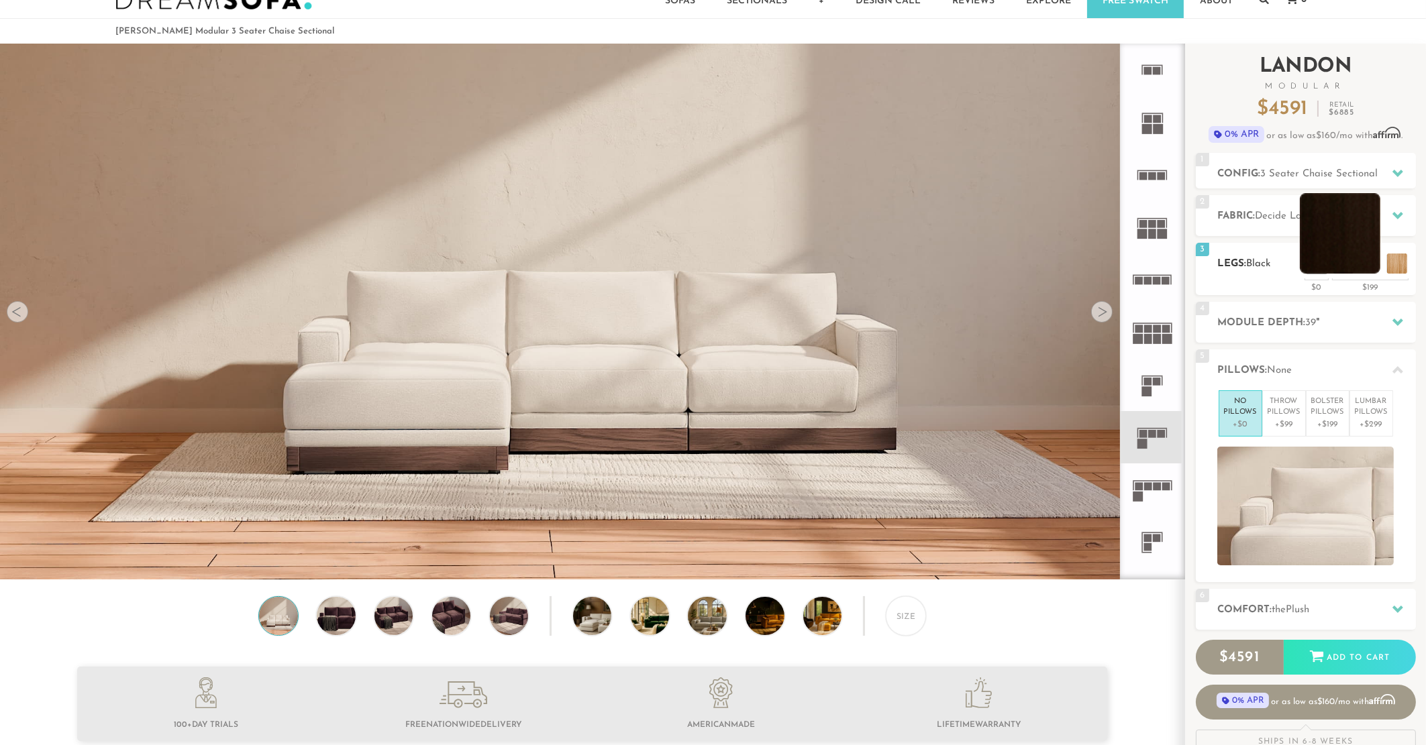
click at [1371, 264] on li at bounding box center [1340, 233] width 81 height 81
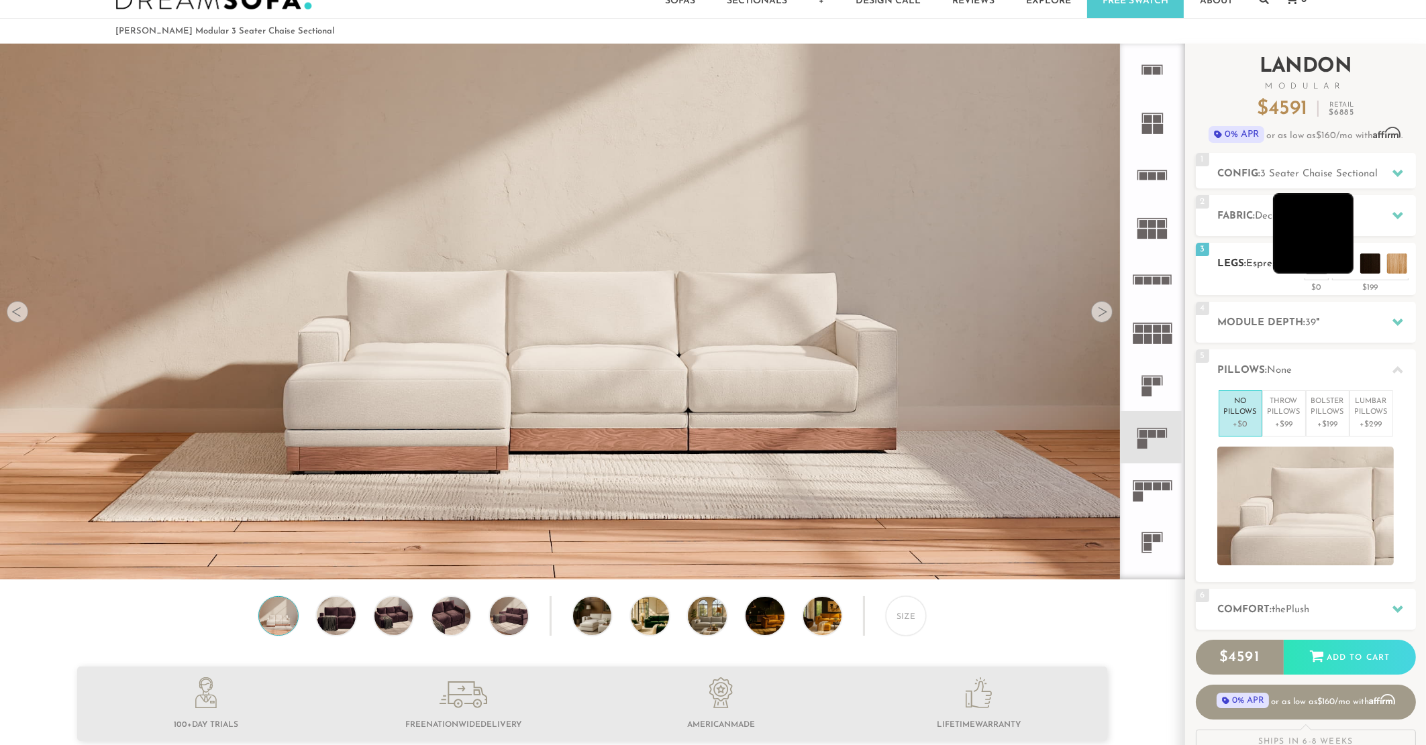
click at [1349, 258] on li at bounding box center [1313, 233] width 81 height 81
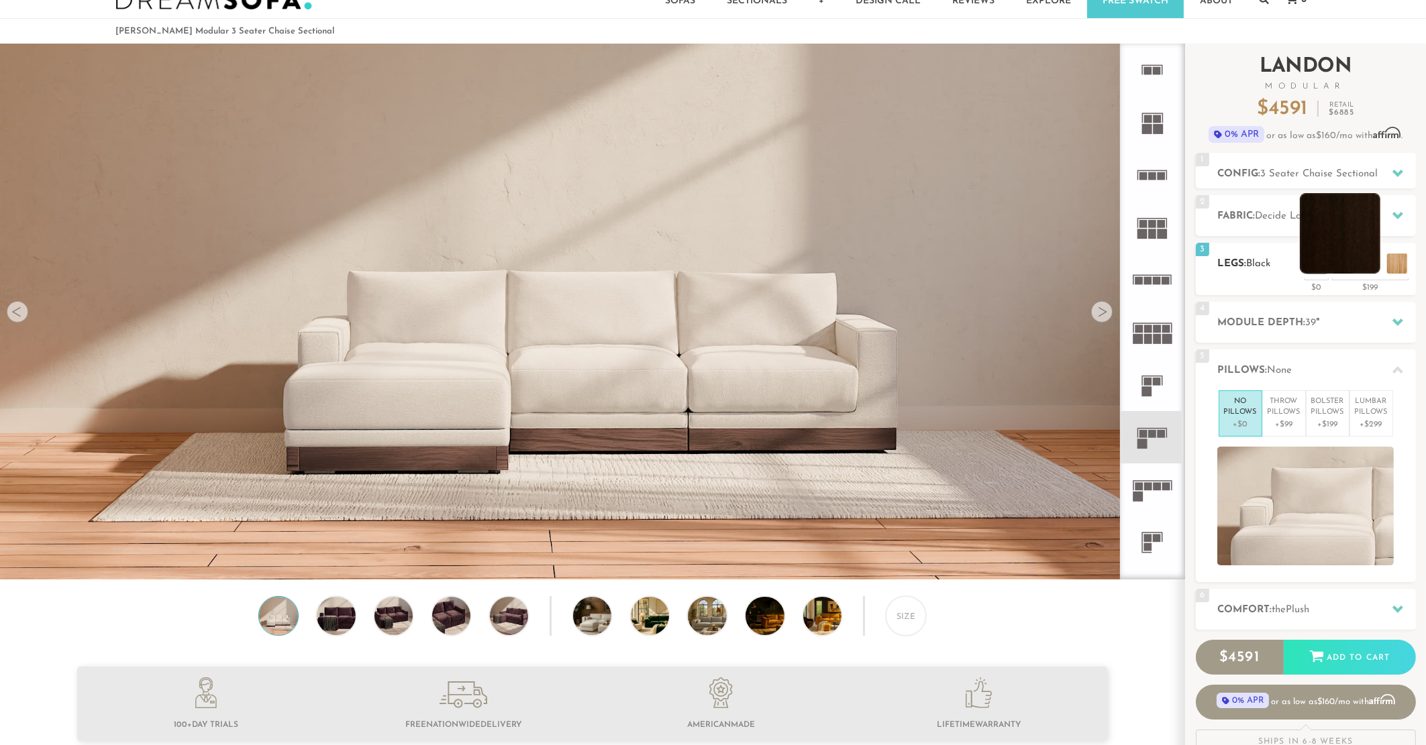
click at [1372, 261] on li at bounding box center [1340, 233] width 81 height 81
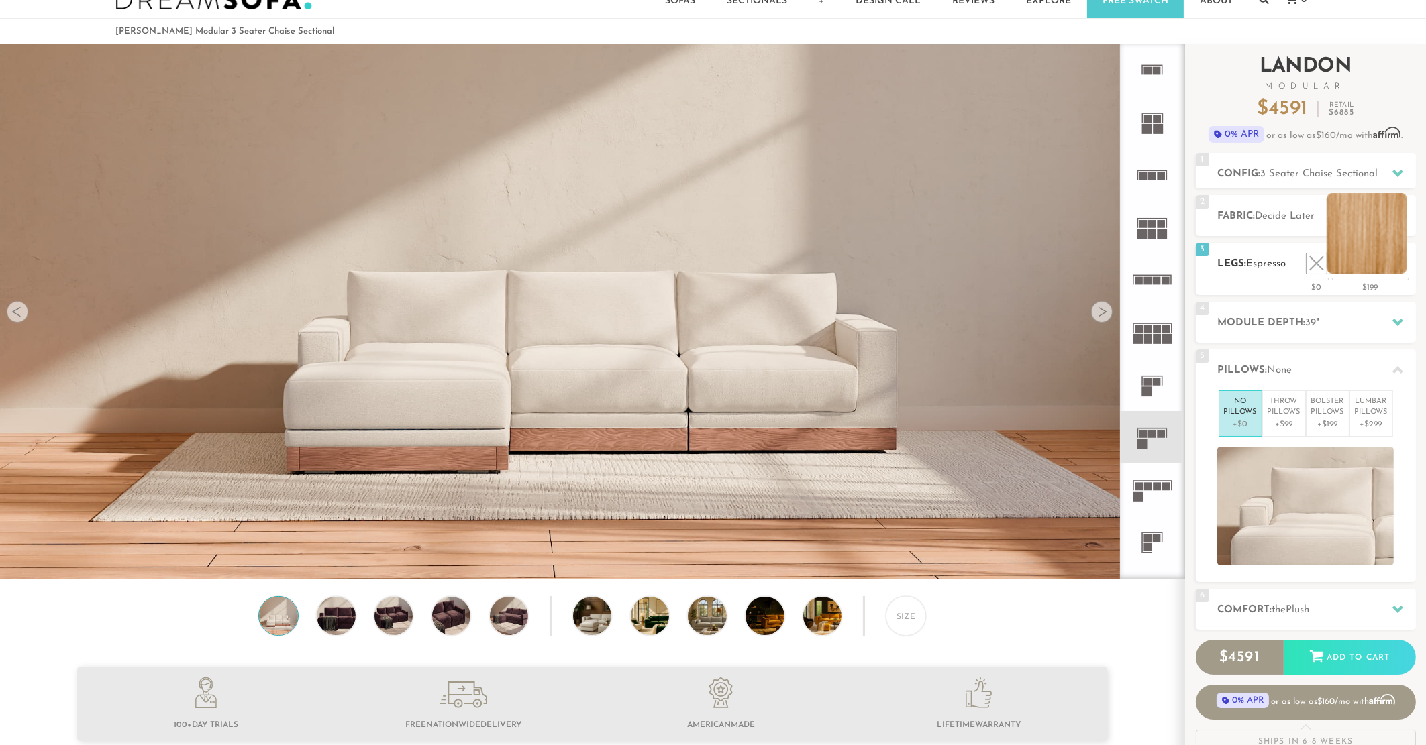
click at [1394, 268] on li at bounding box center [1366, 233] width 81 height 81
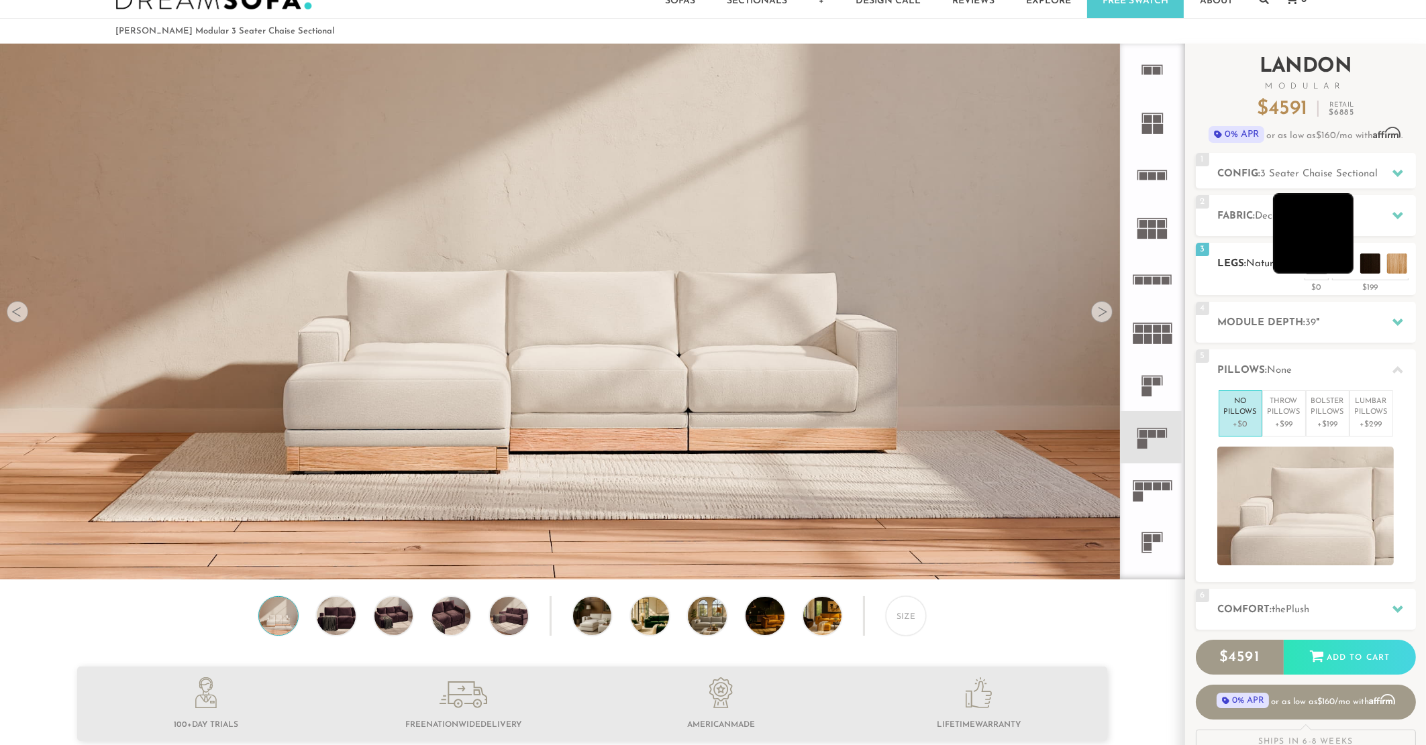
click at [1338, 264] on li at bounding box center [1313, 233] width 81 height 81
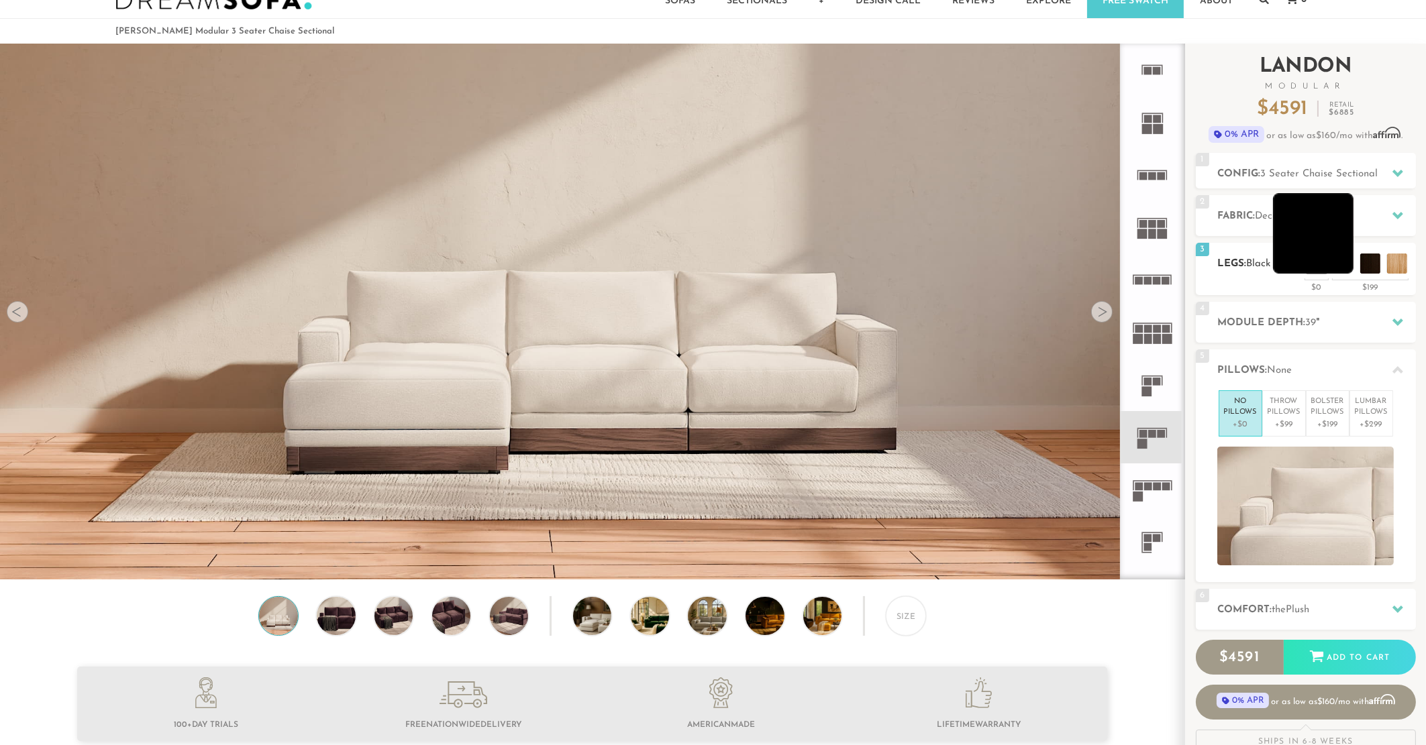
click at [1343, 261] on li at bounding box center [1313, 233] width 81 height 81
click at [1343, 254] on li at bounding box center [1313, 233] width 81 height 81
click at [1369, 263] on li at bounding box center [1340, 233] width 81 height 81
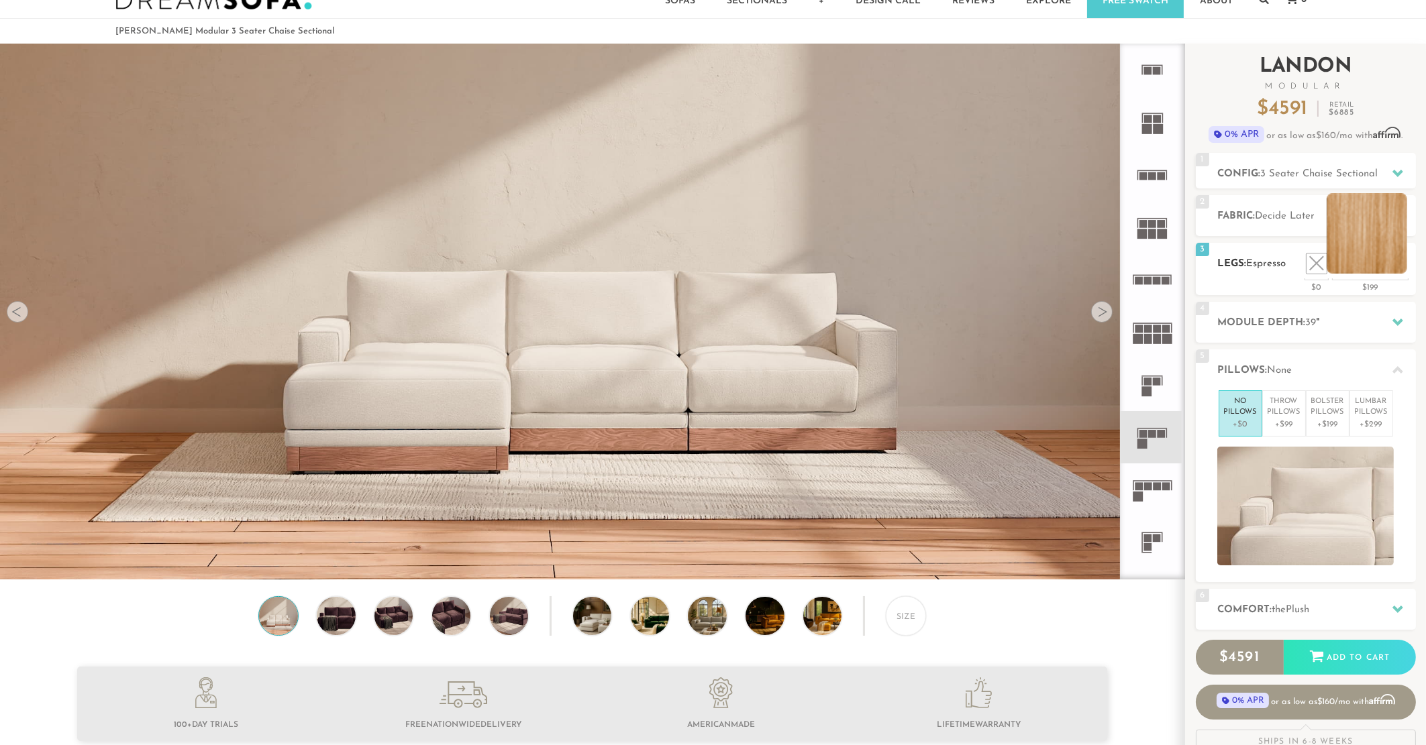
click at [1390, 258] on li at bounding box center [1366, 233] width 81 height 81
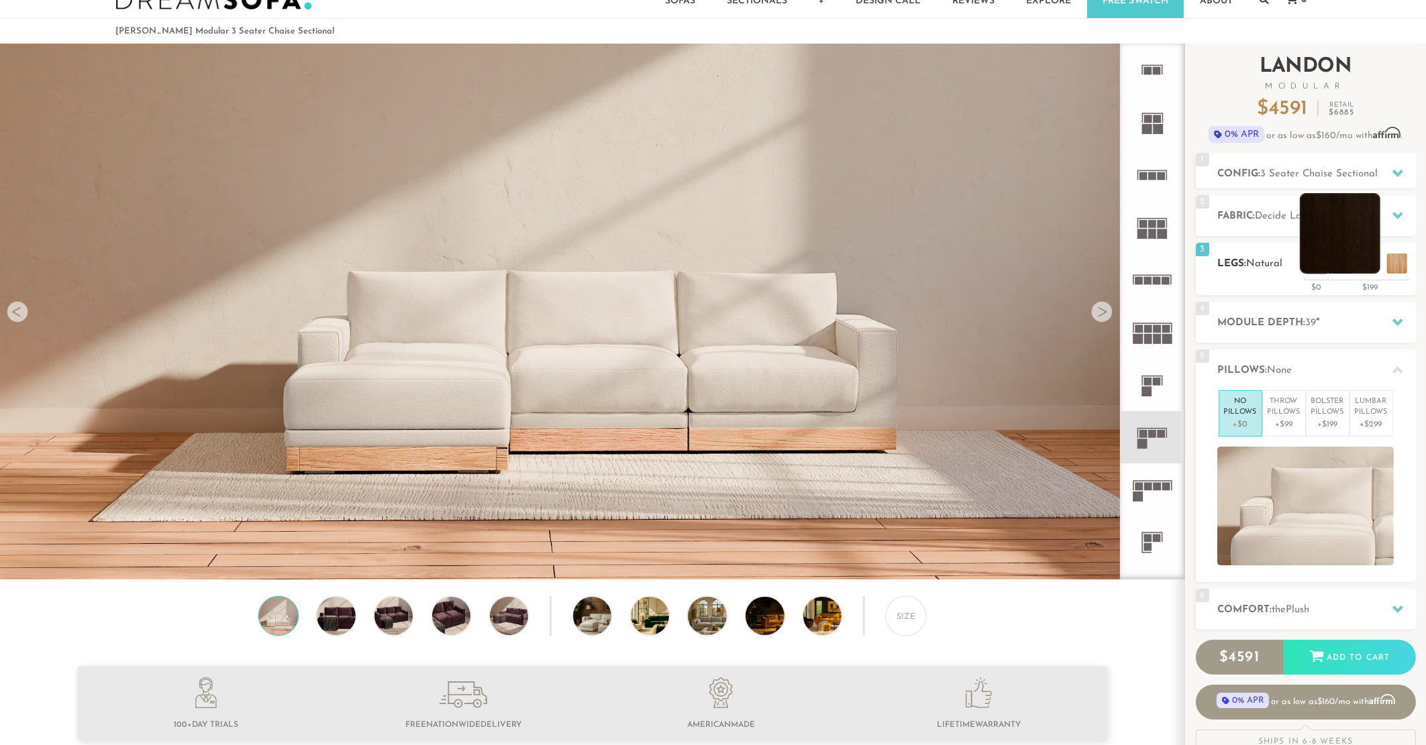
click at [1361, 266] on li at bounding box center [1340, 233] width 81 height 81
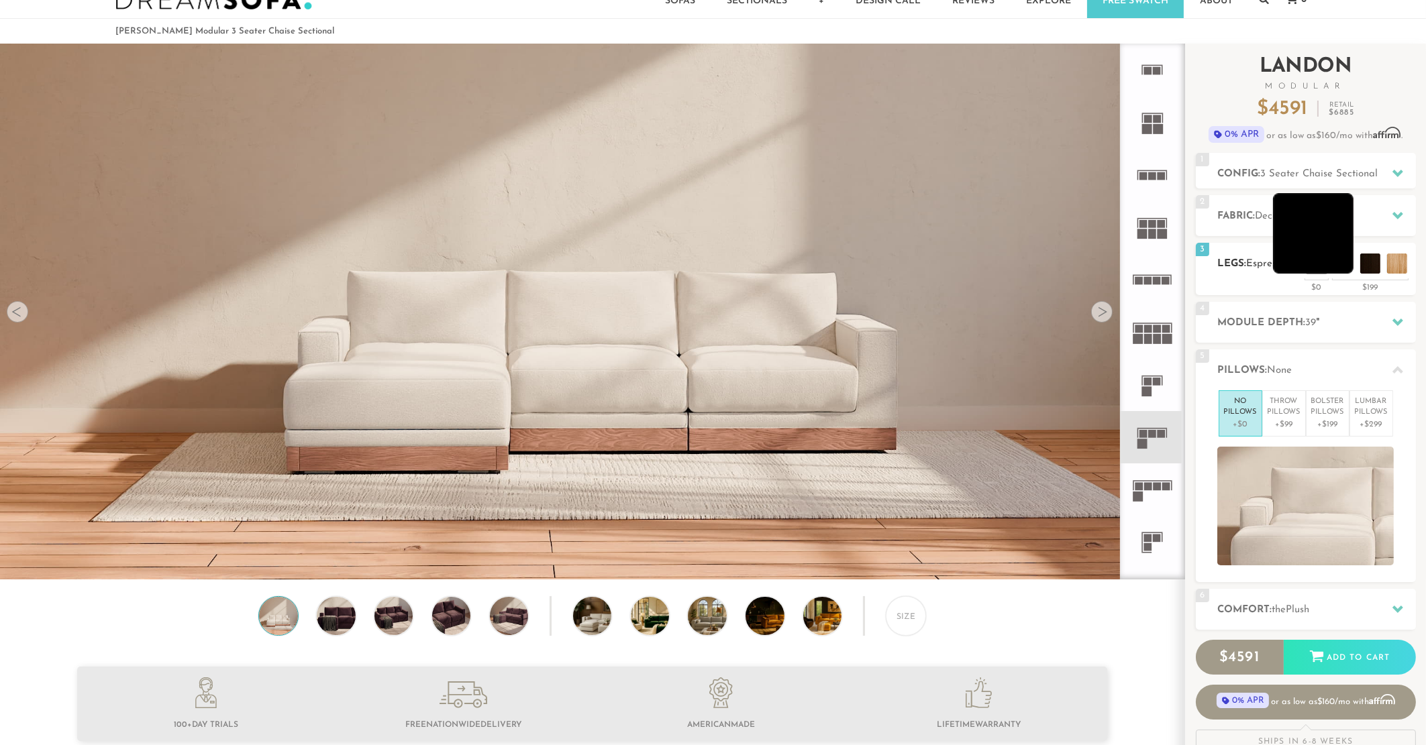
click at [1337, 264] on li at bounding box center [1313, 233] width 81 height 81
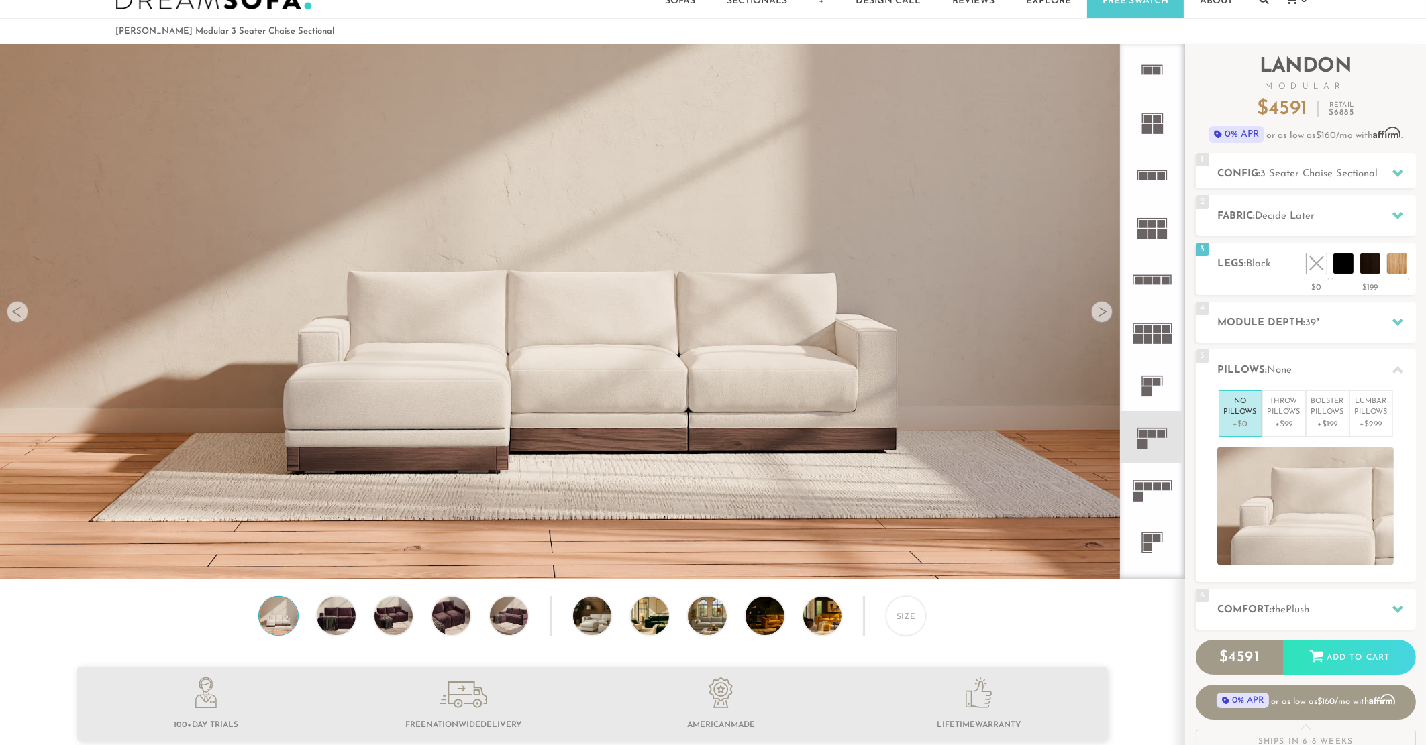
click at [591, 442] on img at bounding box center [592, 282] width 1184 height 666
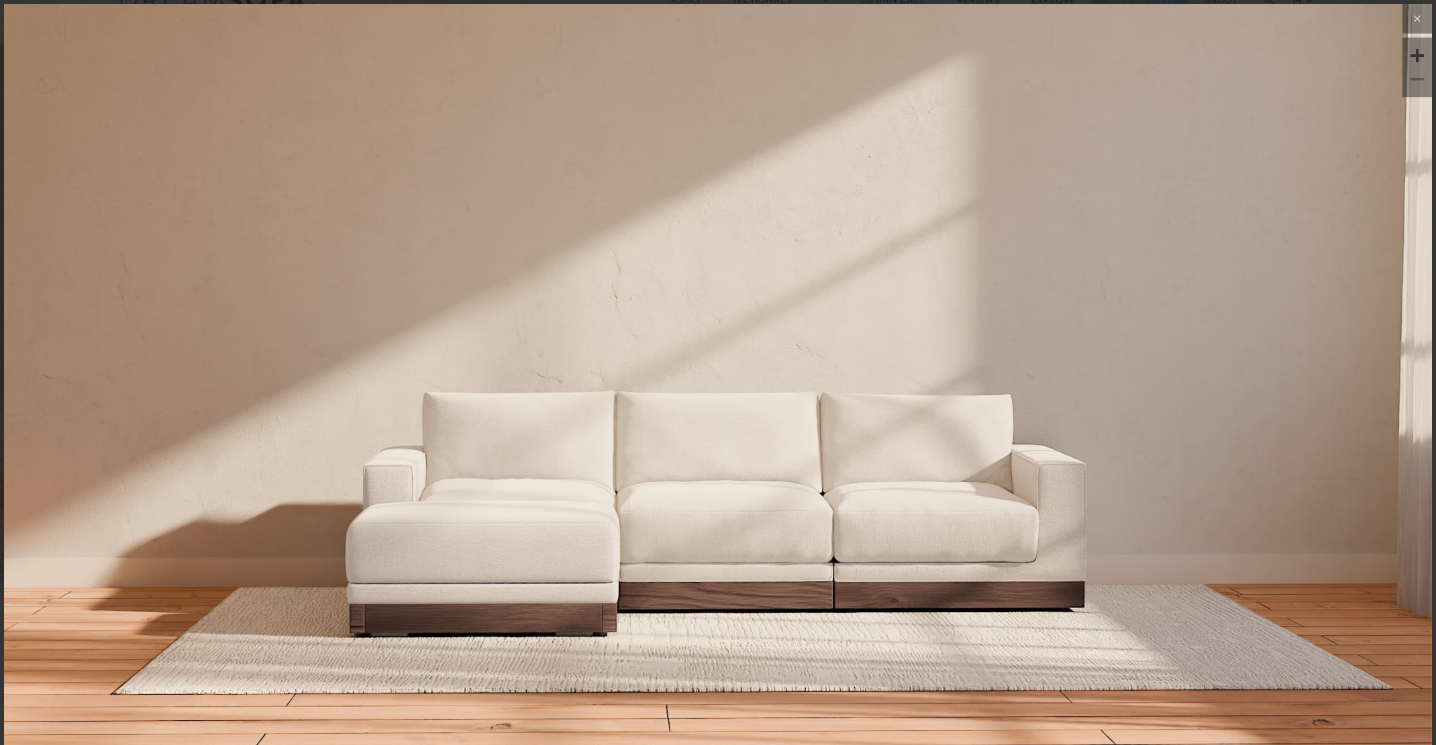
click at [1409, 21] on icon at bounding box center [1417, 19] width 16 height 16
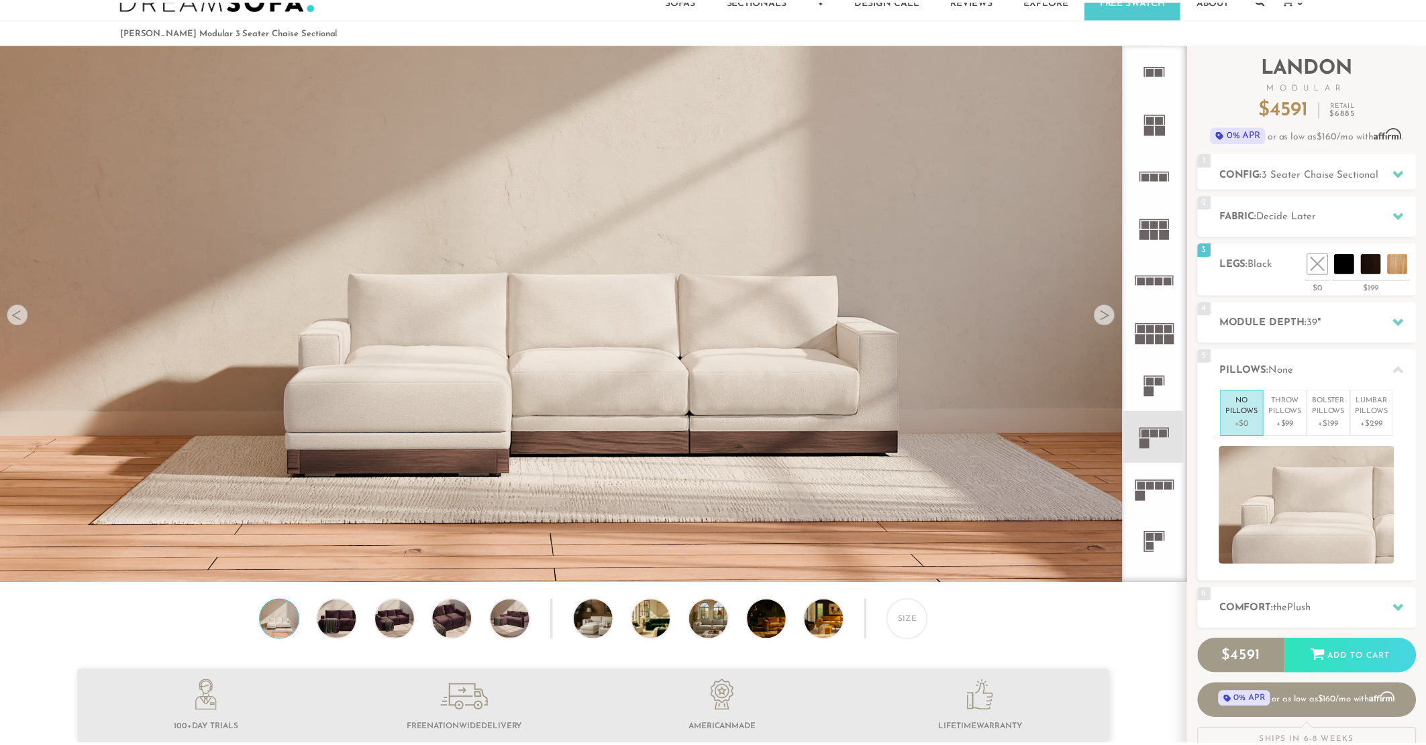
scroll to position [16341, 1416]
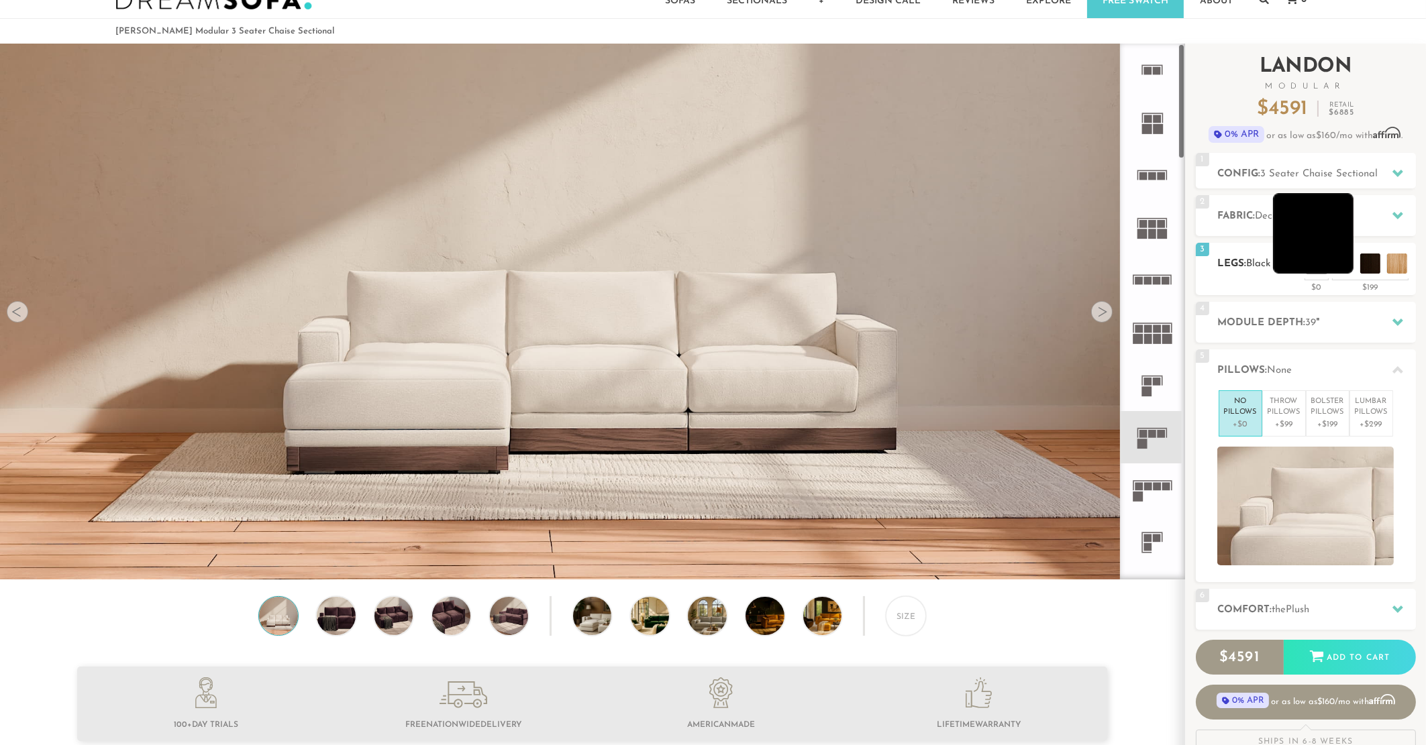
click at [1334, 258] on li at bounding box center [1313, 233] width 81 height 81
click at [1373, 262] on li at bounding box center [1340, 233] width 81 height 81
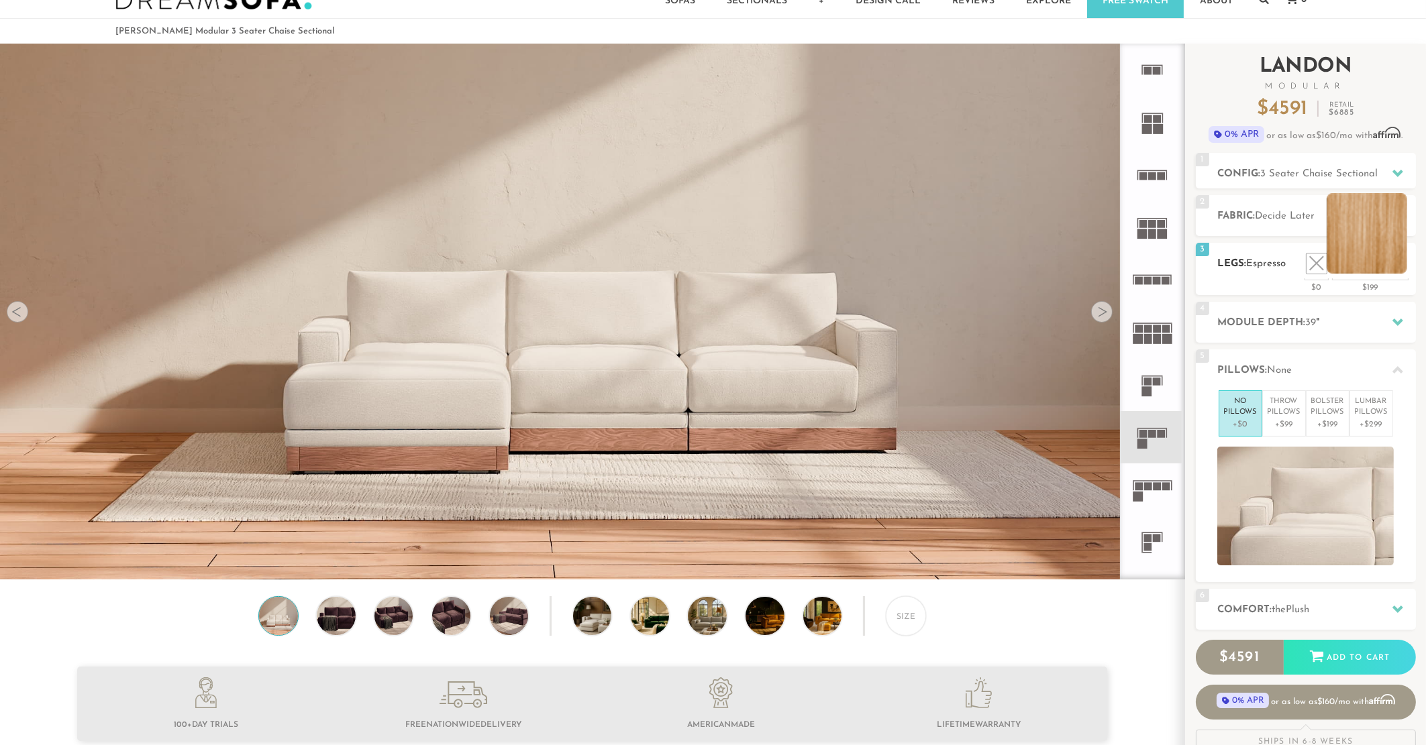
click at [1402, 256] on li at bounding box center [1366, 233] width 81 height 81
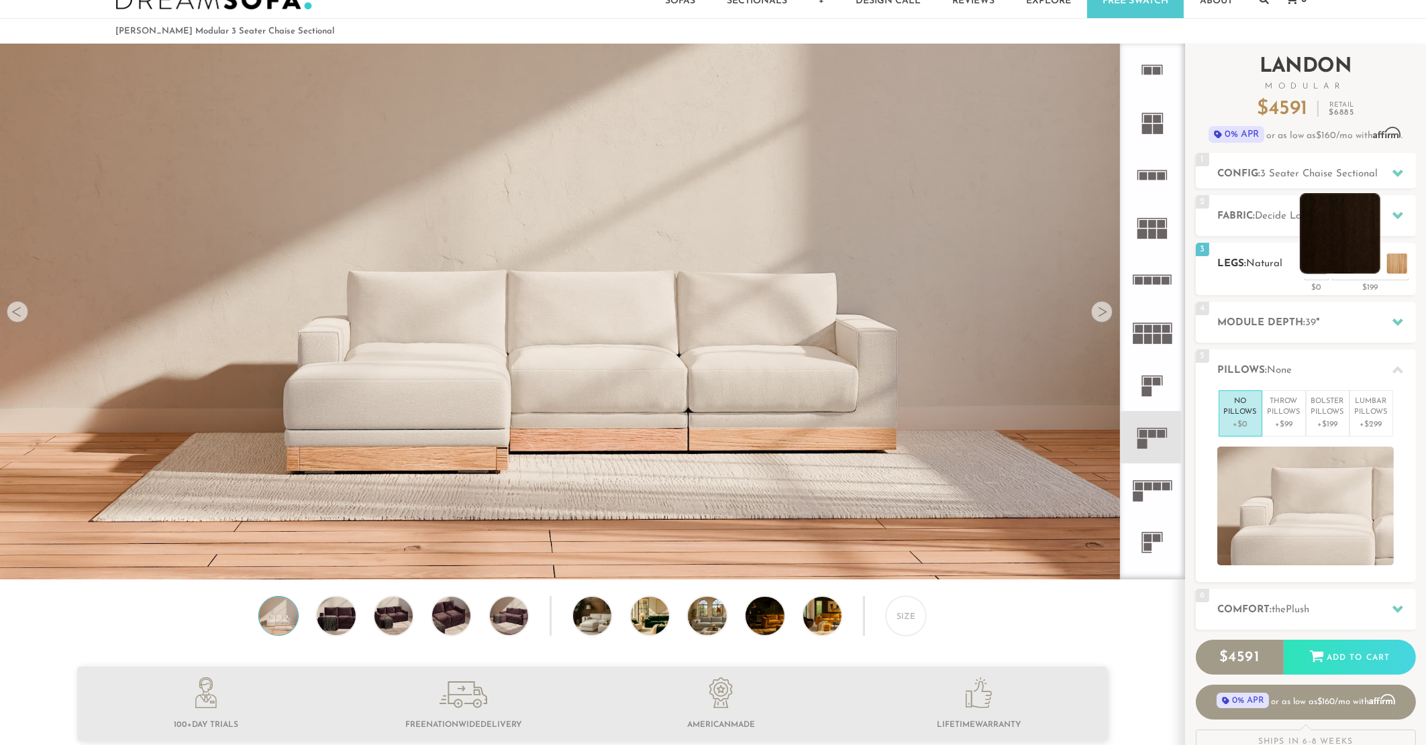
click at [1376, 253] on li at bounding box center [1340, 233] width 81 height 81
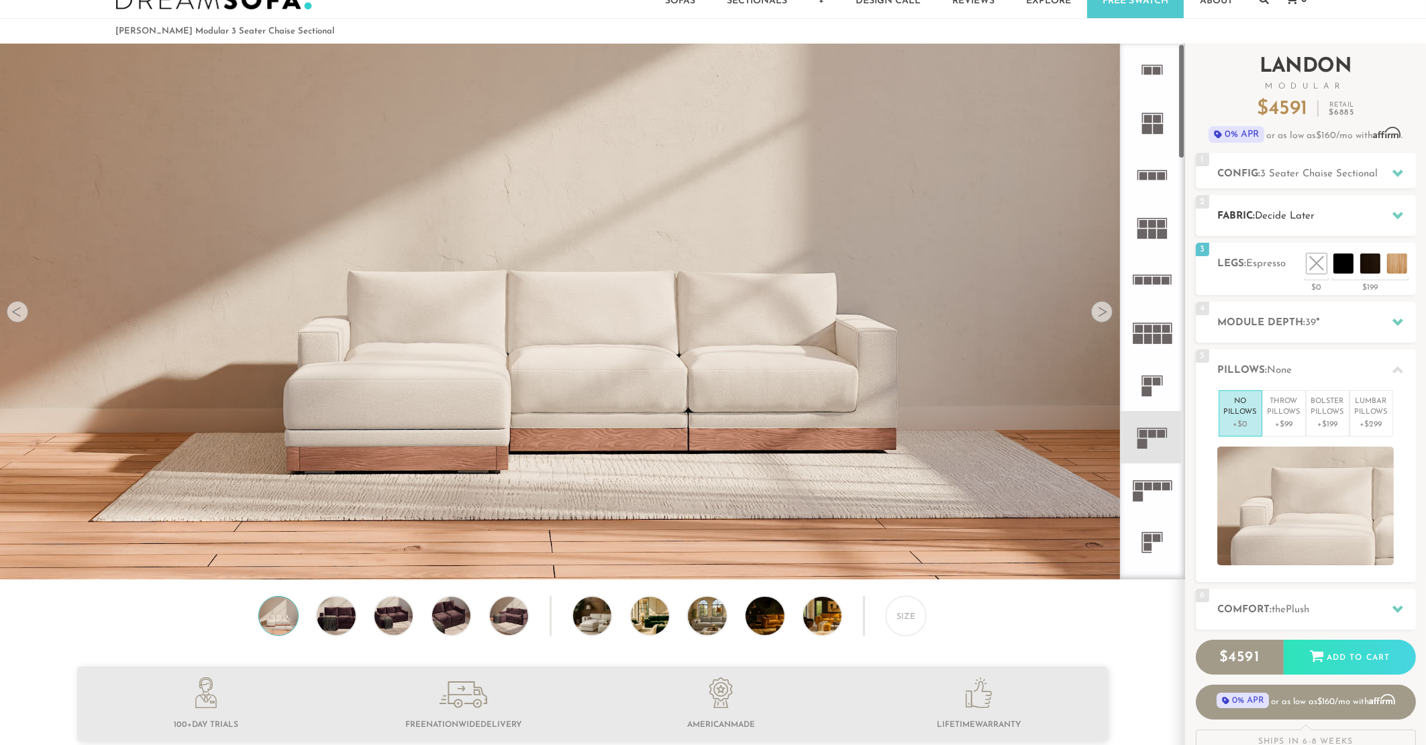
click at [1339, 207] on div "2 Fabric: Decide Later" at bounding box center [1306, 215] width 220 height 41
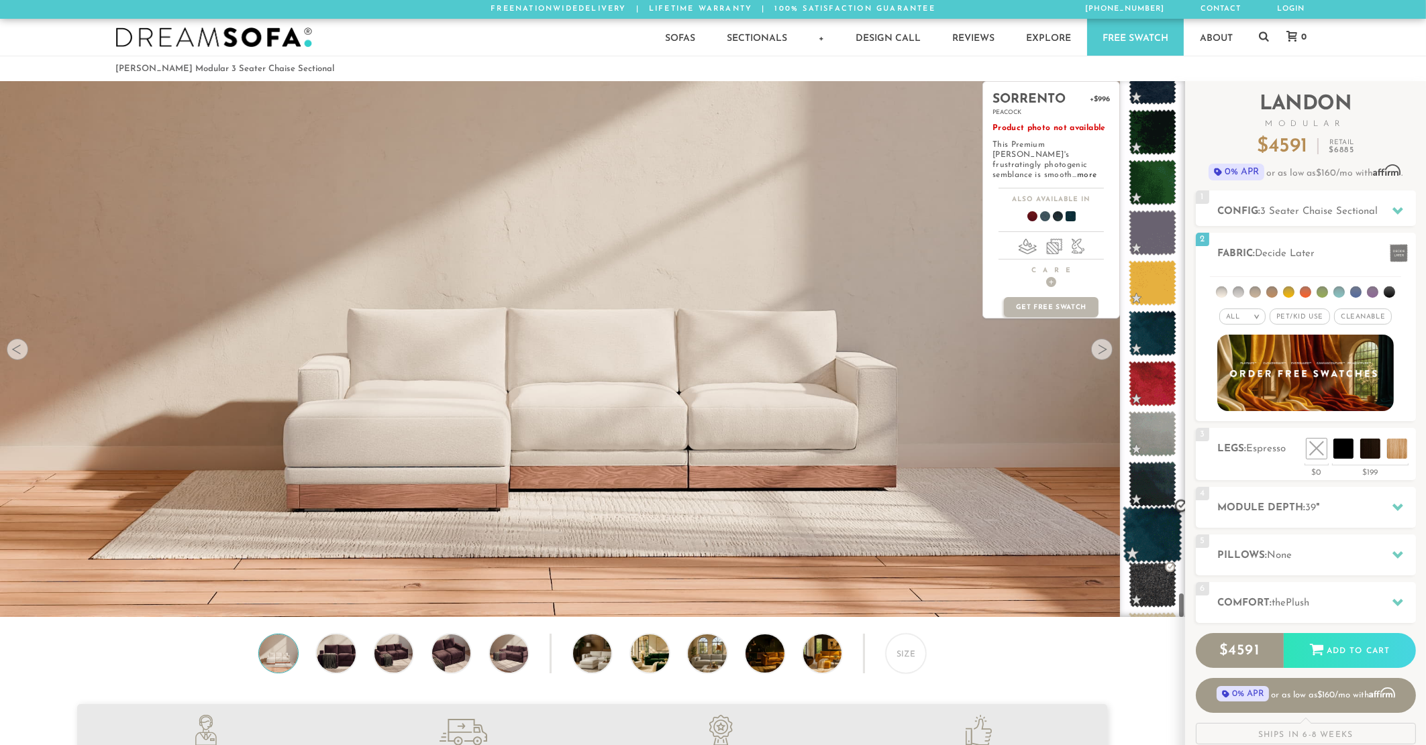
scroll to position [10445, 0]
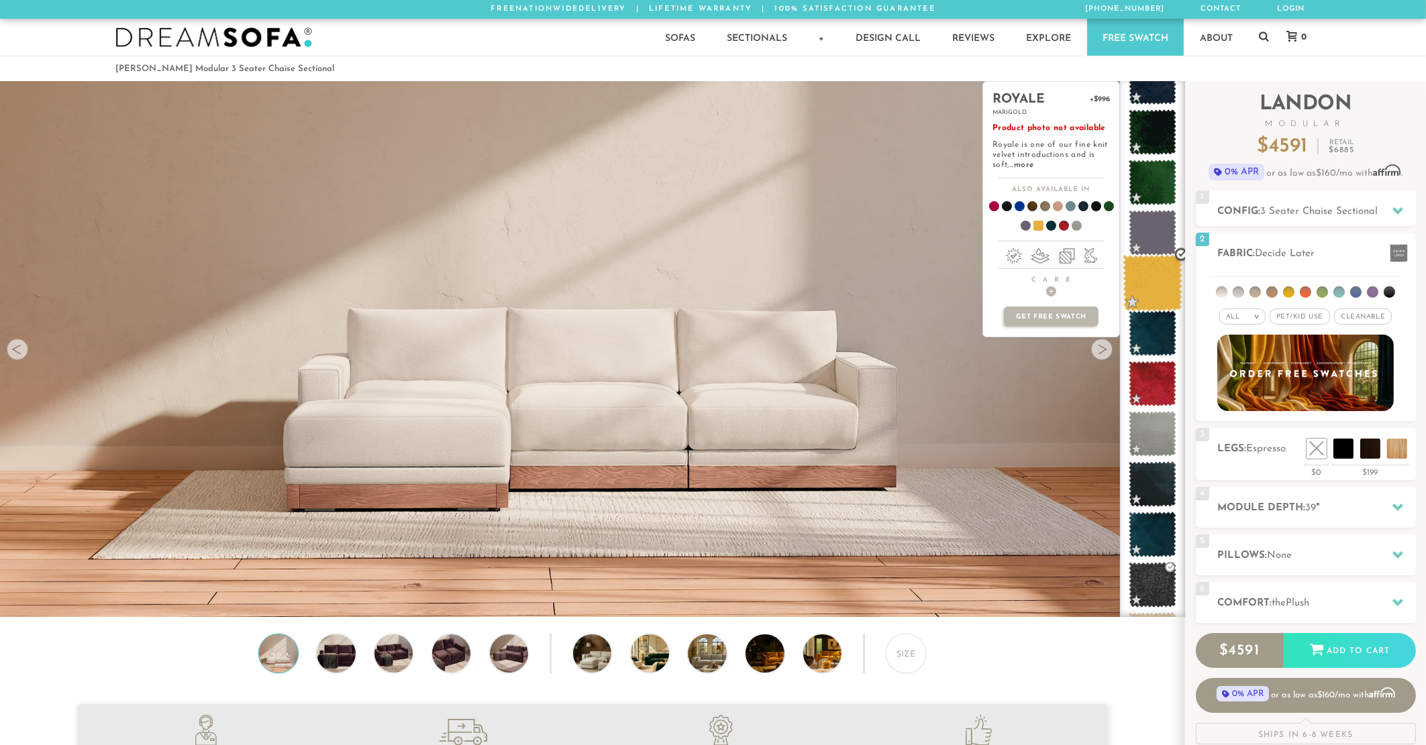
click at [1161, 291] on span at bounding box center [1152, 283] width 60 height 57
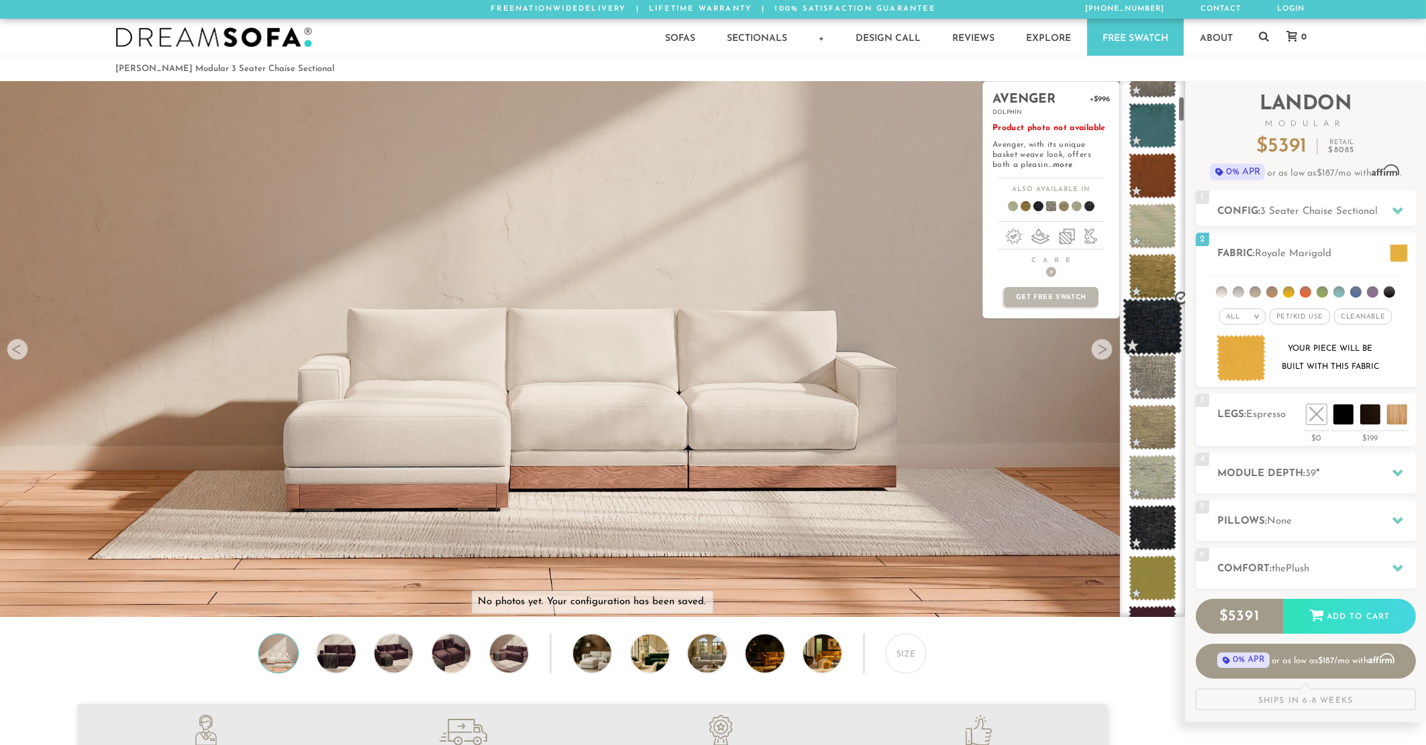
scroll to position [0, 0]
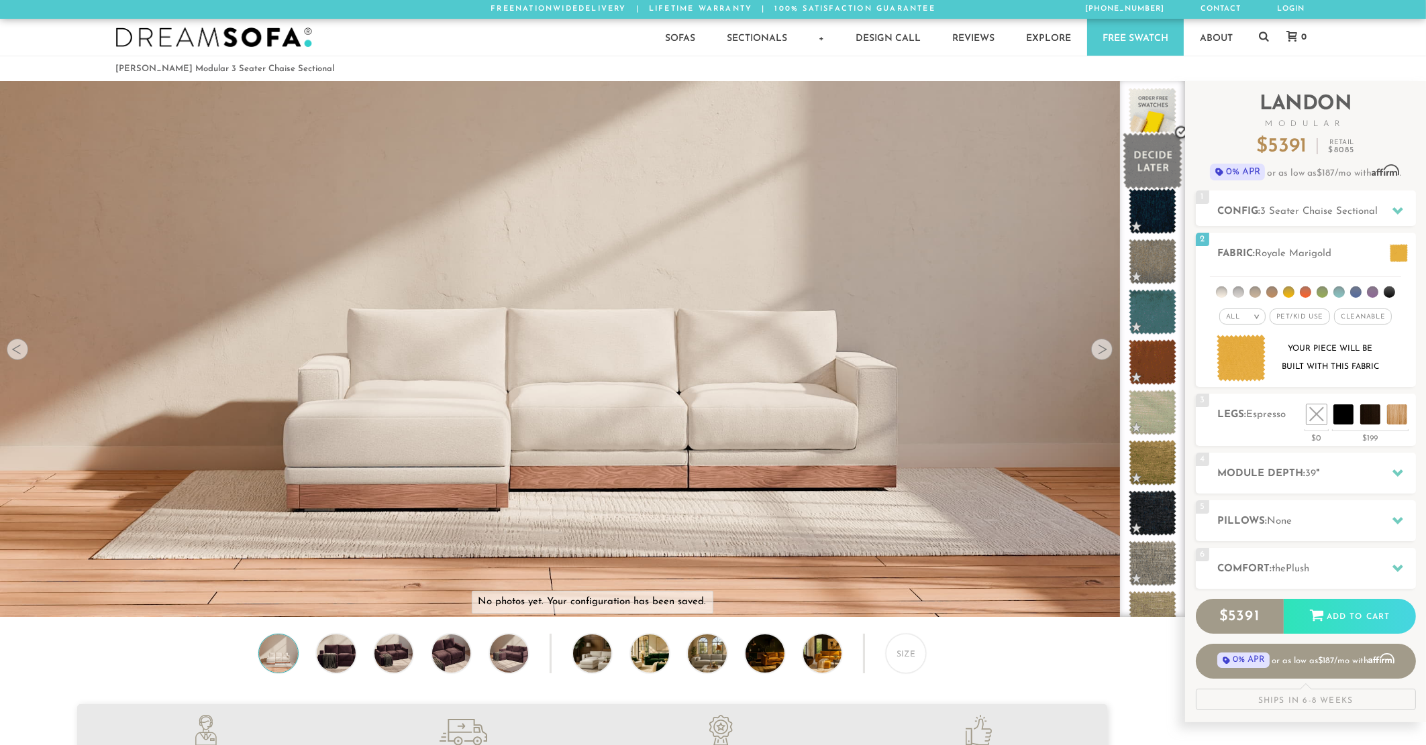
click at [1143, 161] on span at bounding box center [1152, 161] width 60 height 57
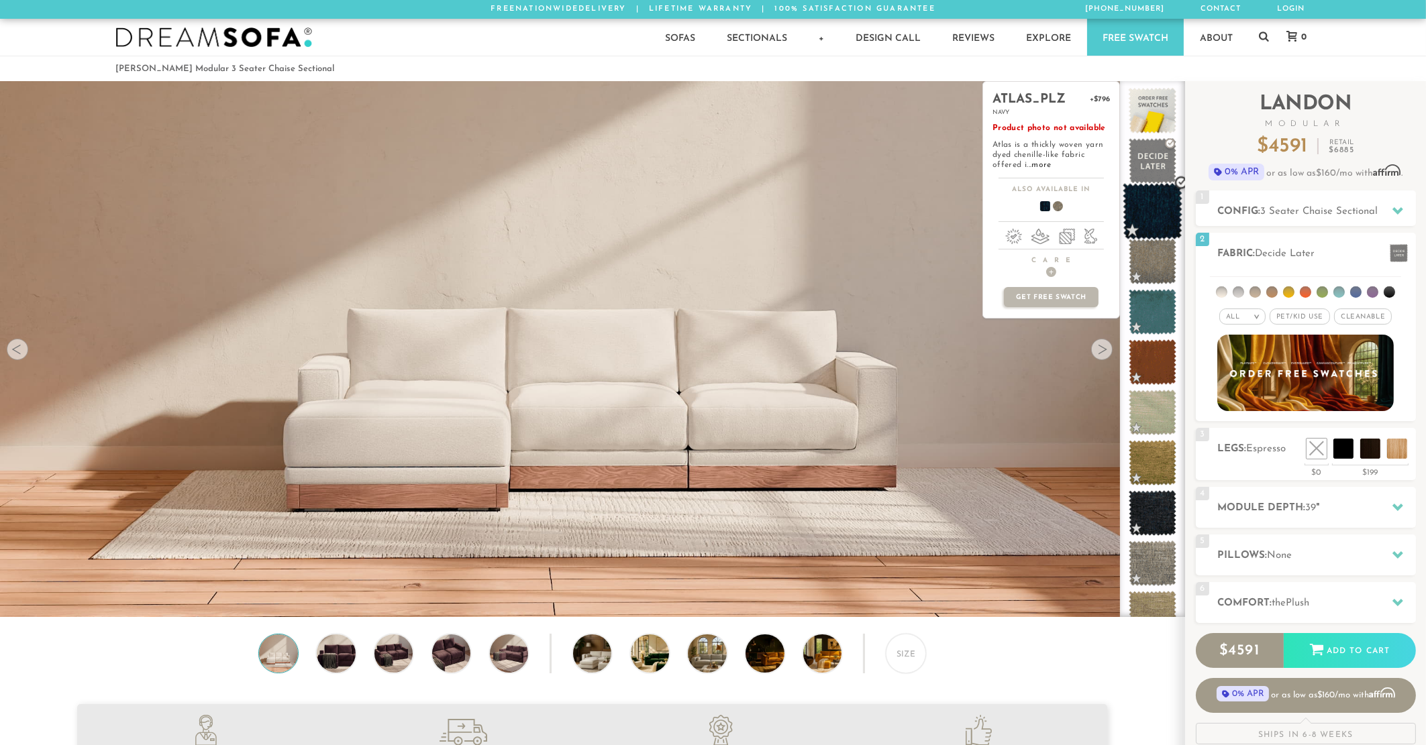
click at [1152, 199] on span at bounding box center [1152, 211] width 60 height 57
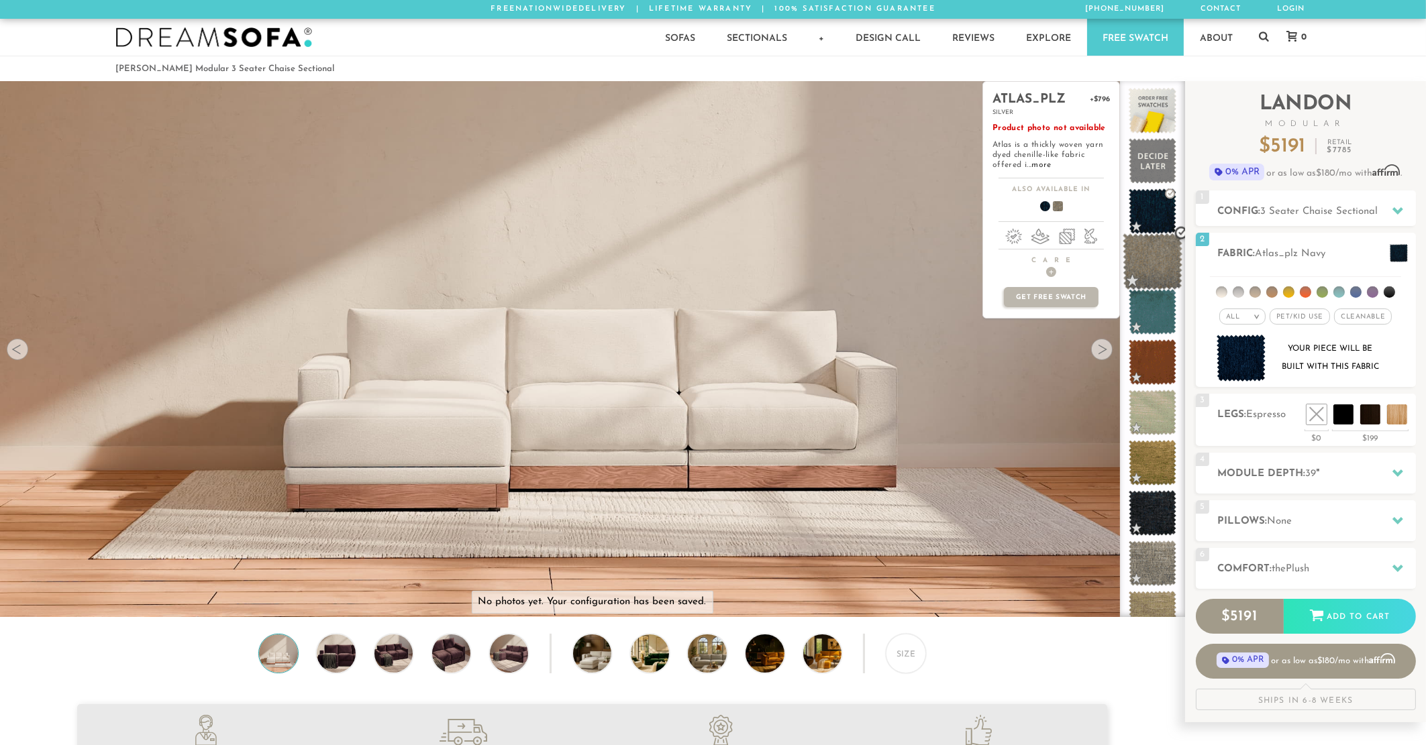
click at [1150, 275] on span at bounding box center [1152, 261] width 60 height 57
click at [1147, 317] on span at bounding box center [1152, 312] width 60 height 57
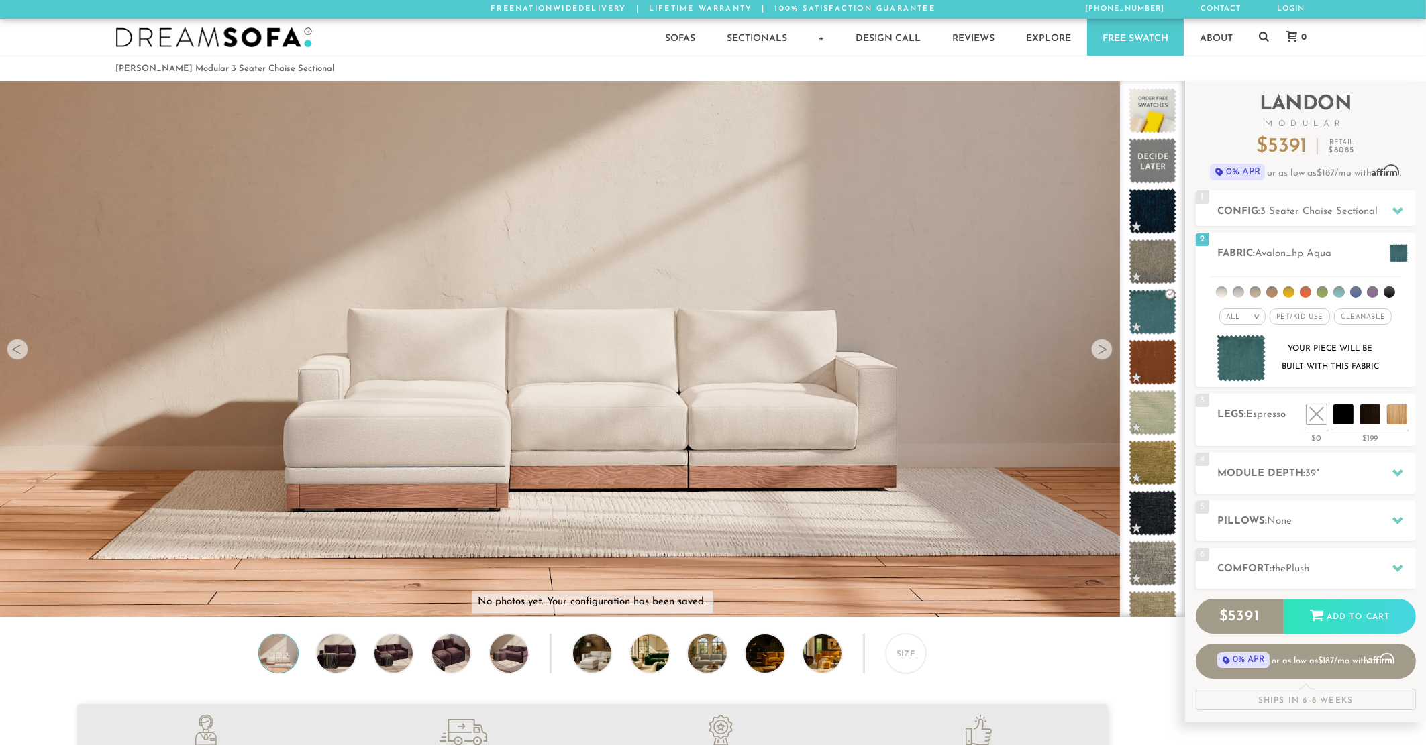
click at [1104, 349] on div at bounding box center [1101, 349] width 21 height 21
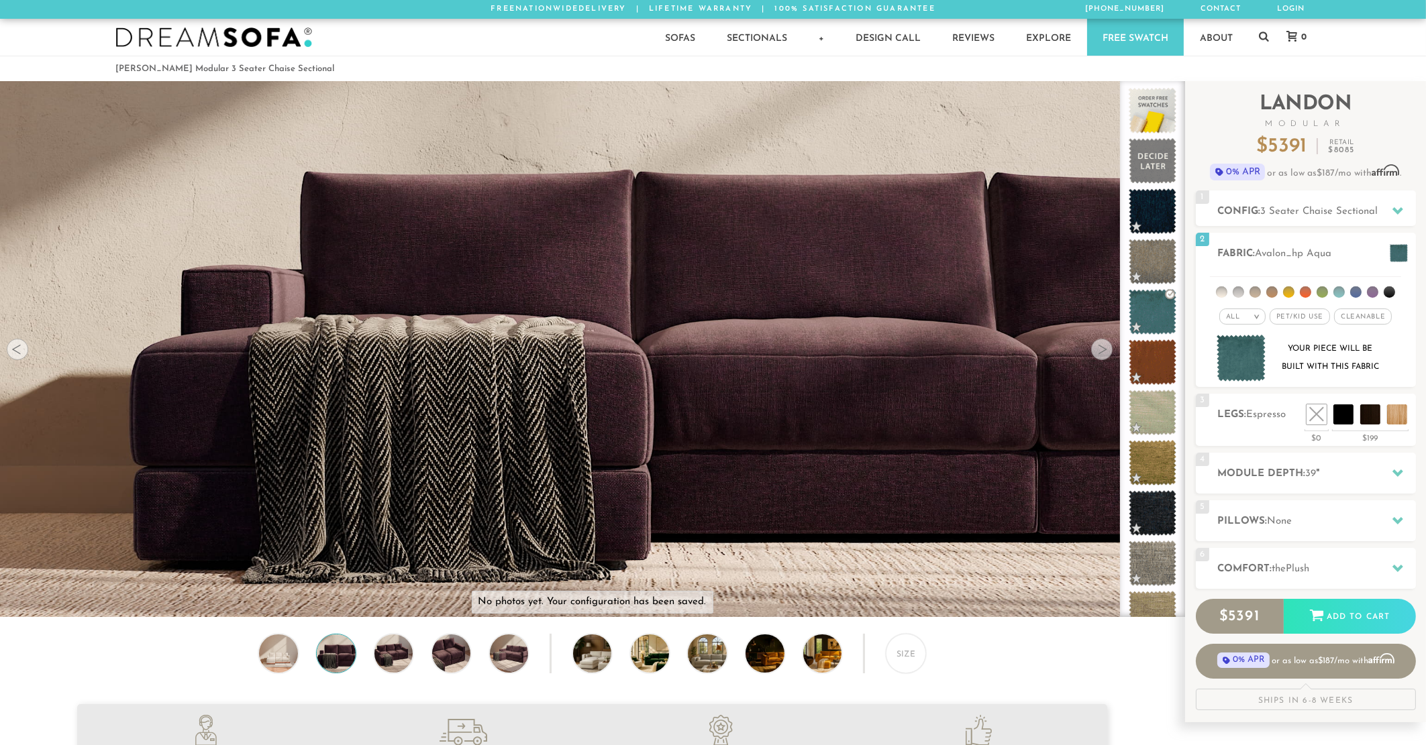
click at [1104, 349] on div at bounding box center [1101, 349] width 21 height 21
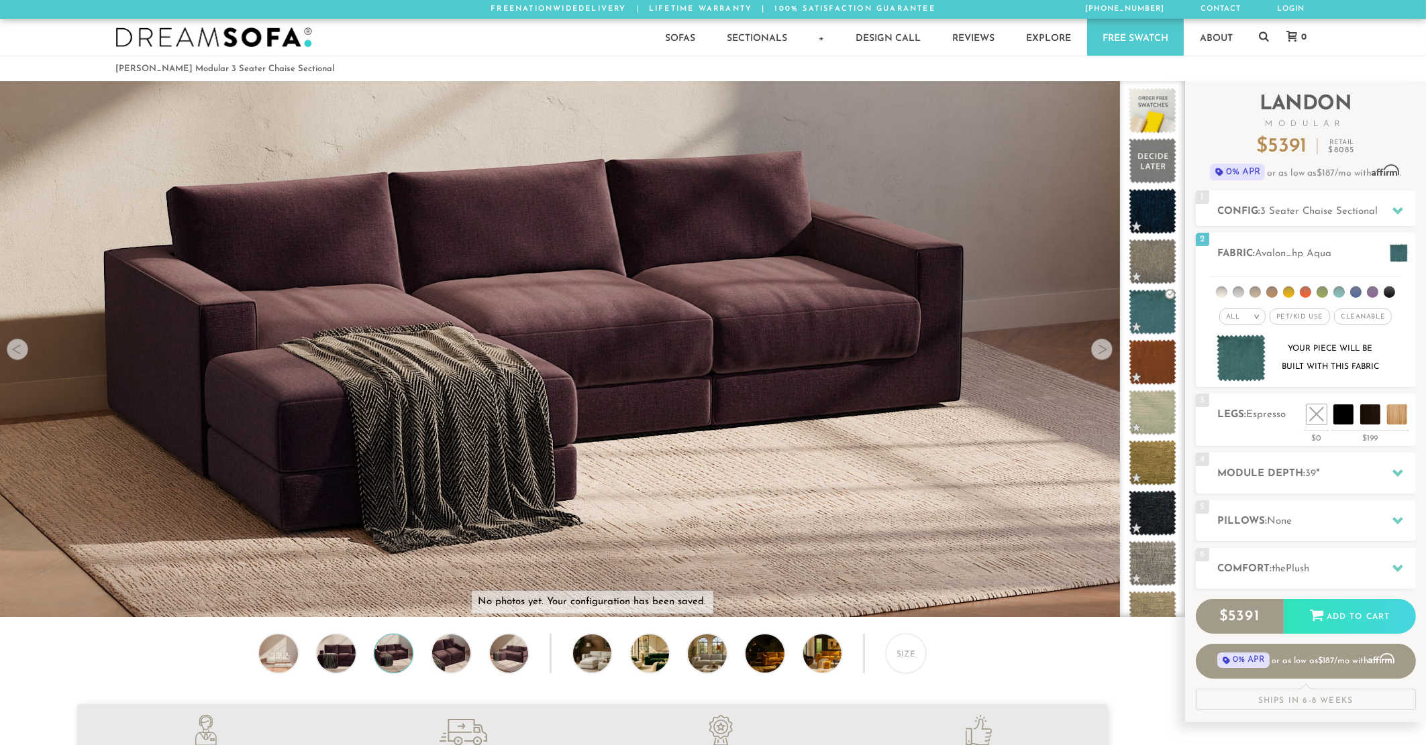
click at [1104, 349] on div at bounding box center [1101, 349] width 21 height 21
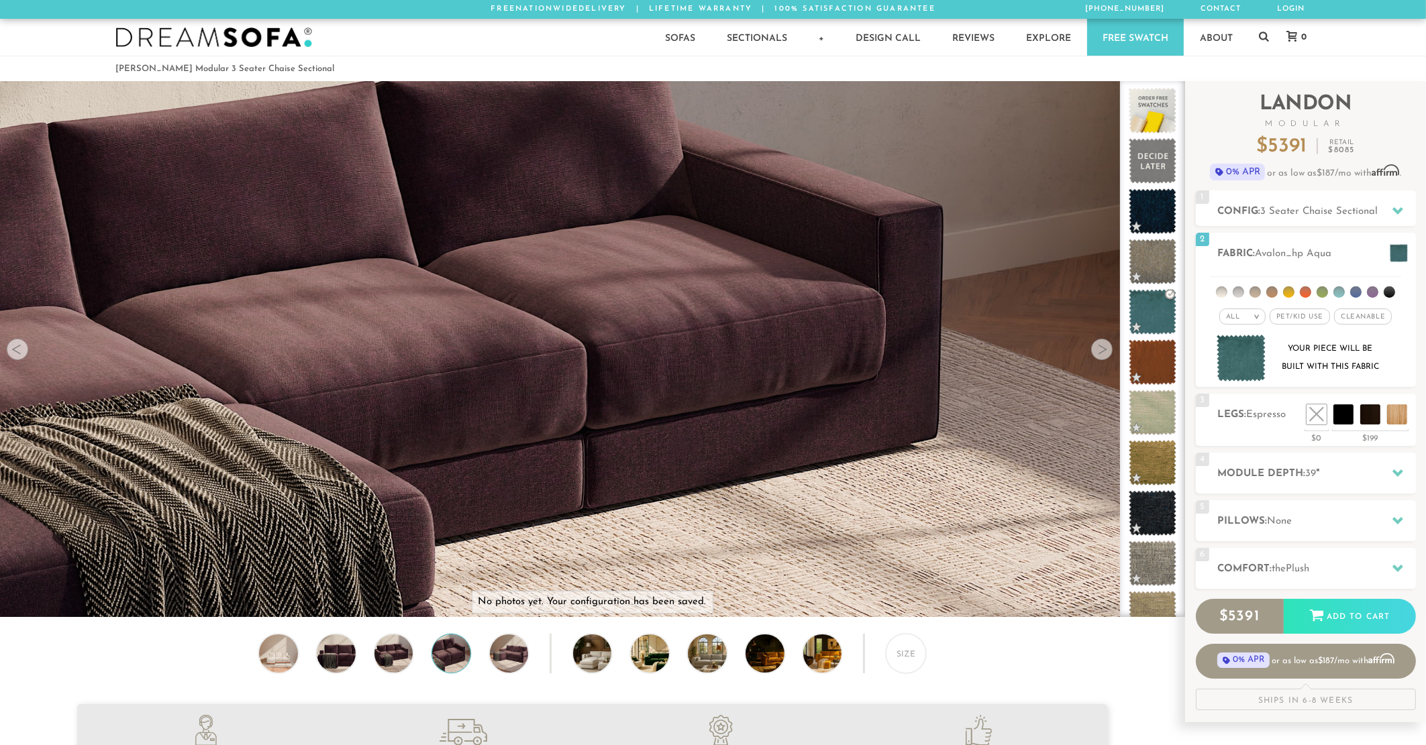
click at [1104, 349] on div at bounding box center [1101, 349] width 21 height 21
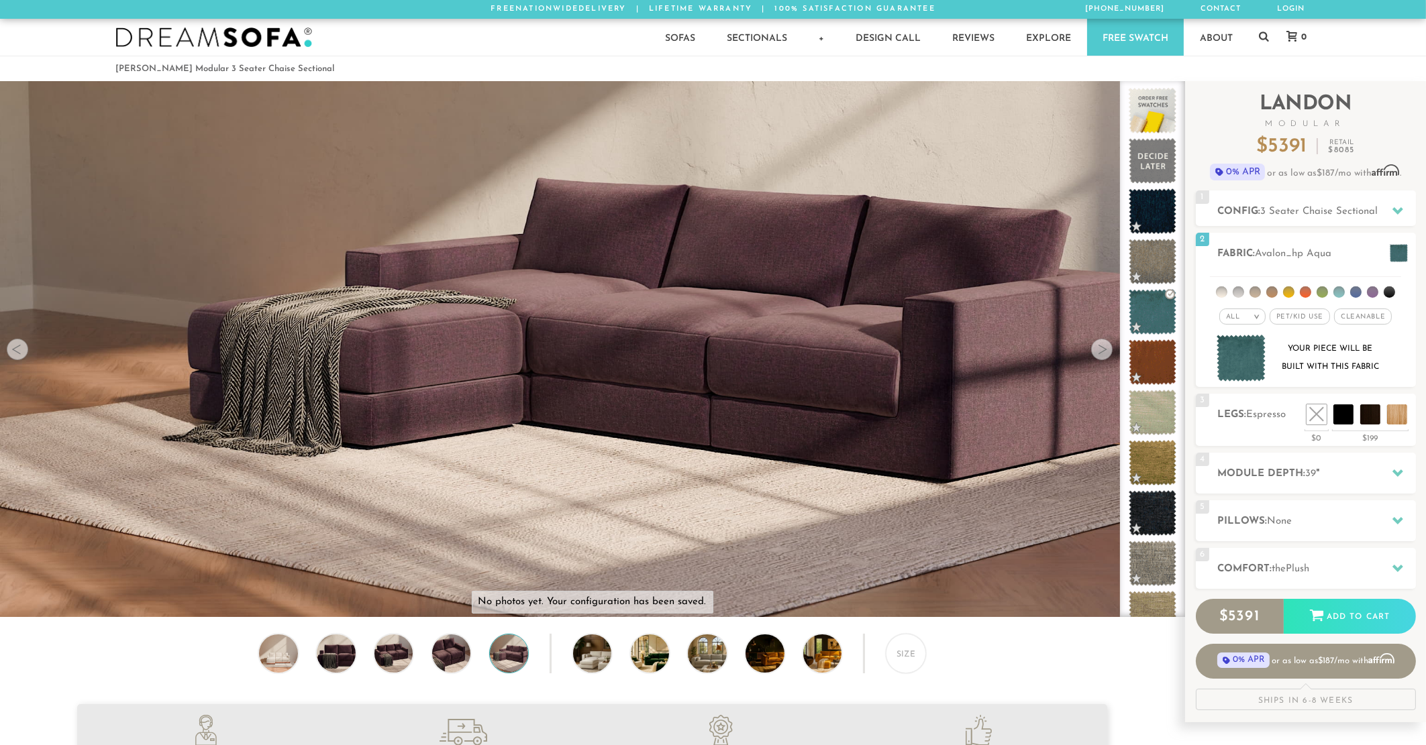
click at [1104, 349] on div at bounding box center [1101, 349] width 21 height 21
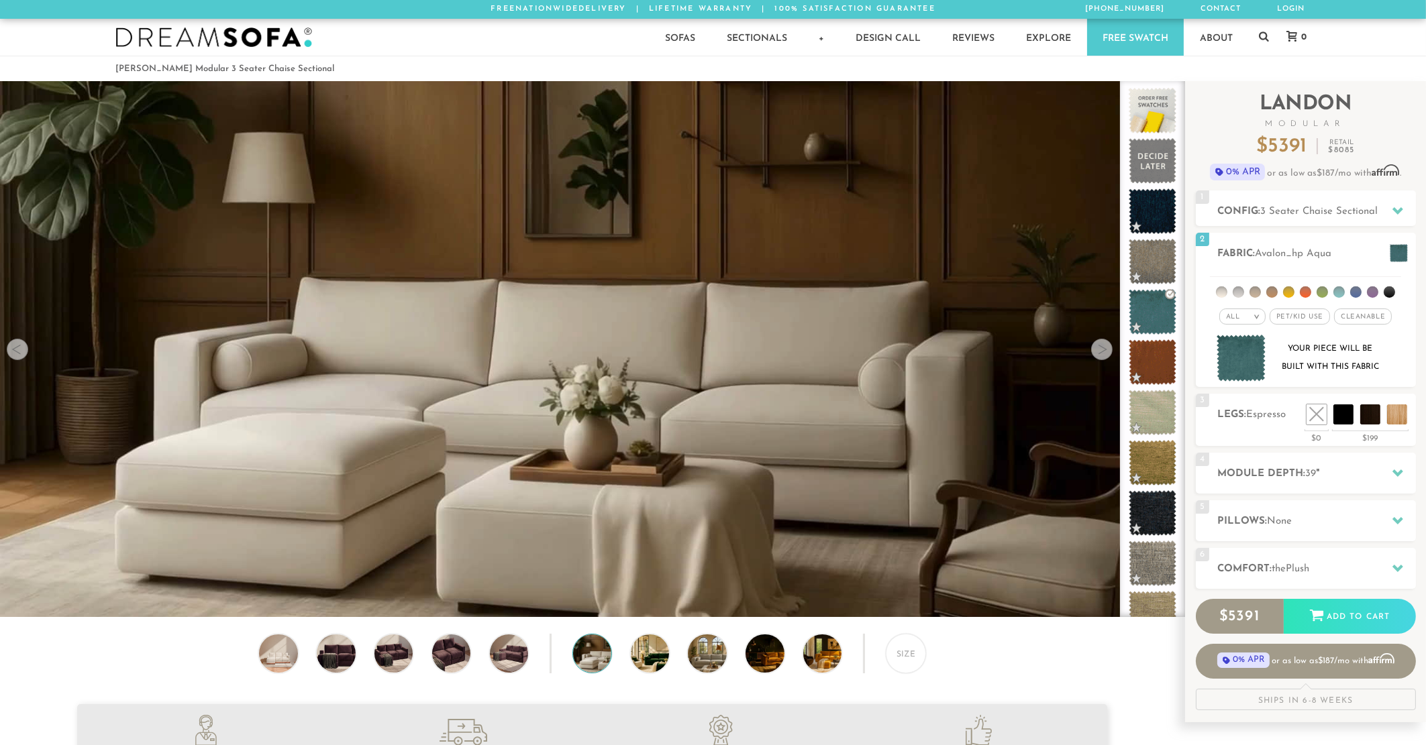
click at [1104, 349] on div at bounding box center [1101, 349] width 21 height 21
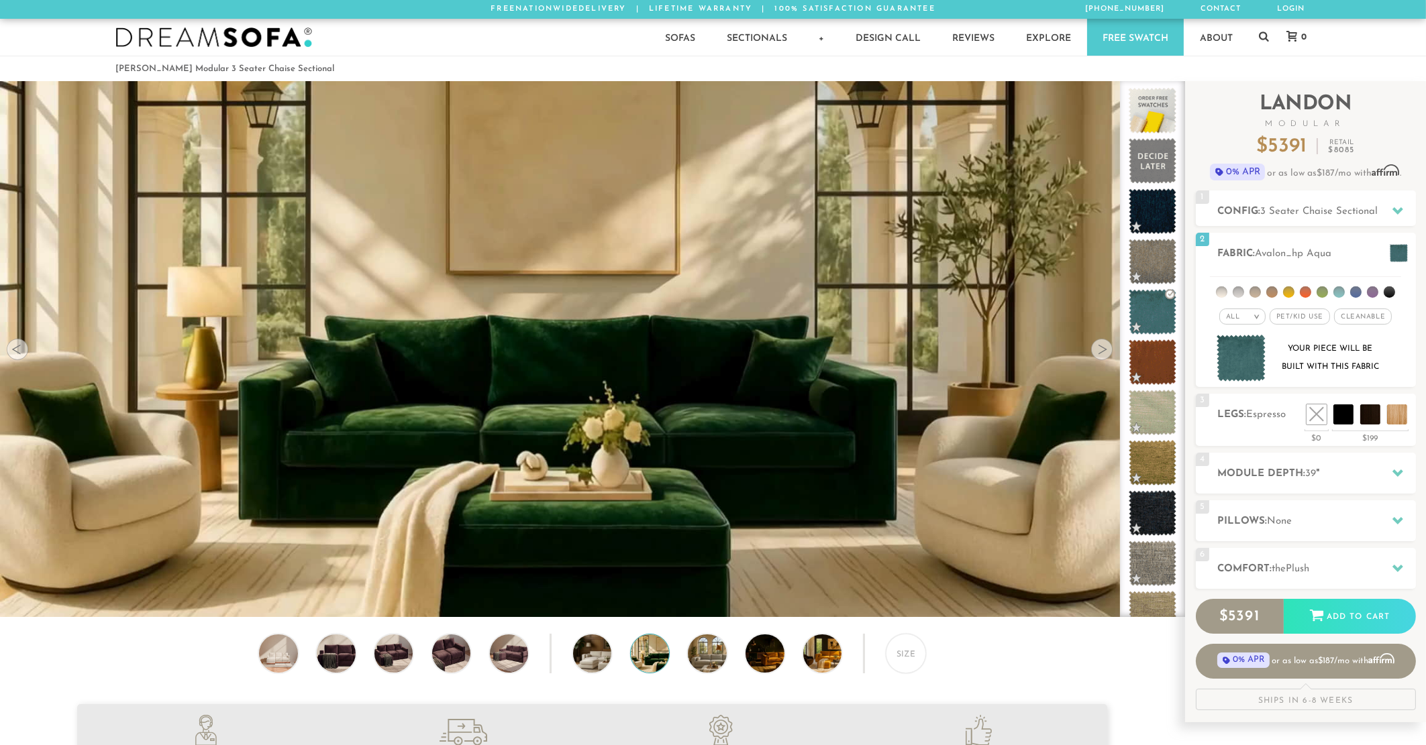
click at [1104, 349] on div at bounding box center [1101, 349] width 21 height 21
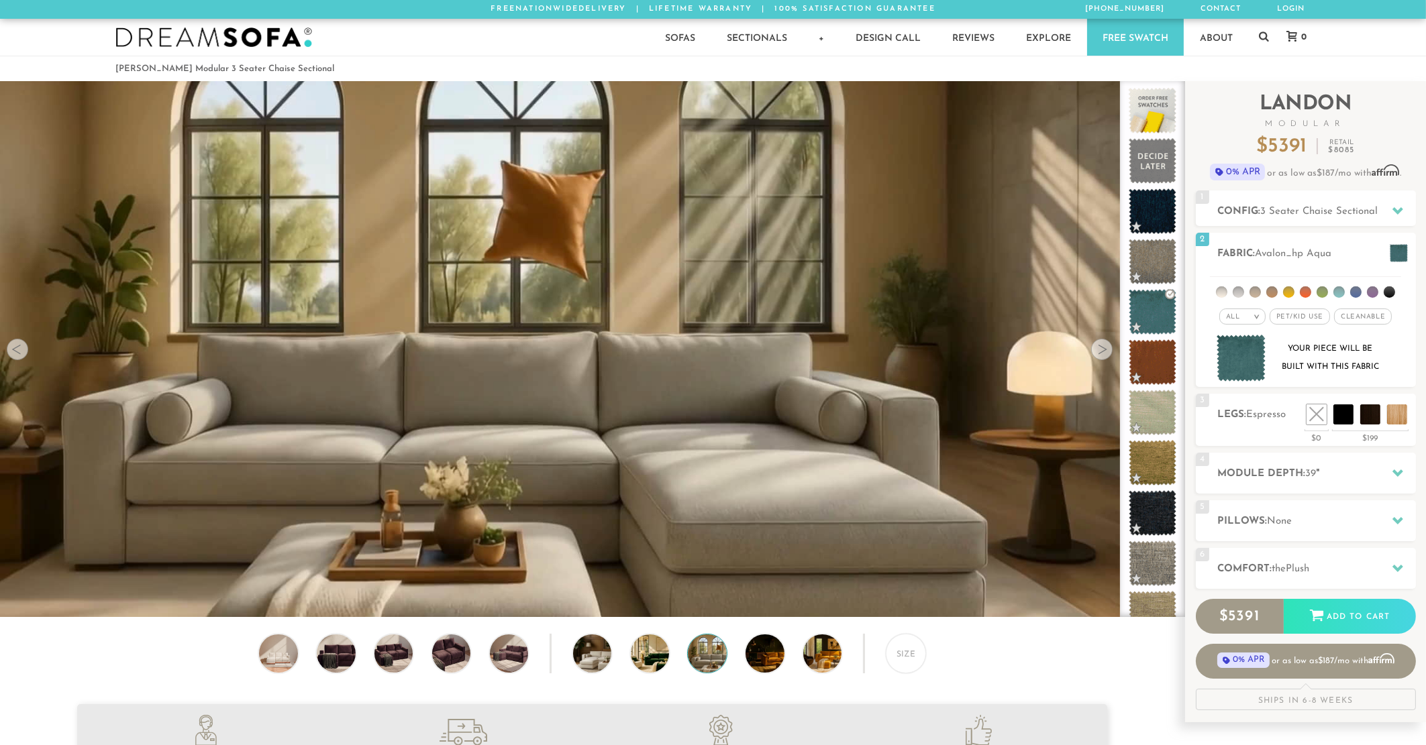
click at [1104, 349] on div at bounding box center [1101, 349] width 21 height 21
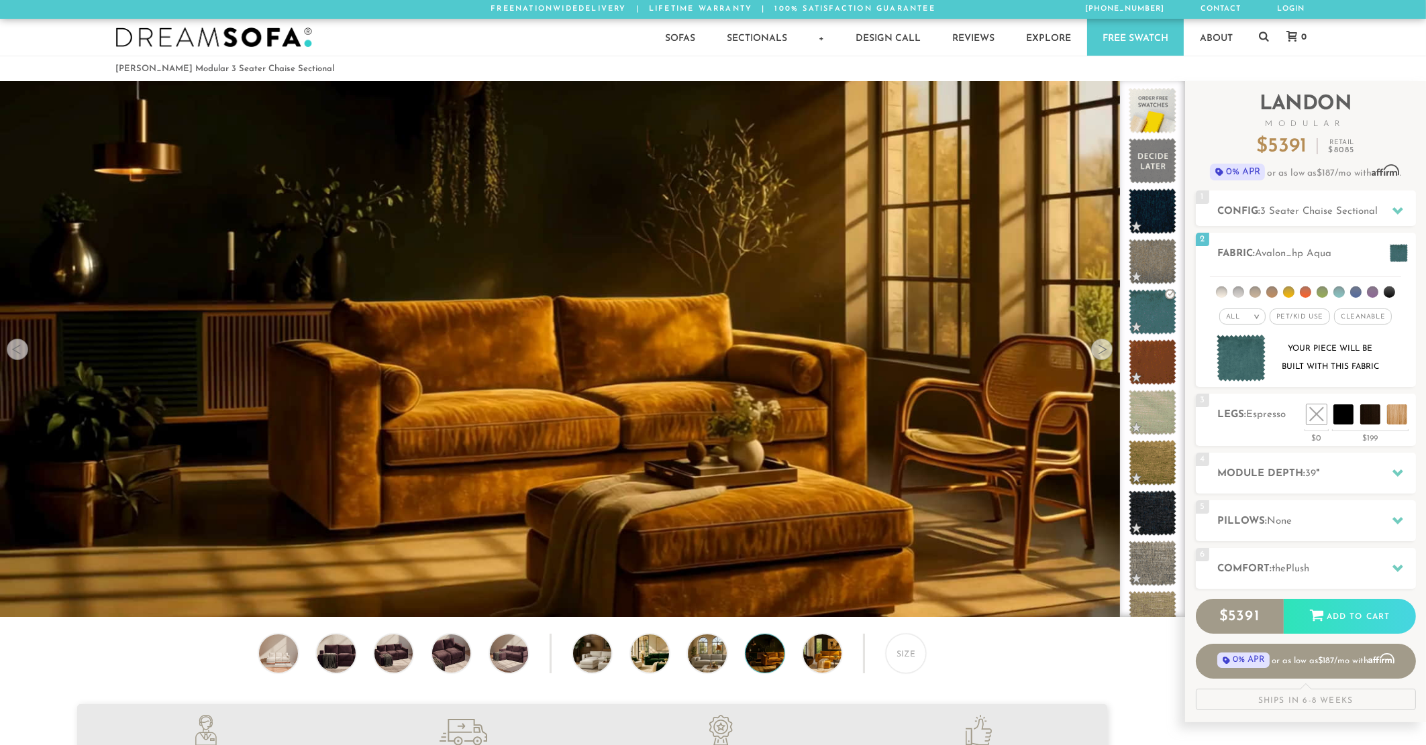
click at [1104, 349] on div at bounding box center [1101, 349] width 21 height 21
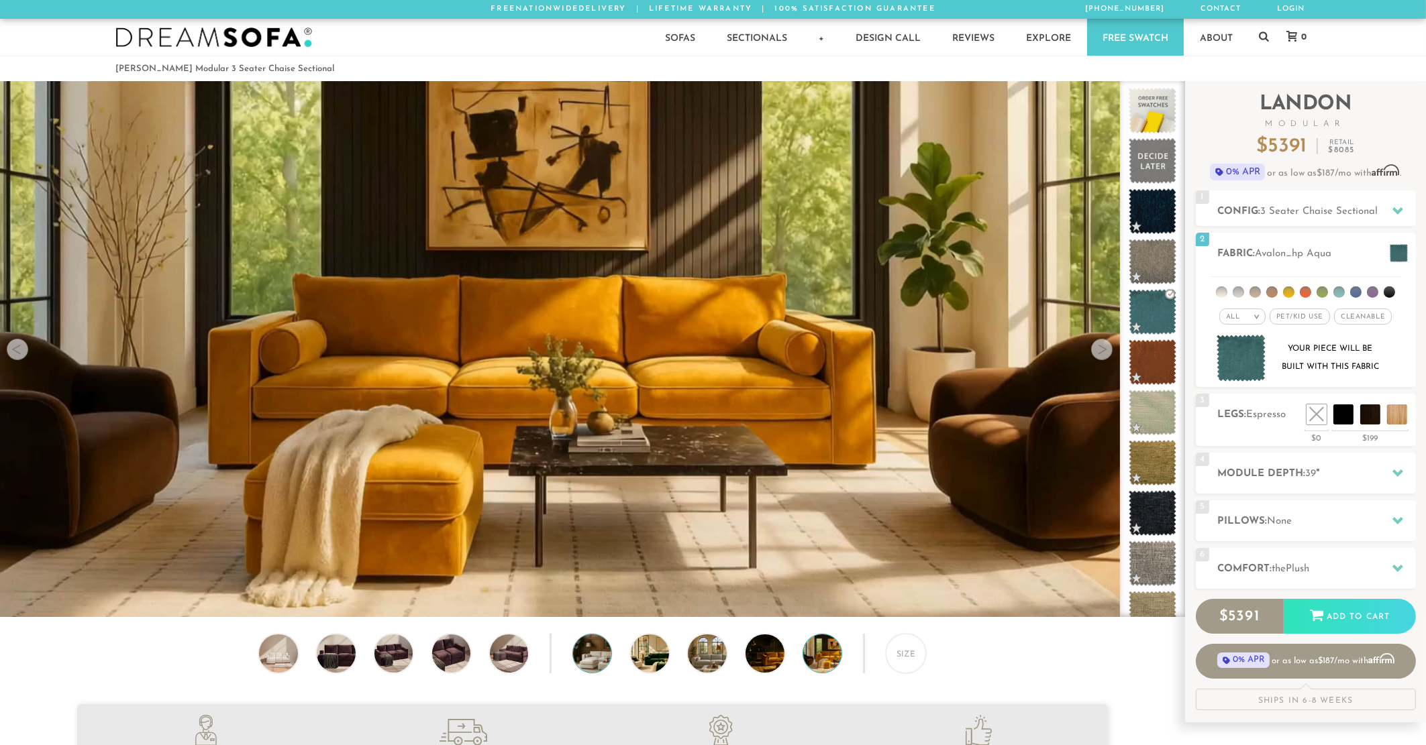
click at [588, 647] on img at bounding box center [607, 654] width 68 height 38
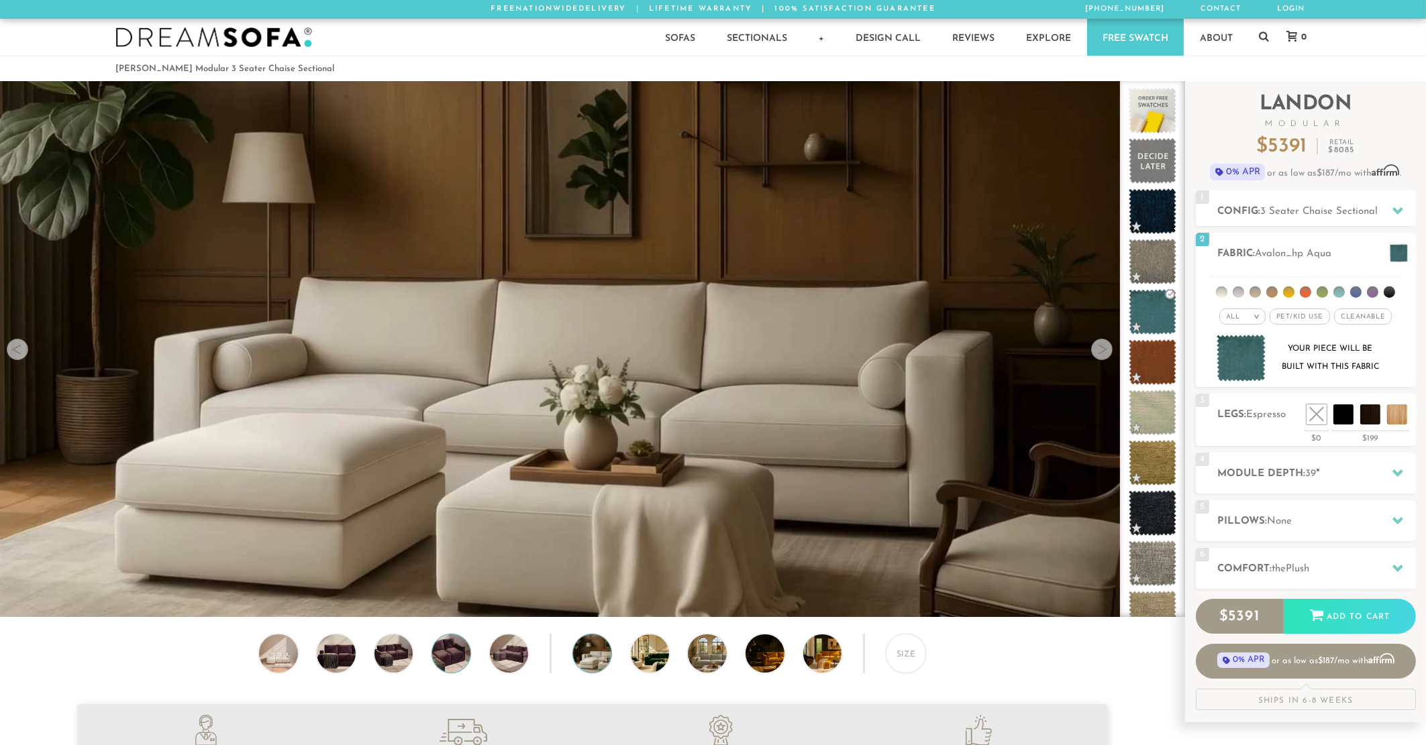
click at [460, 651] on img at bounding box center [451, 654] width 46 height 38
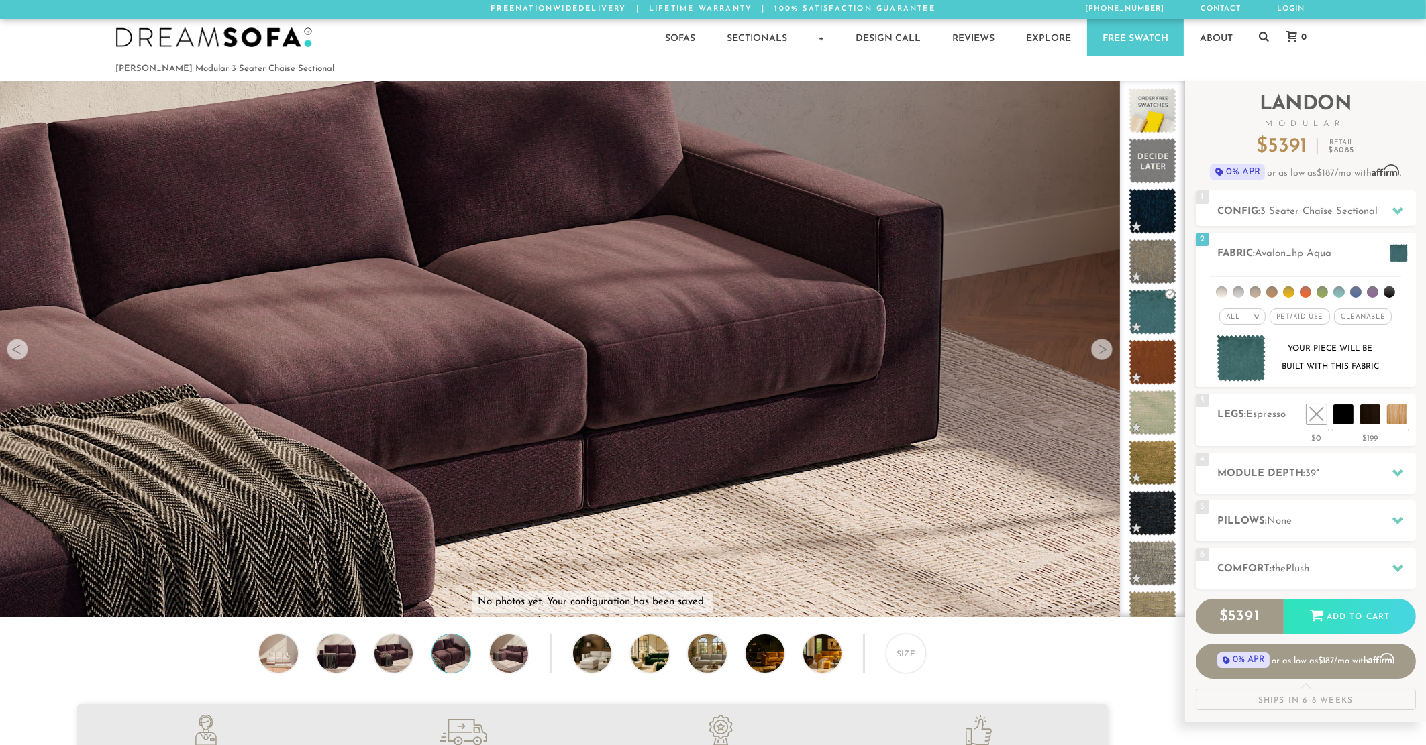
click at [376, 656] on div "Size" at bounding box center [592, 657] width 1184 height 46
click at [390, 654] on img at bounding box center [393, 654] width 46 height 38
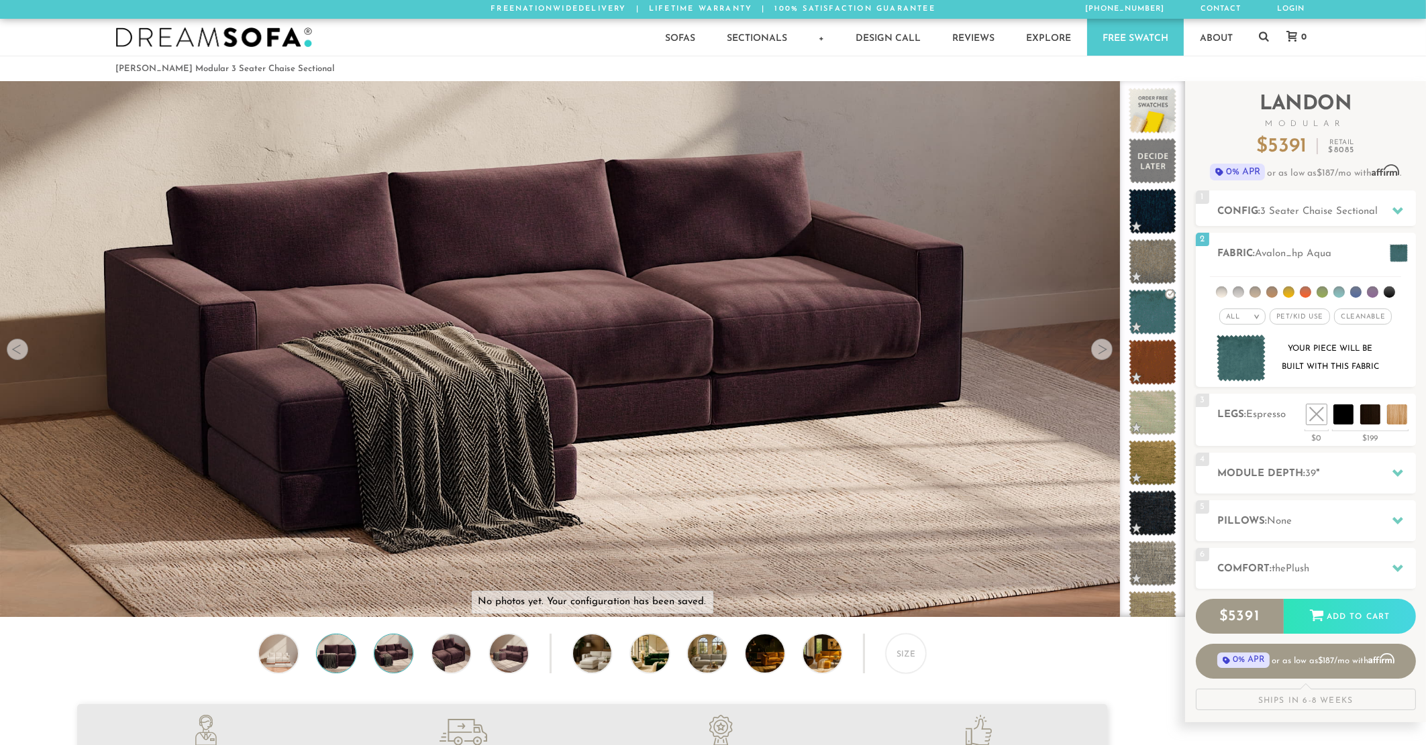
click at [346, 656] on img at bounding box center [336, 654] width 46 height 38
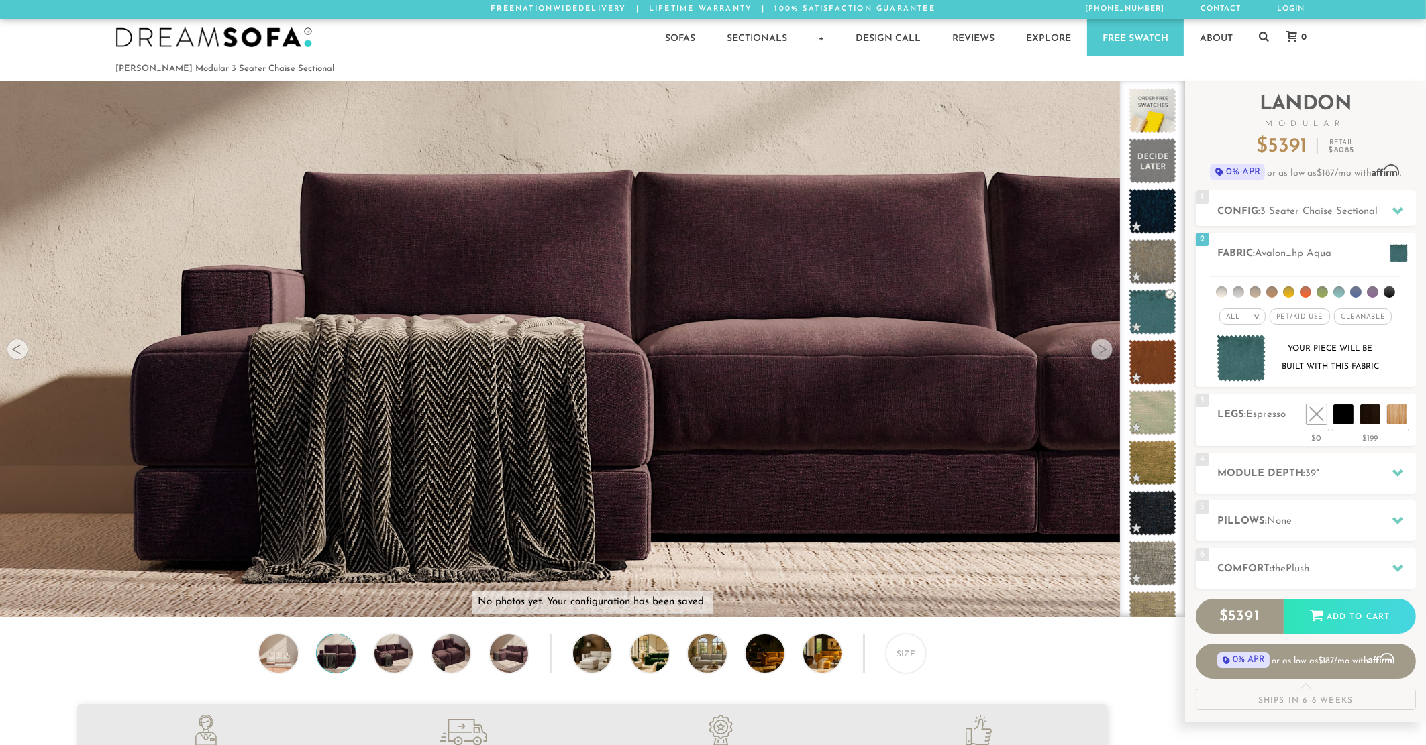
click at [1106, 354] on div at bounding box center [1101, 349] width 21 height 21
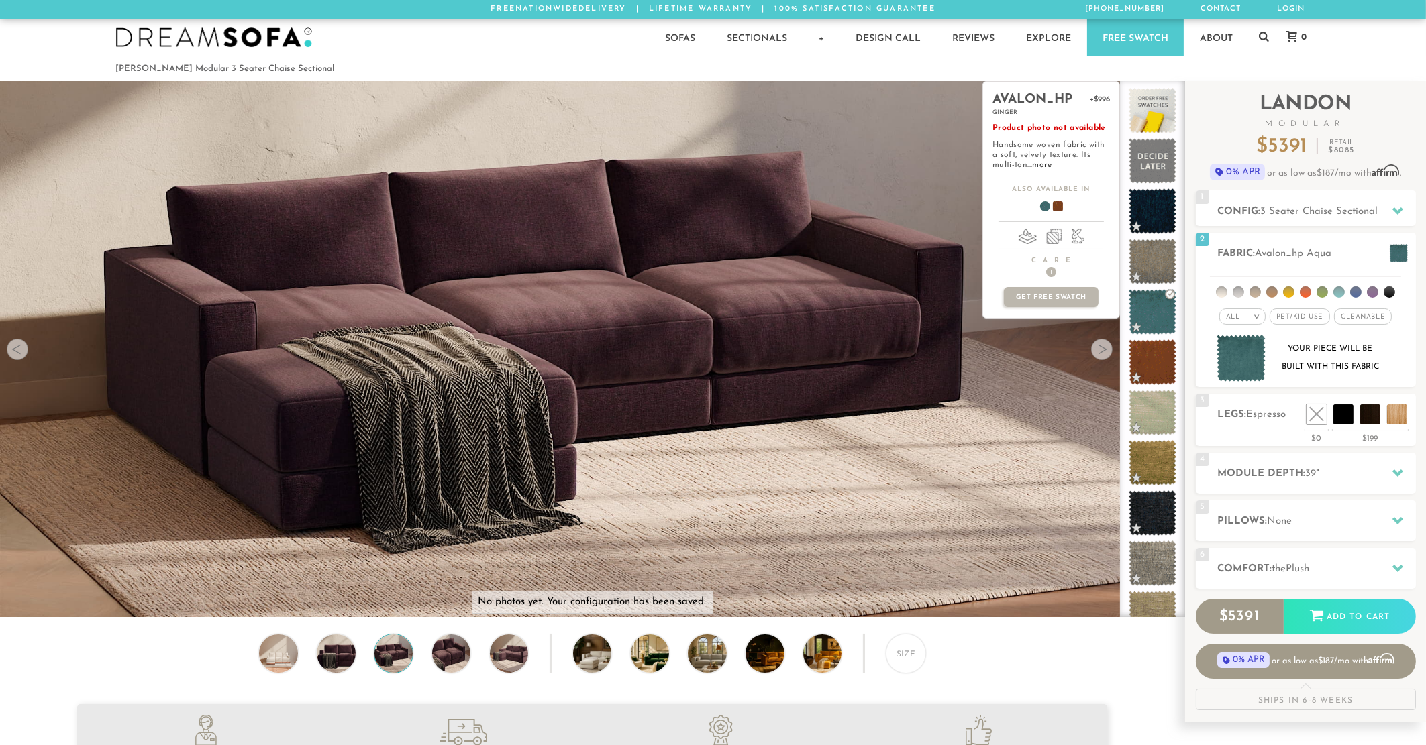
click at [1097, 354] on div "avalon_hp +$996 ginger Product photo not available Handsome woven fabric with a…" at bounding box center [1051, 349] width 138 height 536
click at [1103, 350] on div "avalon_hp +$996 ginger Product photo not available Handsome woven fabric with a…" at bounding box center [1051, 349] width 138 height 536
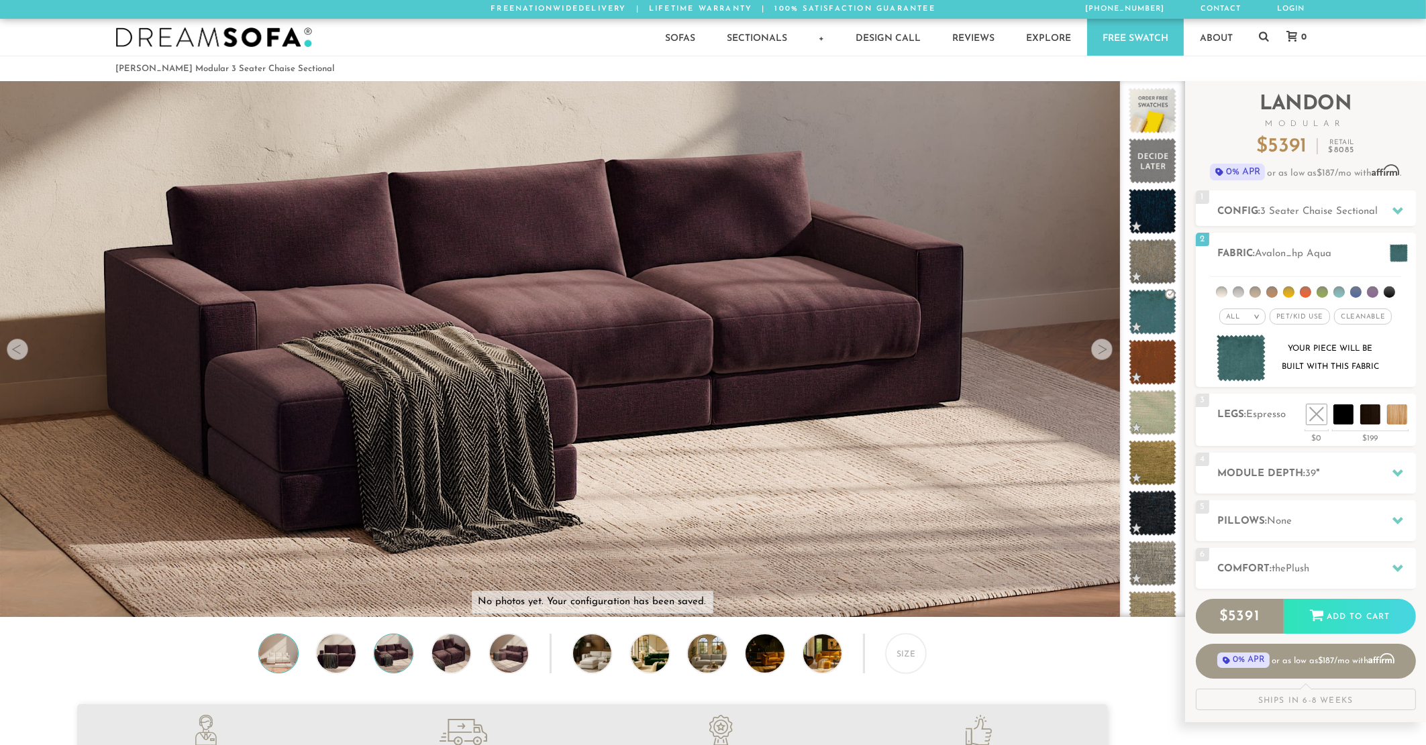
click at [280, 653] on img at bounding box center [279, 654] width 46 height 38
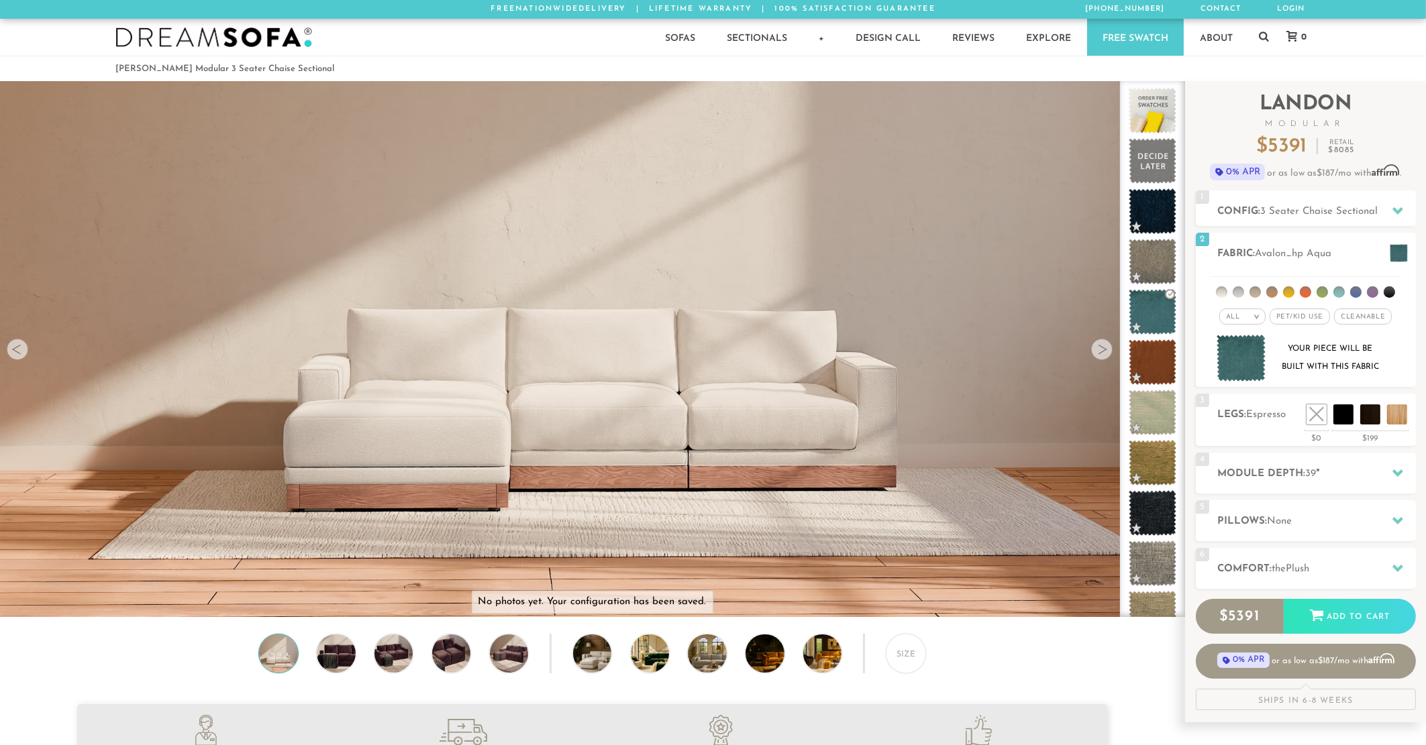
click at [713, 369] on img at bounding box center [592, 184] width 1184 height 395
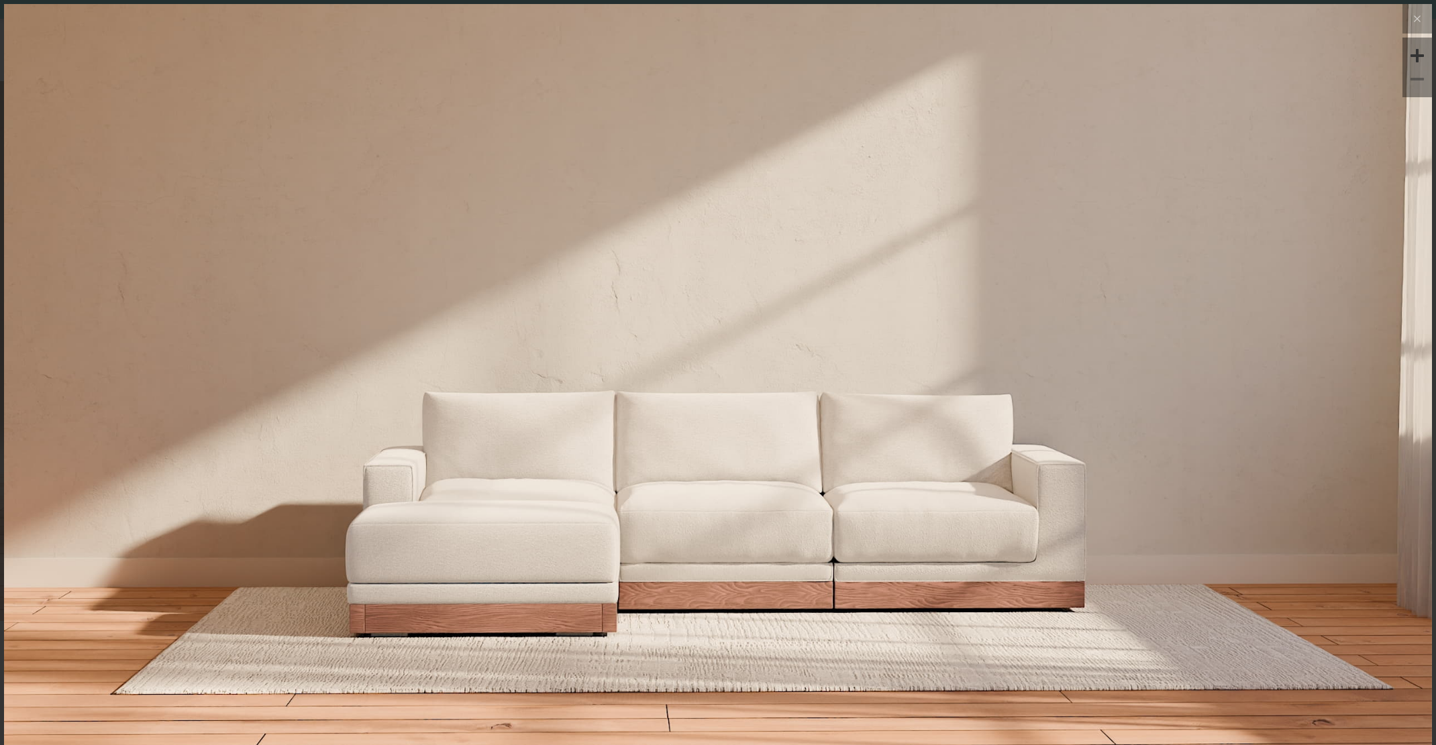
click at [723, 475] on img at bounding box center [718, 242] width 1428 height 476
click at [696, 497] on div at bounding box center [718, 404] width 1428 height 803
click at [763, 439] on img at bounding box center [718, 241] width 1428 height 476
click at [1409, 23] on icon at bounding box center [1417, 19] width 16 height 16
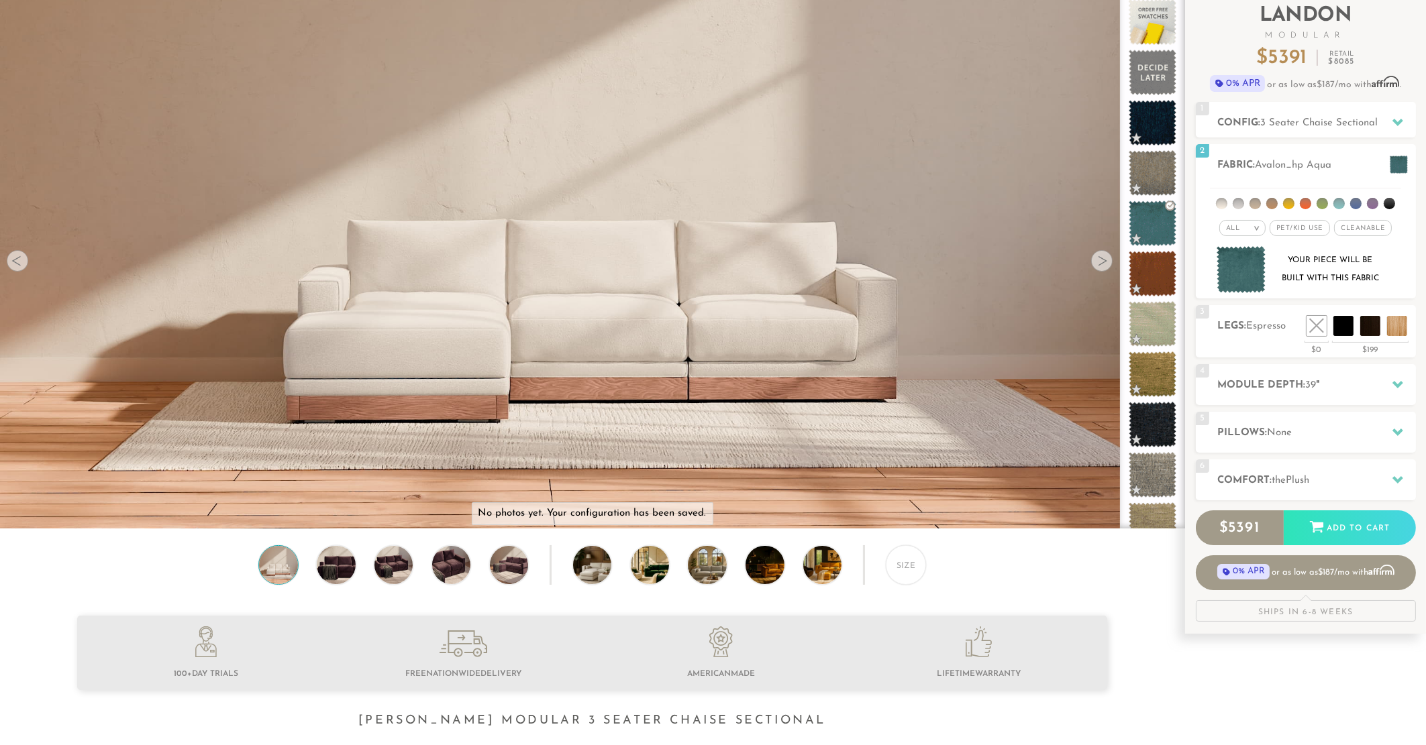
scroll to position [0, 0]
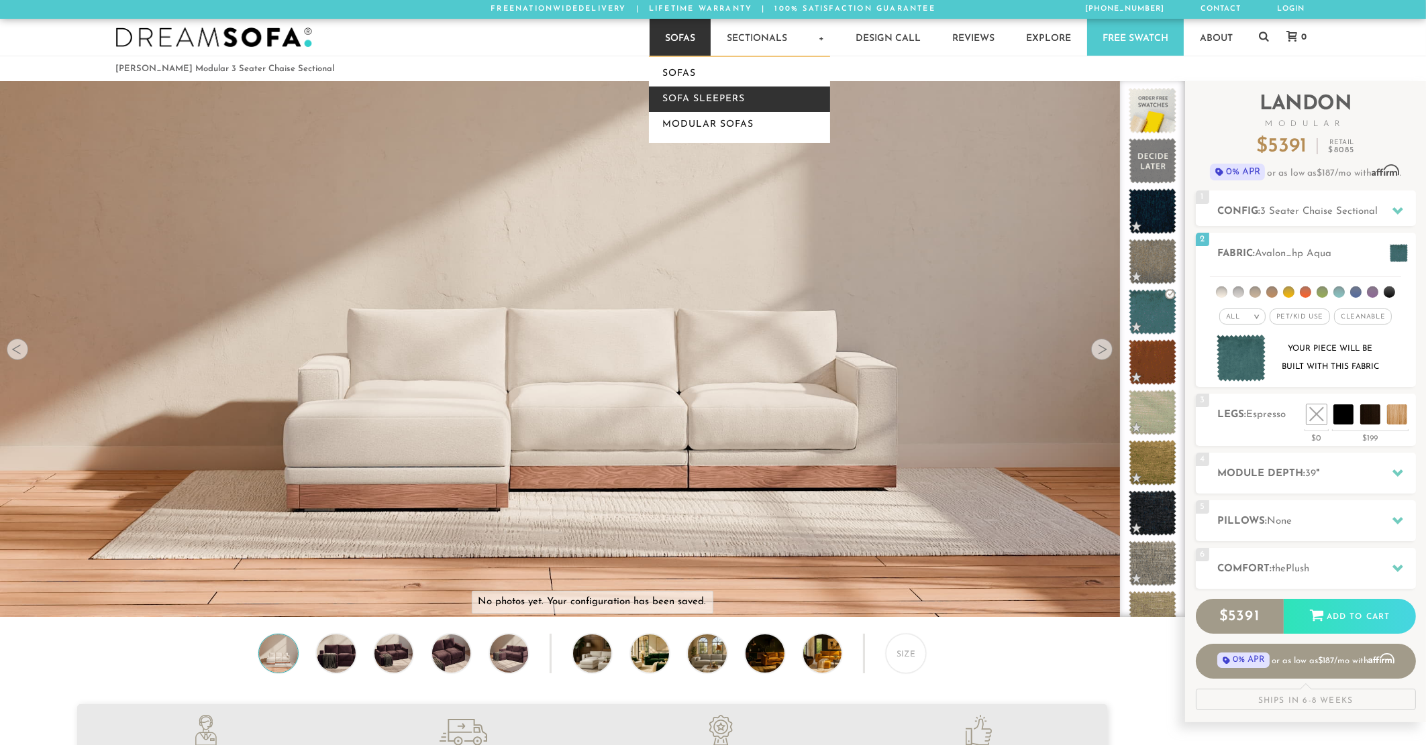
click at [683, 101] on link "Sofa Sleepers" at bounding box center [739, 99] width 181 height 25
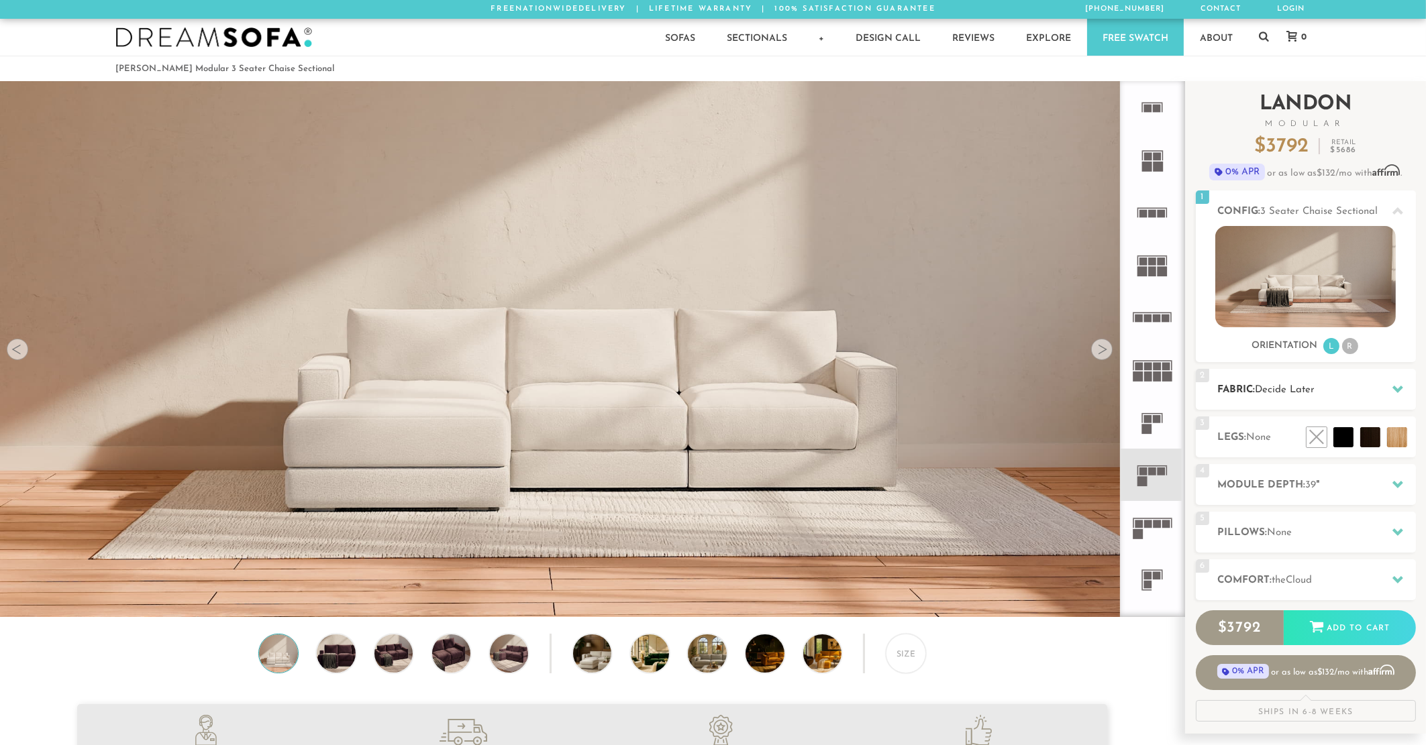
click at [1261, 389] on span "Decide Later" at bounding box center [1285, 390] width 60 height 10
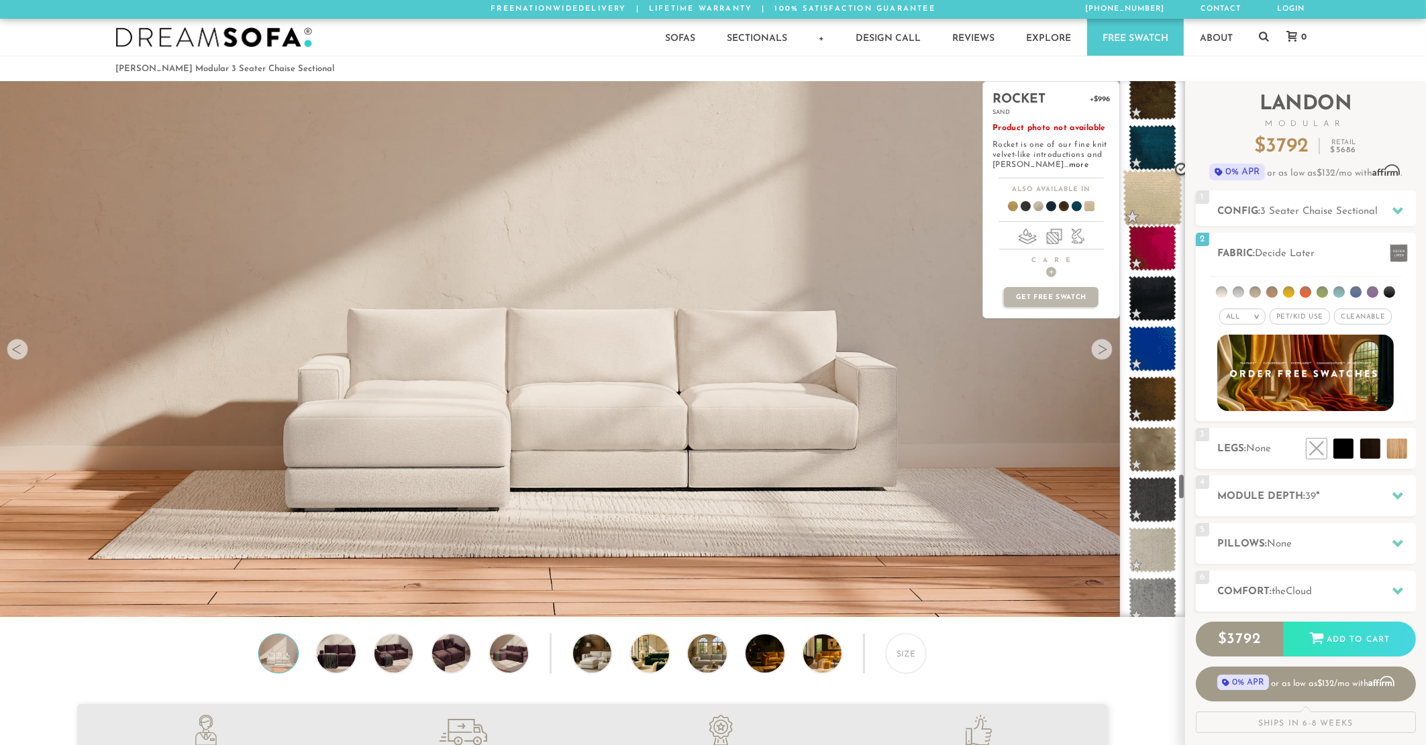
scroll to position [8012, 0]
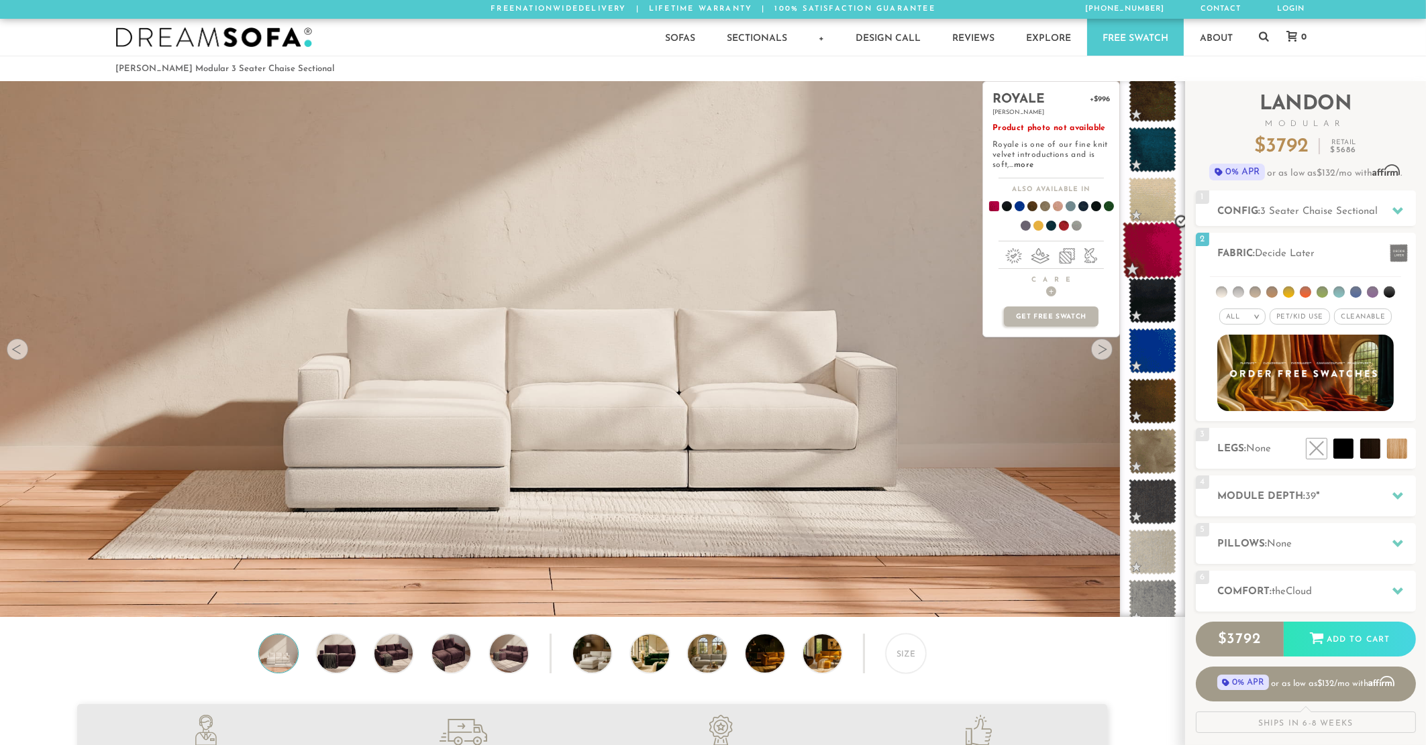
click at [1157, 266] on span at bounding box center [1152, 250] width 60 height 57
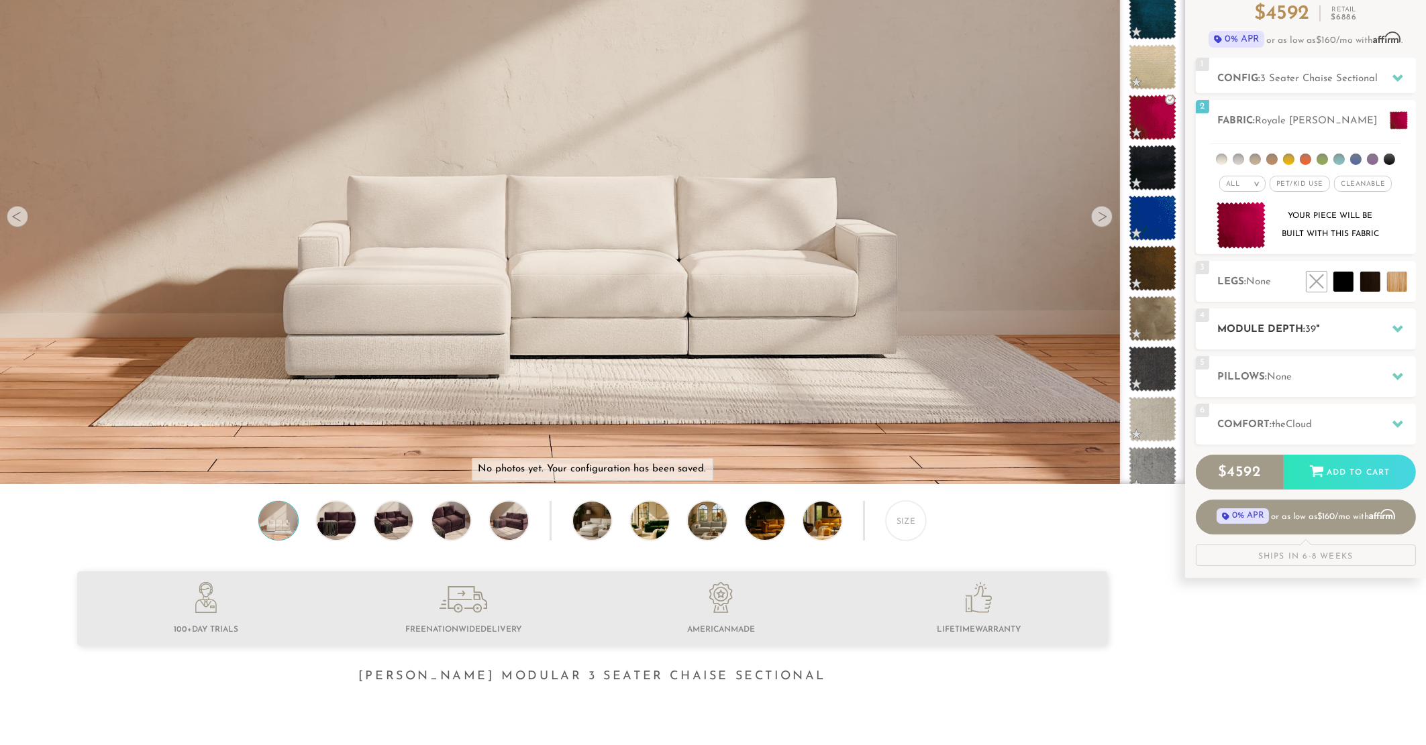
scroll to position [136, 0]
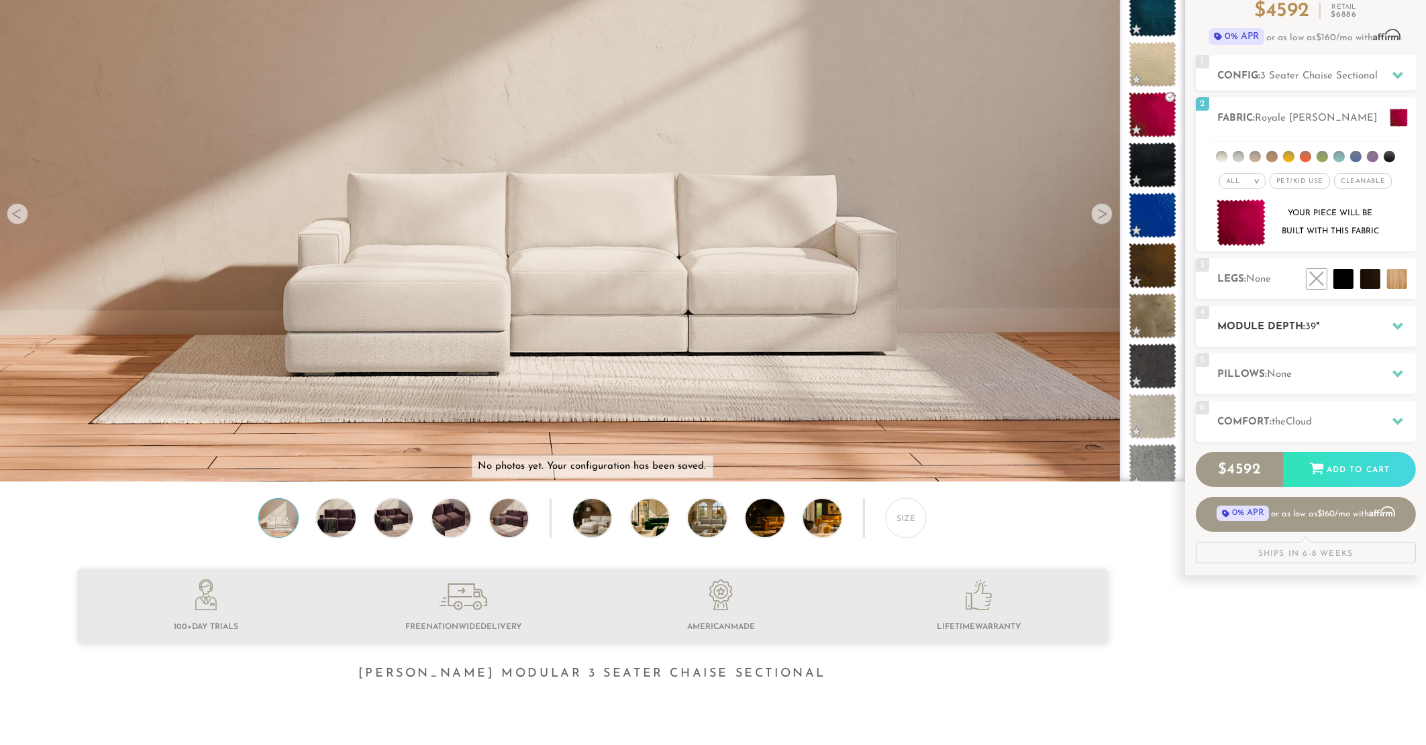
click at [1335, 323] on h2 "Module Depth: 39 "" at bounding box center [1317, 326] width 198 height 15
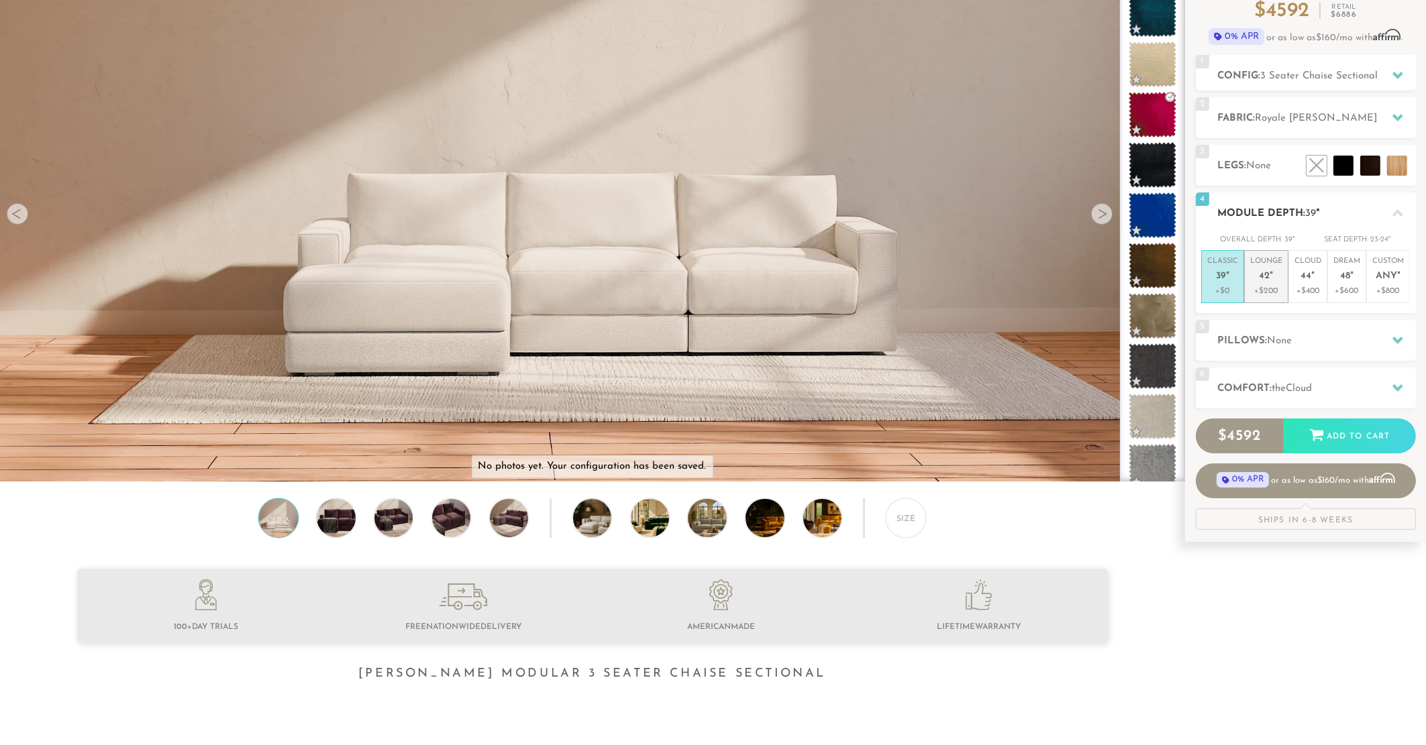
click at [1251, 272] on p "Lounge 42 "" at bounding box center [1266, 270] width 32 height 29
click at [1324, 386] on h2 "Comfort: the Cloud" at bounding box center [1317, 388] width 198 height 15
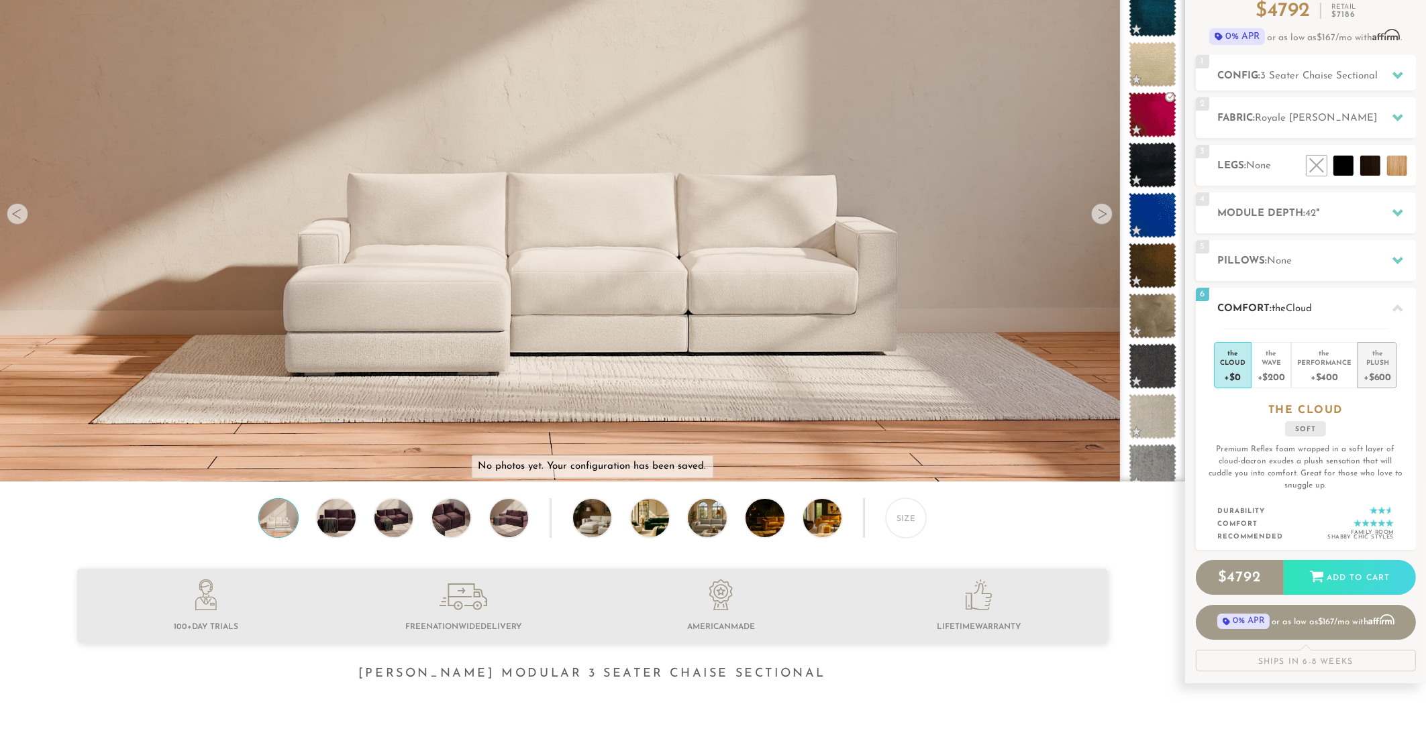
click at [1369, 356] on div "the" at bounding box center [1377, 350] width 28 height 13
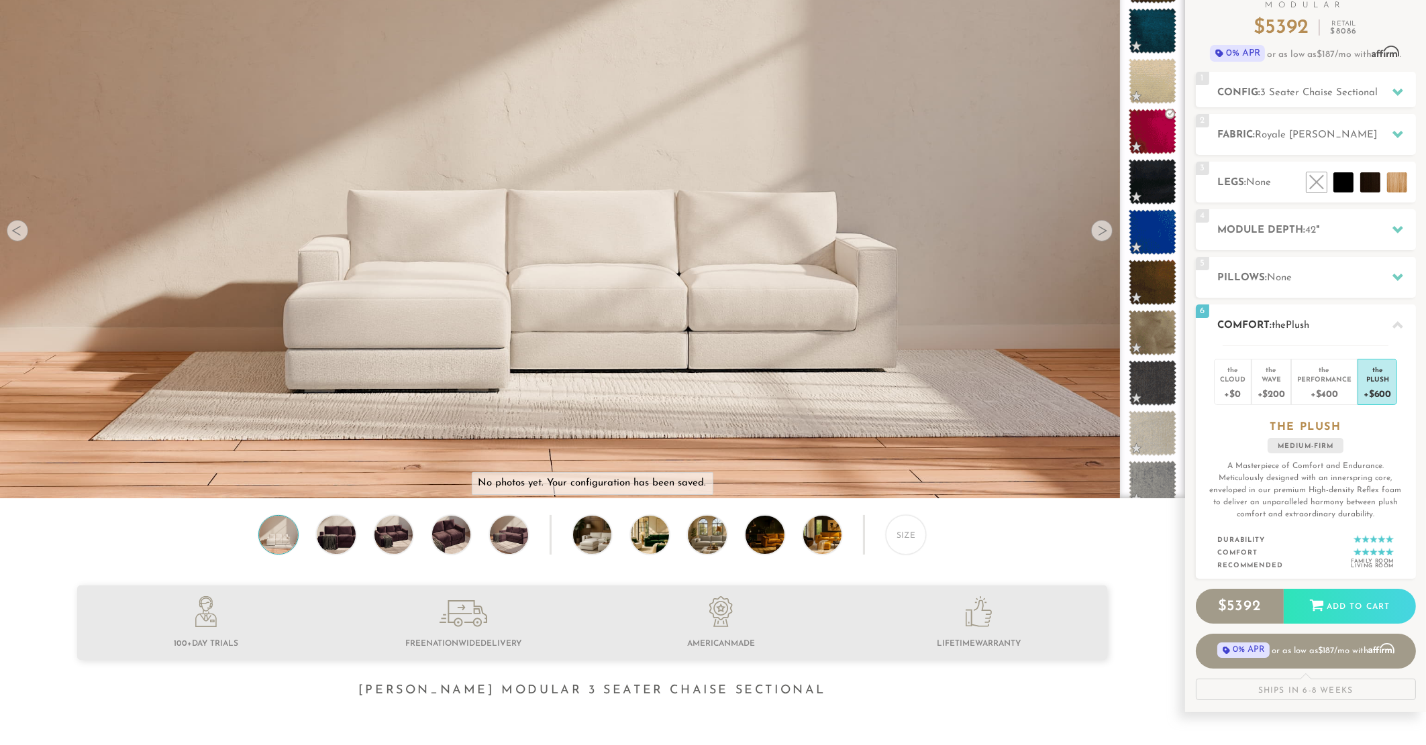
scroll to position [0, 0]
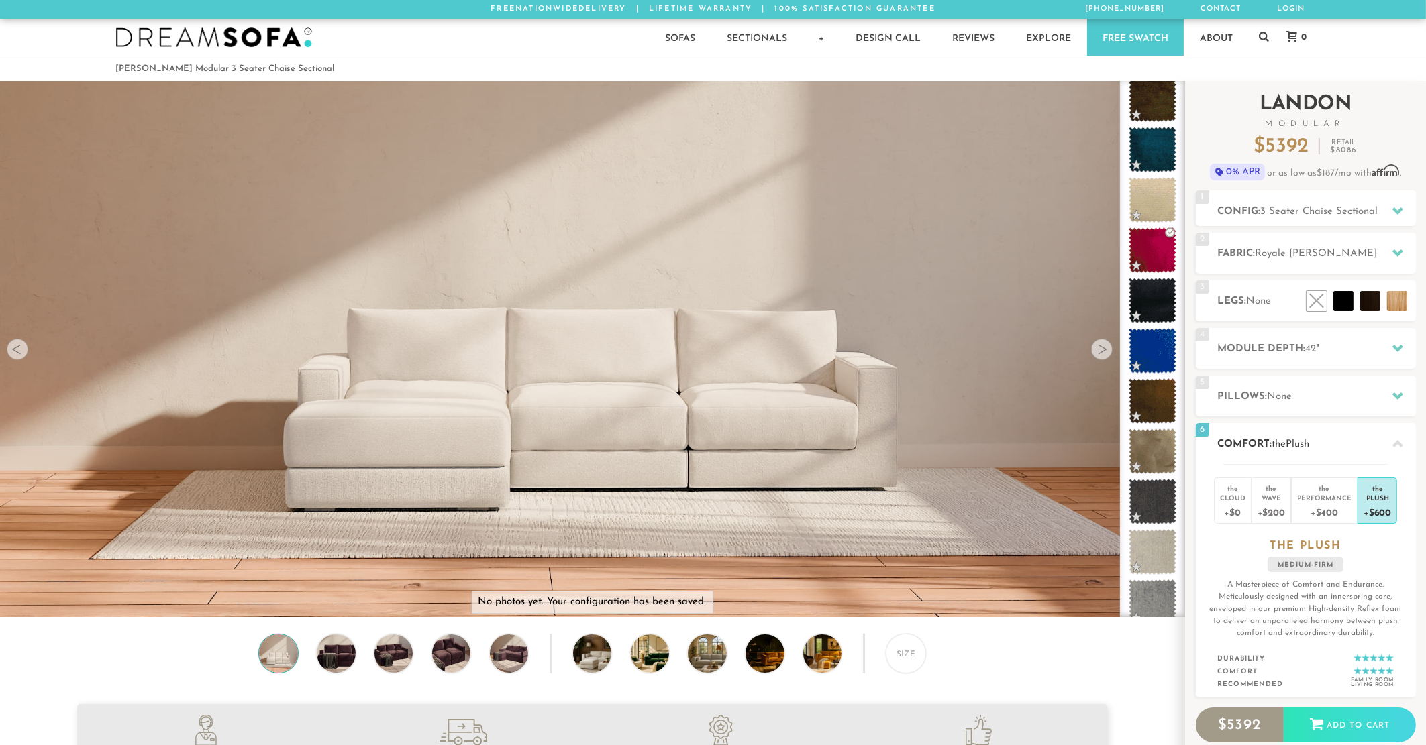
click at [1395, 435] on div at bounding box center [1397, 444] width 28 height 28
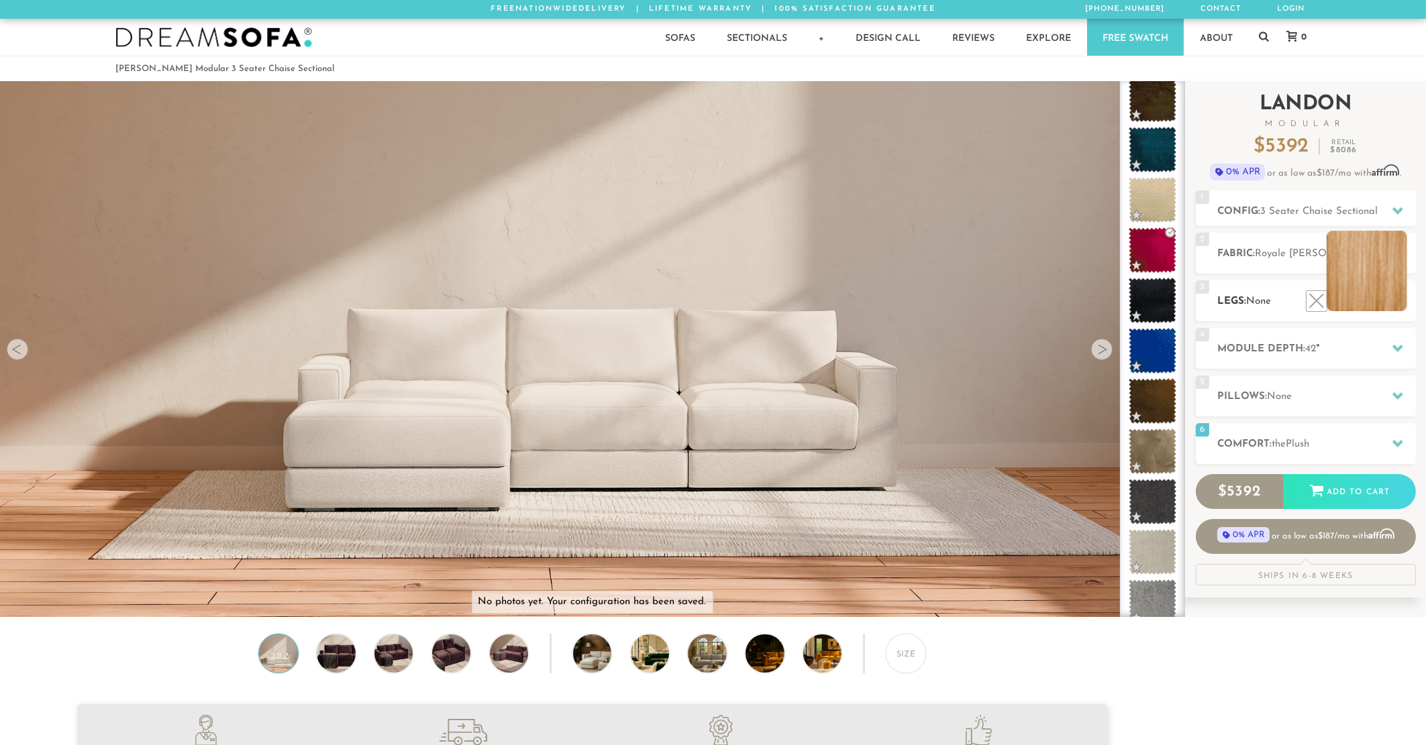
click at [1396, 305] on li at bounding box center [1366, 271] width 81 height 81
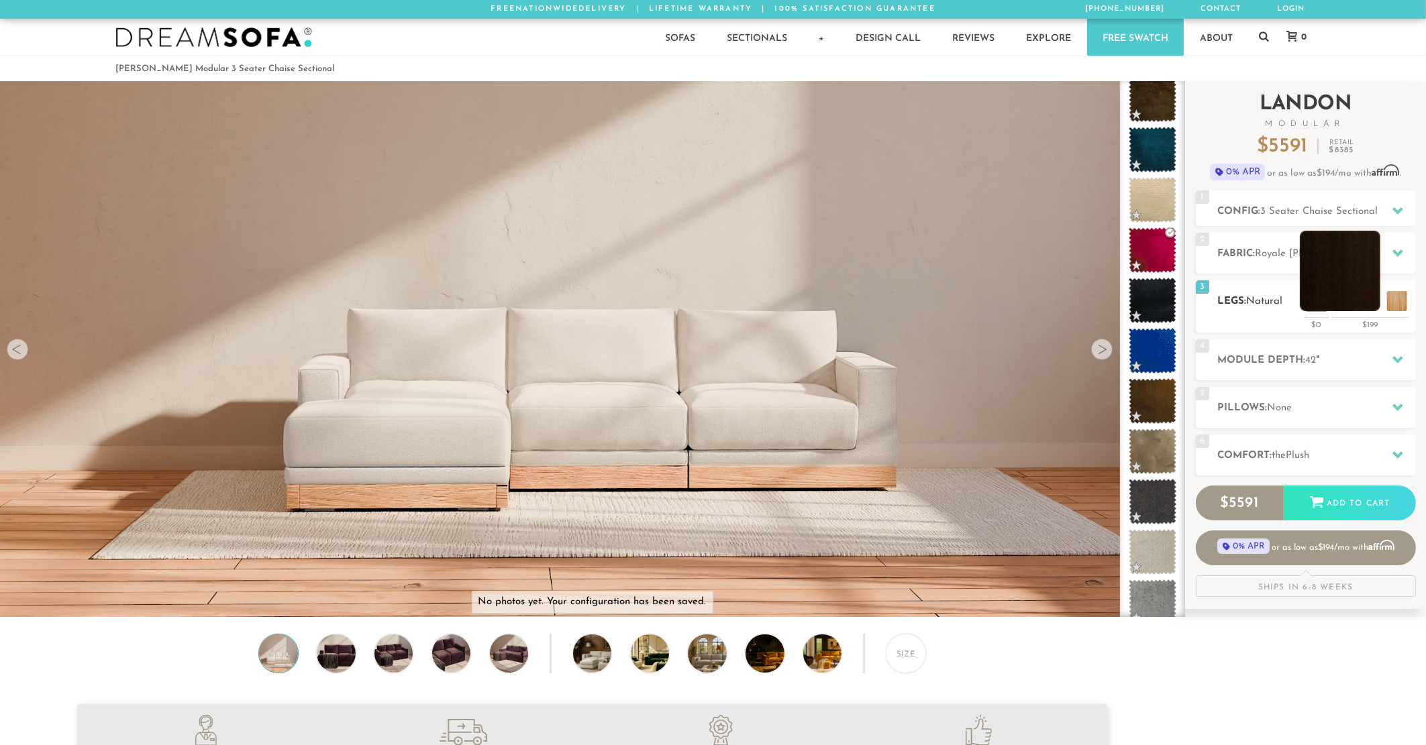
click at [1368, 295] on li at bounding box center [1340, 271] width 81 height 81
